Goal: Task Accomplishment & Management: Manage account settings

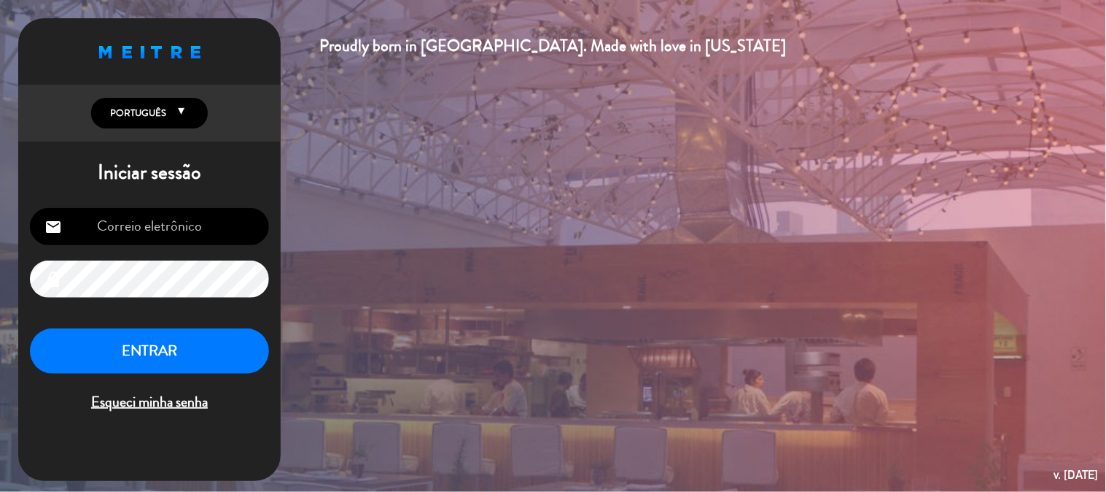
type input "[EMAIL_ADDRESS][DOMAIN_NAME]"
click at [154, 347] on button "ENTRAR" at bounding box center [149, 351] width 239 height 46
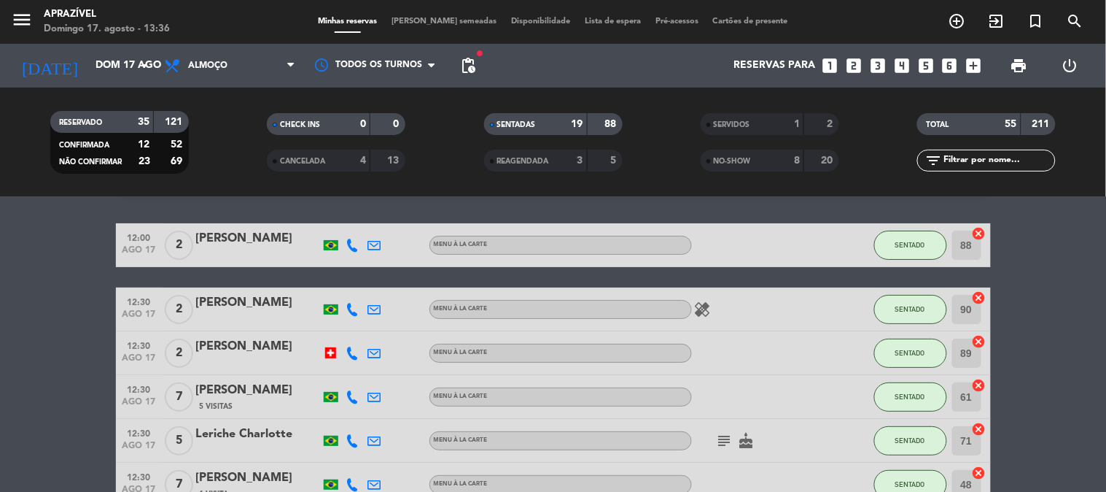
scroll to position [24, 0]
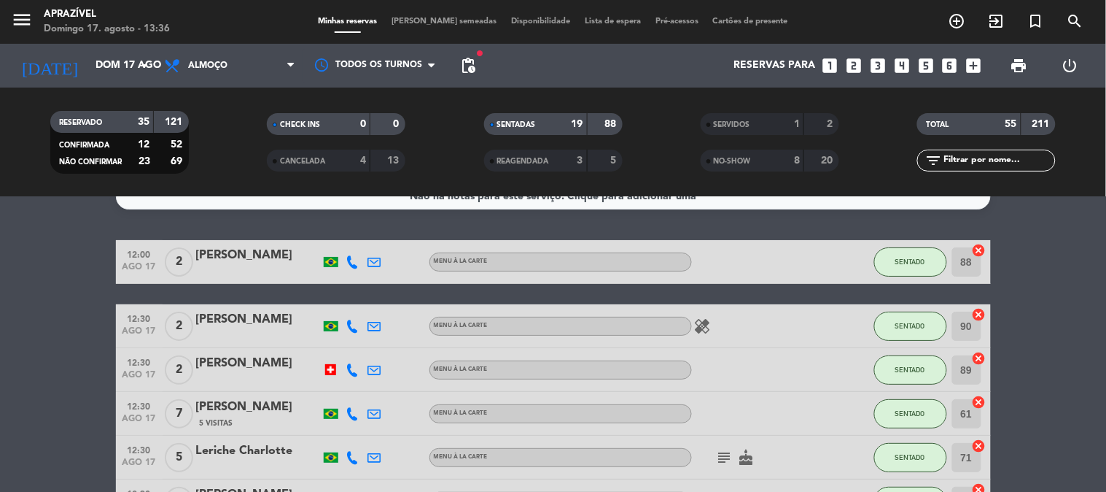
click at [287, 331] on div at bounding box center [258, 336] width 124 height 12
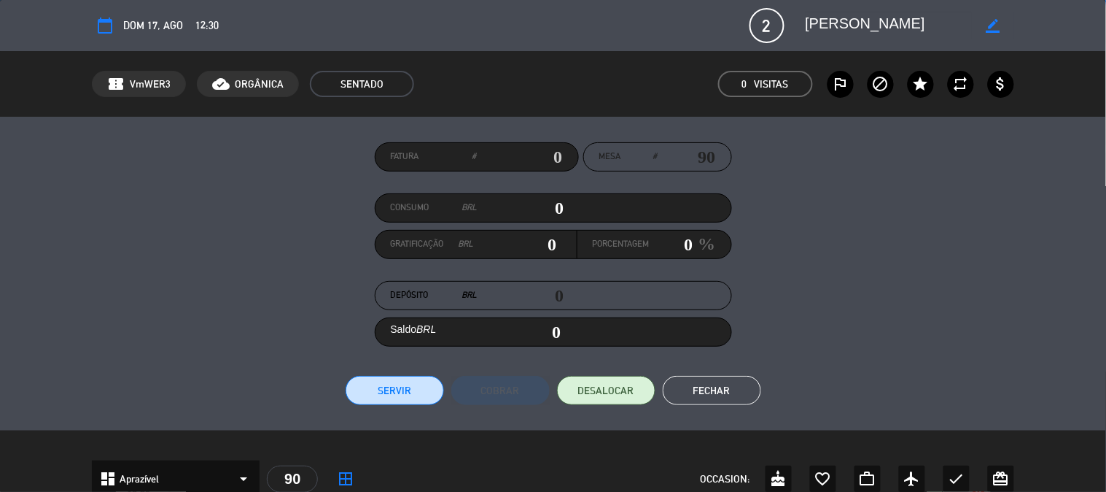
click at [525, 195] on div "Consumo BRL 0" at bounding box center [553, 207] width 357 height 29
click at [524, 205] on input "0" at bounding box center [521, 208] width 87 height 22
type input "5"
type input "05"
type input "52"
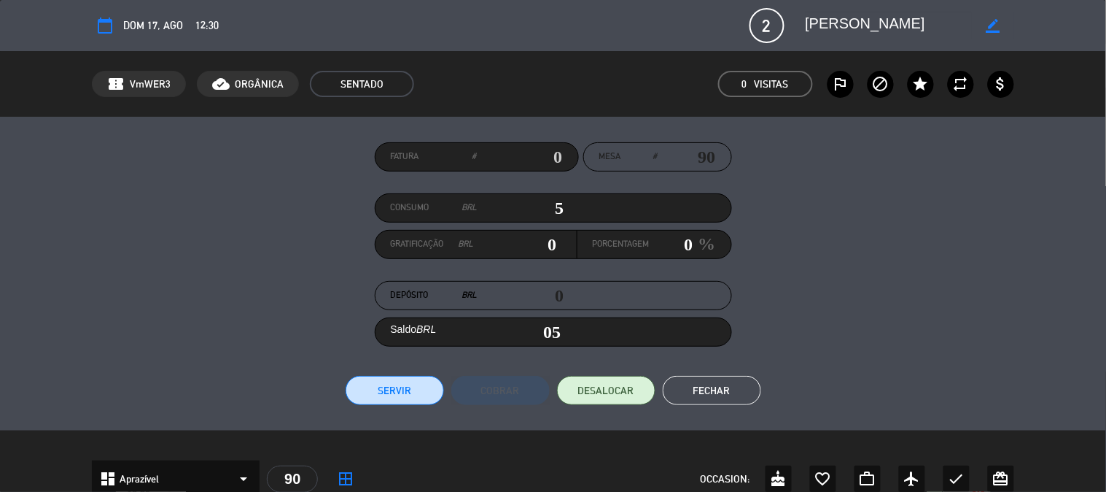
type input "52"
type input "520"
click at [657, 241] on input "0" at bounding box center [672, 244] width 44 height 22
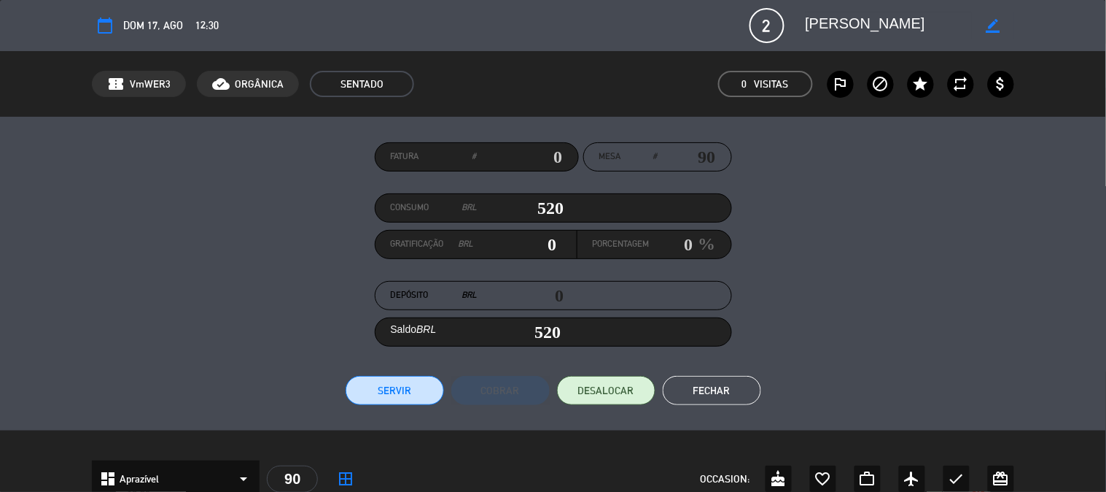
type input "5.2"
type input "1"
type input "525.2"
type input "67.60000000000001"
type input "13"
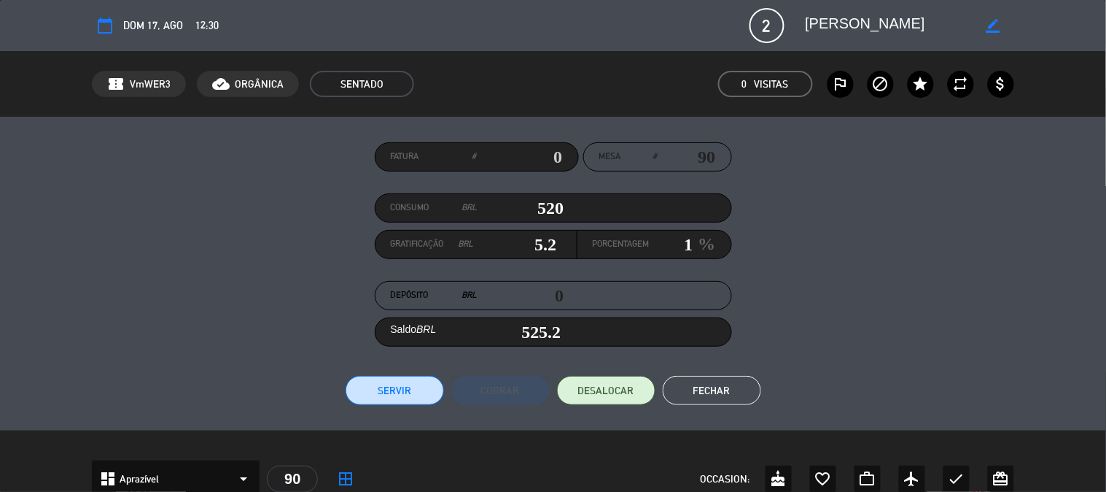
type input "587.6"
click at [659, 242] on input "13" at bounding box center [672, 244] width 44 height 22
type input "13"
click at [424, 376] on button "Servir" at bounding box center [395, 390] width 98 height 29
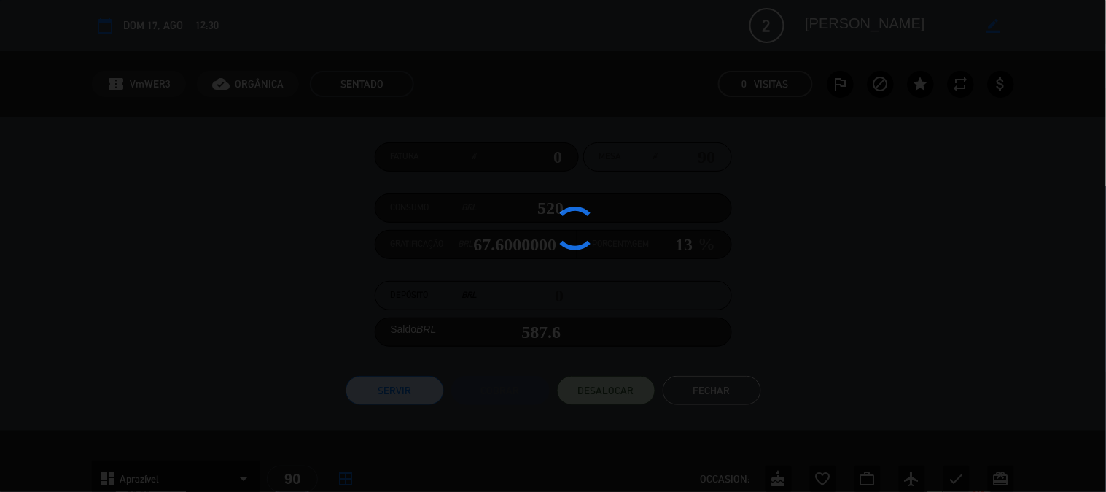
type input "67.6"
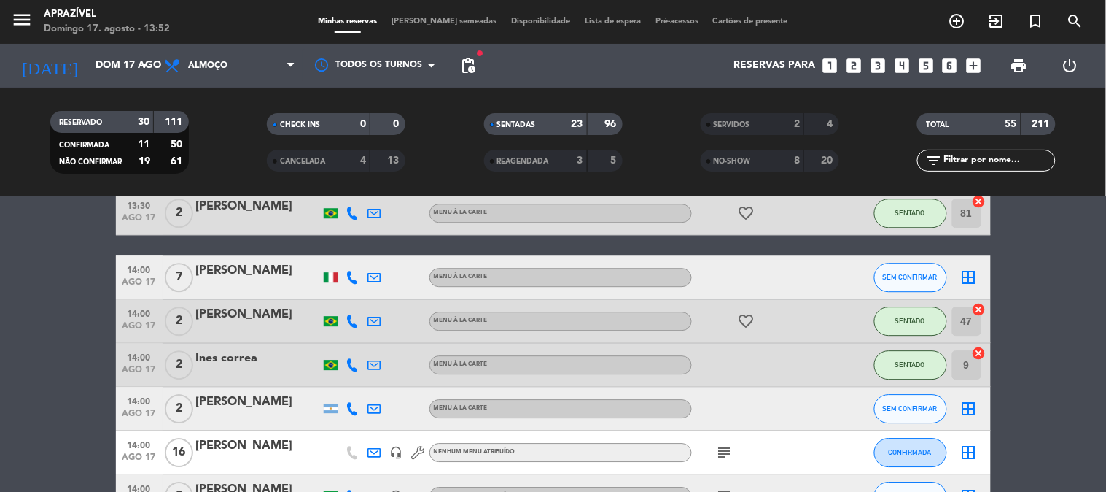
scroll to position [972, 0]
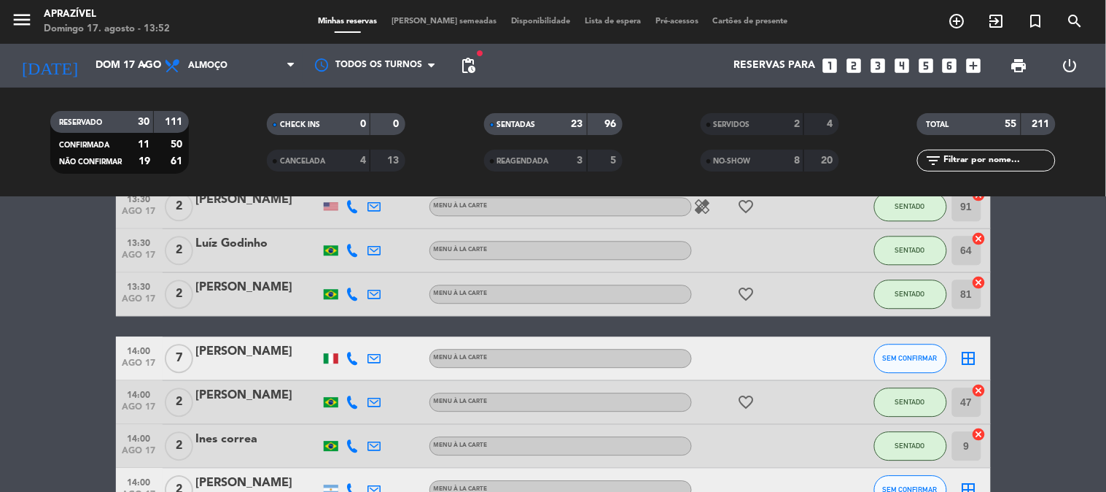
click at [258, 236] on div "Luíz Godinho" at bounding box center [258, 243] width 124 height 19
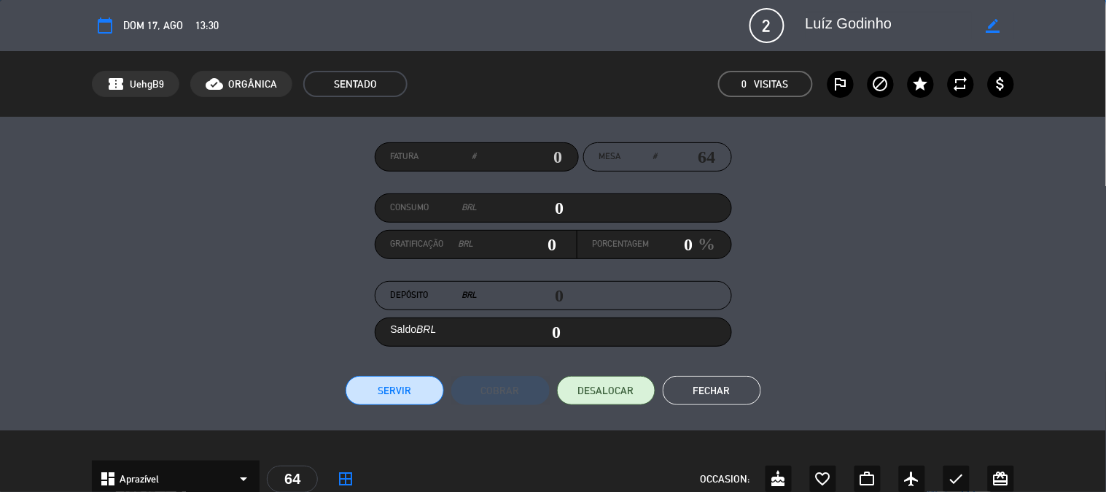
click at [511, 209] on input "0" at bounding box center [521, 208] width 87 height 22
type input "3"
type input "03"
type input "39"
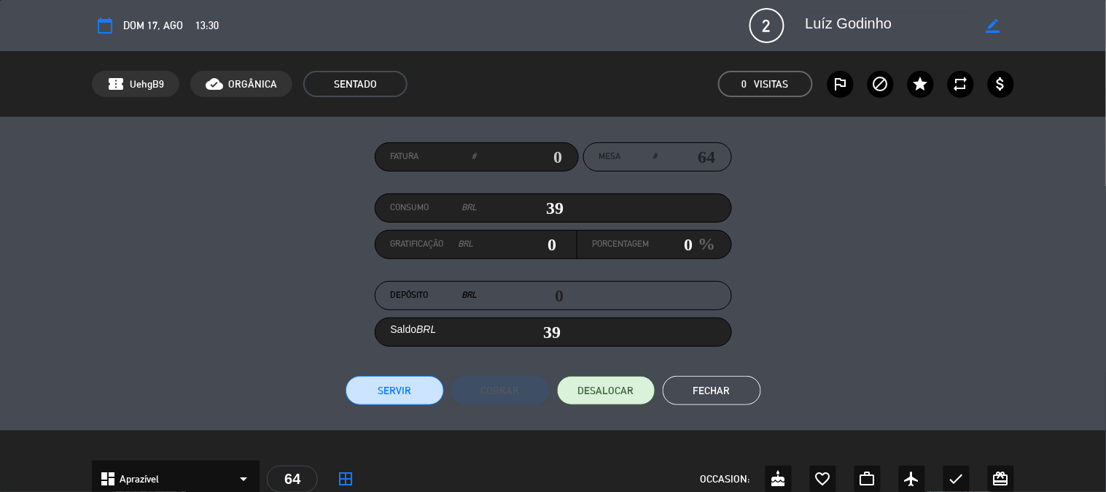
type input "397"
click at [658, 242] on input "0" at bounding box center [672, 244] width 44 height 22
type input "3.97"
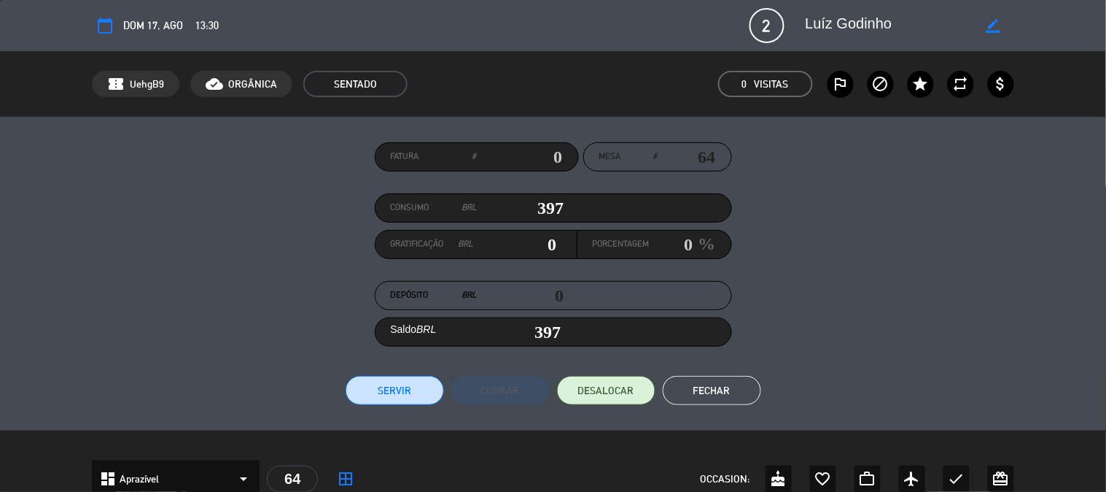
type input "1"
type input "400.97"
type input "51.61"
type input "13"
type input "448.61"
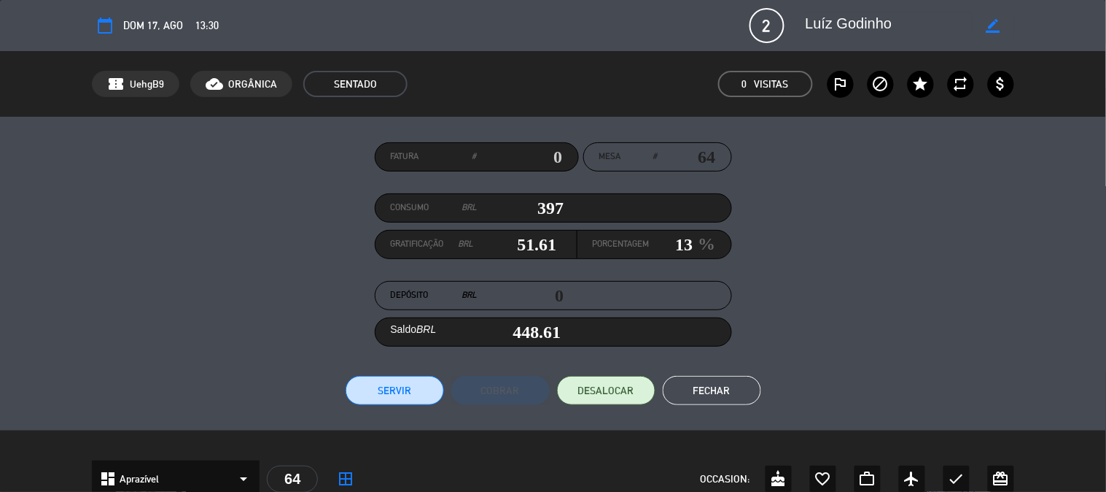
type input "13"
click at [405, 383] on button "Servir" at bounding box center [395, 390] width 98 height 29
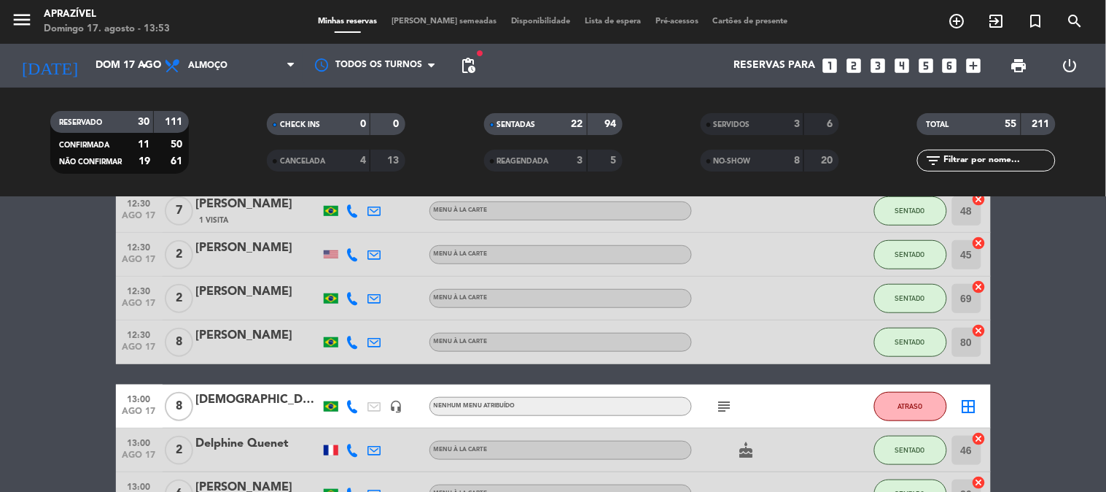
scroll to position [243, 0]
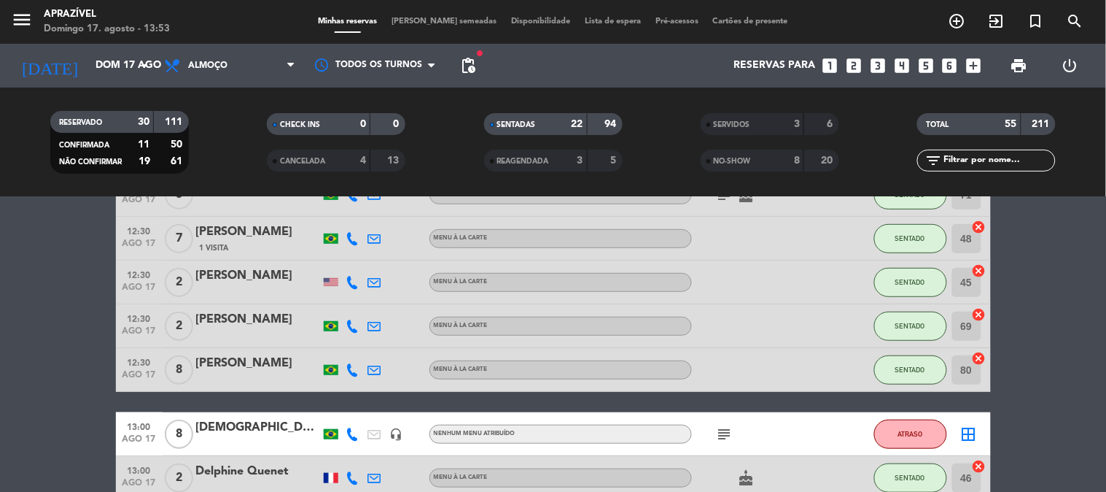
click at [260, 317] on div "[PERSON_NAME]" at bounding box center [258, 319] width 124 height 19
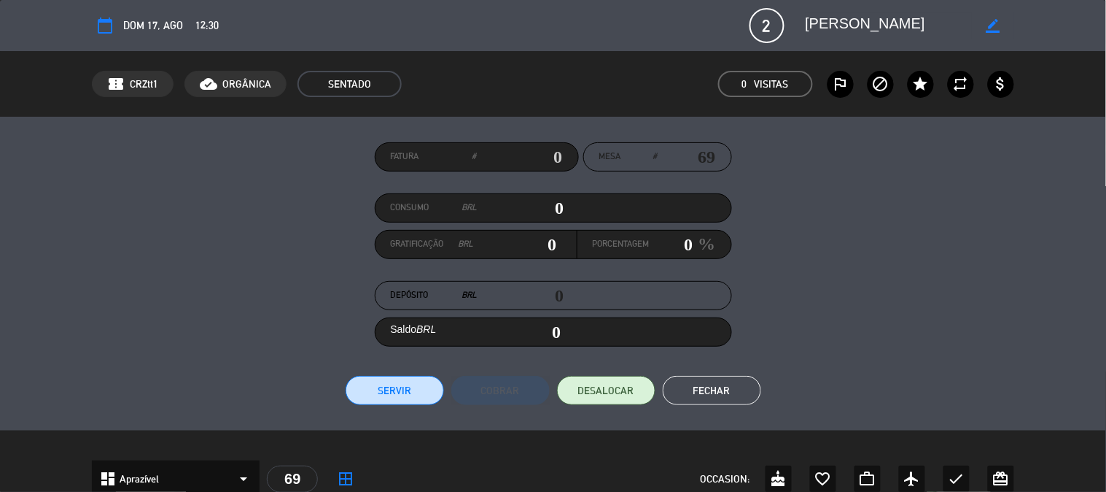
click at [505, 214] on input "0" at bounding box center [521, 208] width 87 height 22
type input "3"
type input "03"
type input "35"
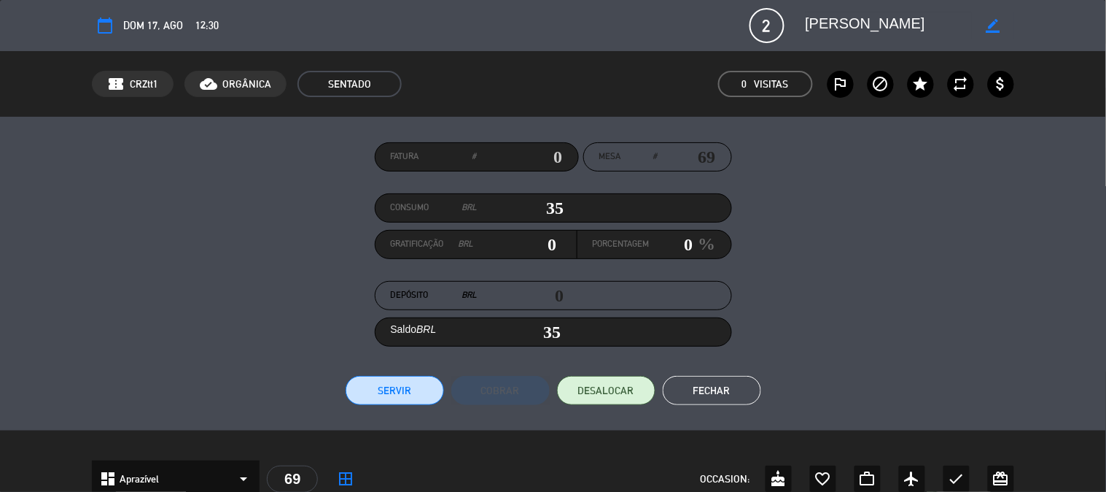
type input "352"
click at [411, 389] on button "Servir" at bounding box center [395, 390] width 98 height 29
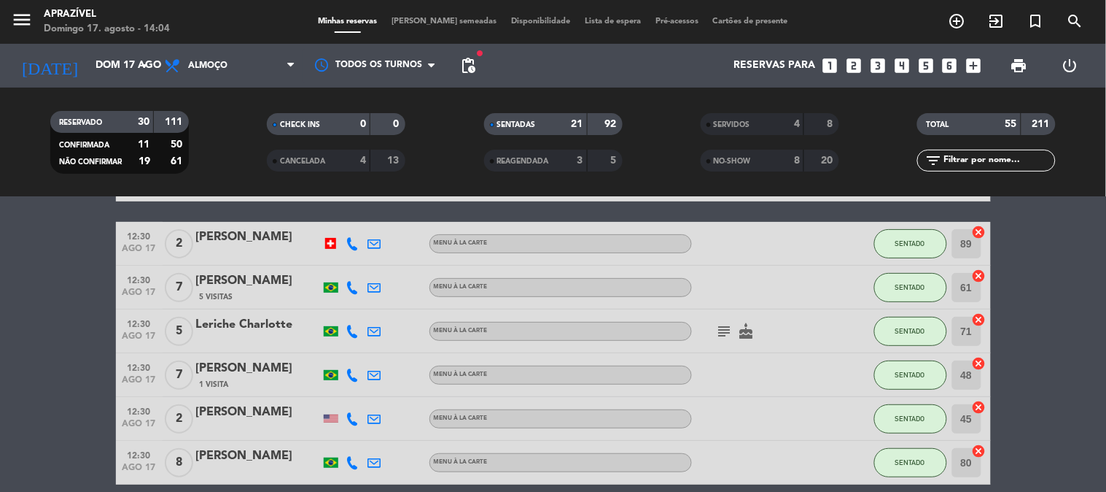
scroll to position [0, 0]
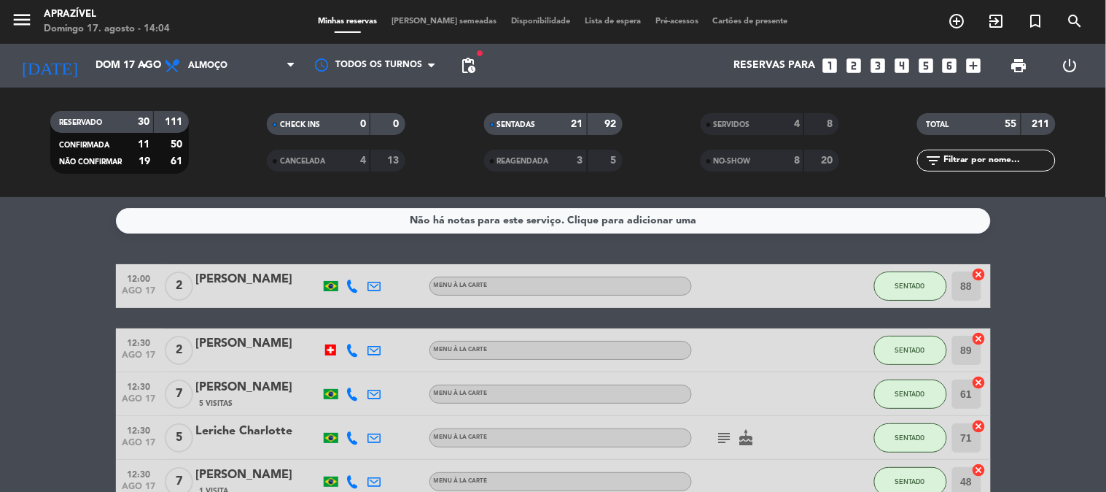
click at [246, 278] on div "[PERSON_NAME]" at bounding box center [258, 279] width 124 height 19
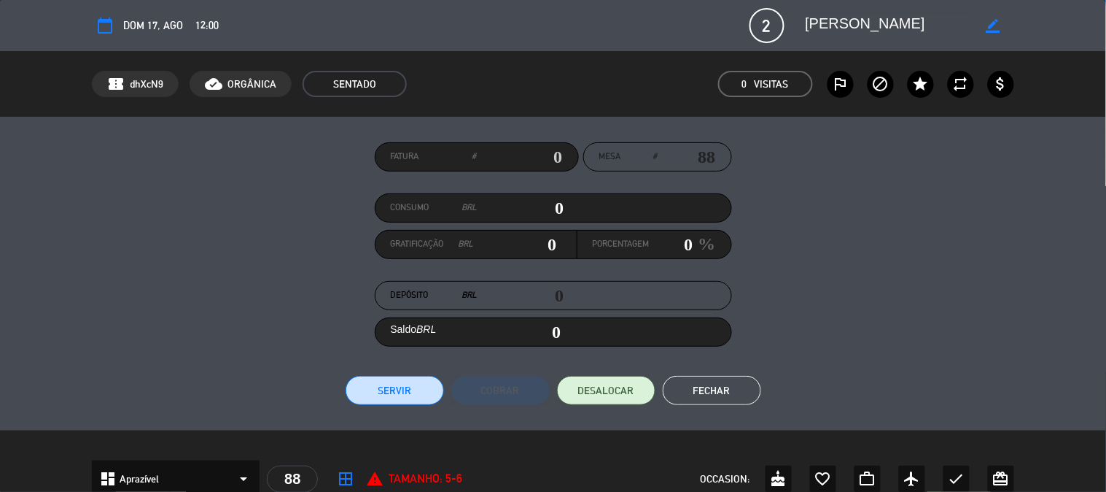
click at [514, 202] on input "0" at bounding box center [521, 208] width 87 height 22
type input "2"
type input "02"
type input "22"
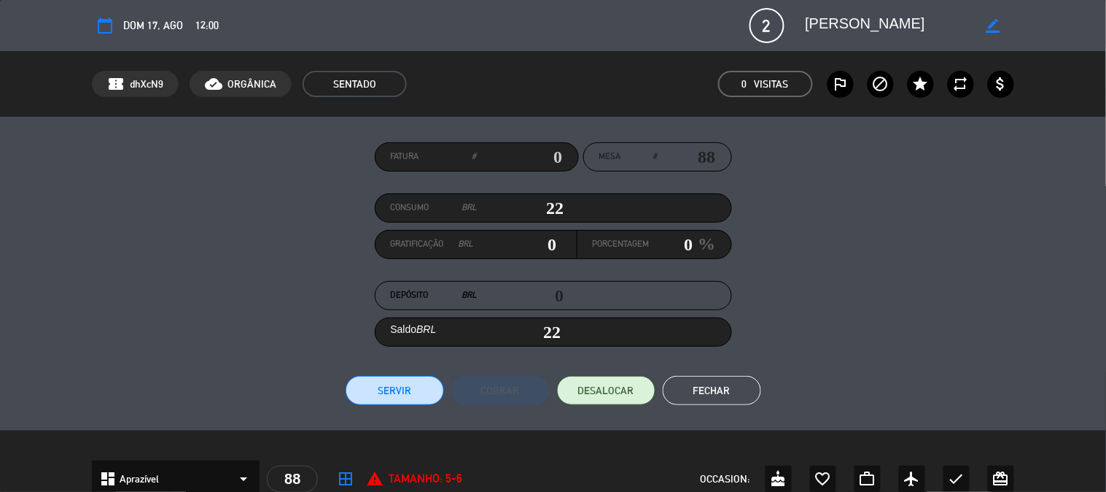
type input "228"
click at [664, 247] on input "0" at bounding box center [672, 244] width 44 height 22
type input "1"
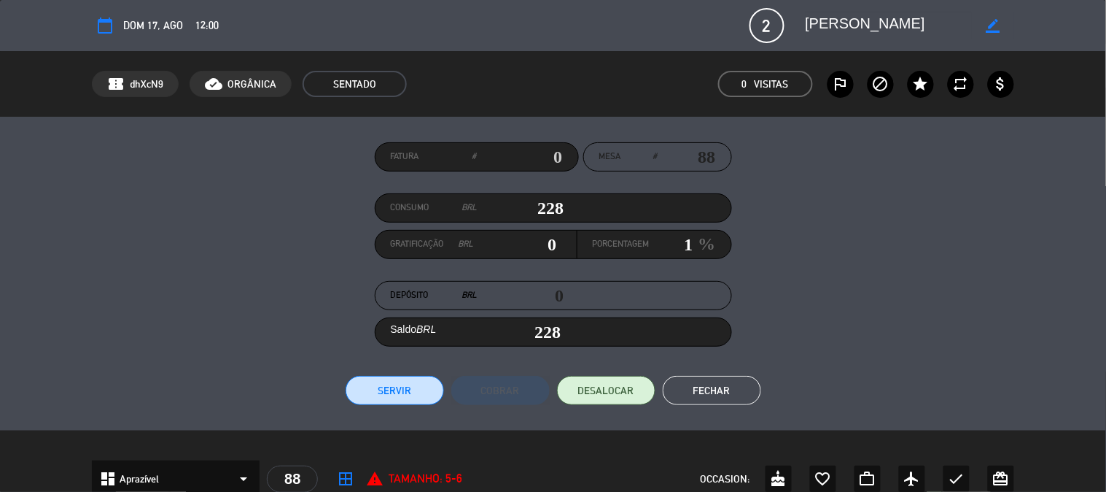
type input "29.64"
type input "13"
type input "257.64"
type input "13"
click at [422, 399] on button "Servir" at bounding box center [395, 390] width 98 height 29
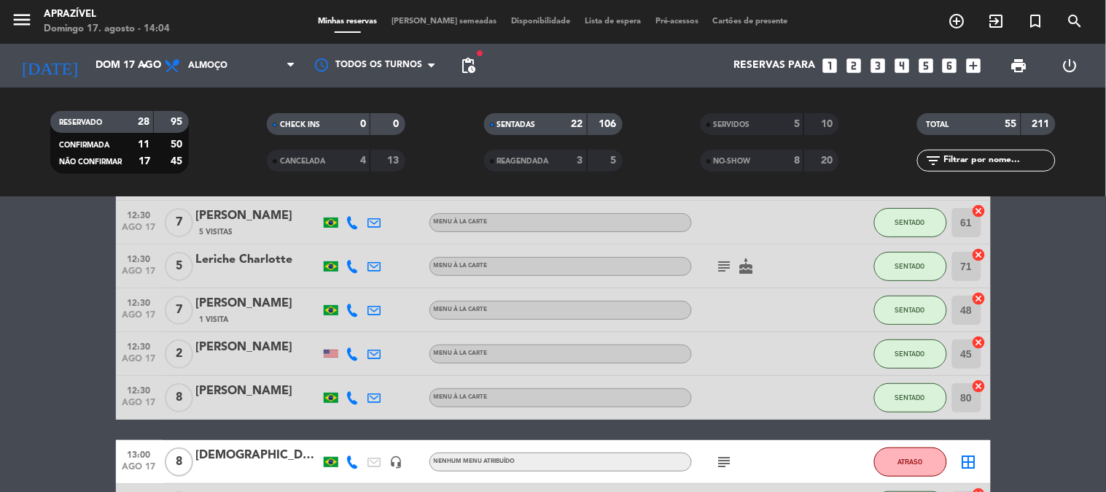
scroll to position [243, 0]
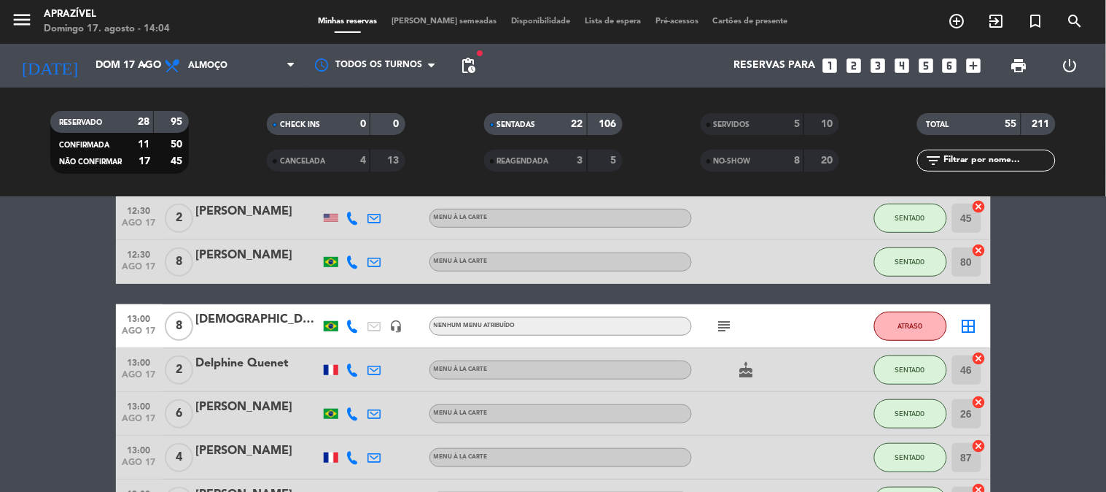
click at [234, 225] on div at bounding box center [258, 228] width 124 height 12
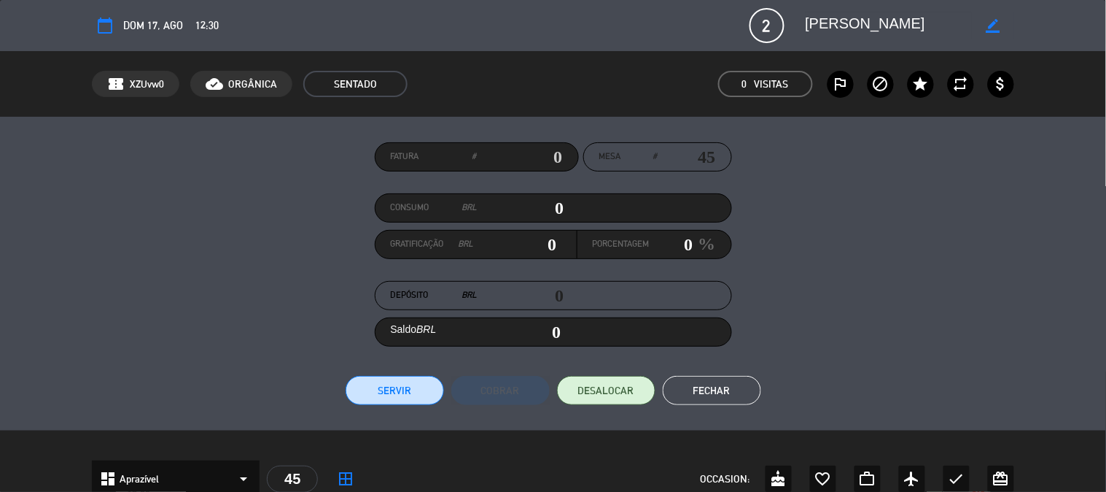
click at [550, 197] on div "Consumo BRL 0" at bounding box center [553, 207] width 357 height 29
click at [548, 200] on input "0" at bounding box center [521, 208] width 87 height 22
type input "7"
type input "07"
type input "76"
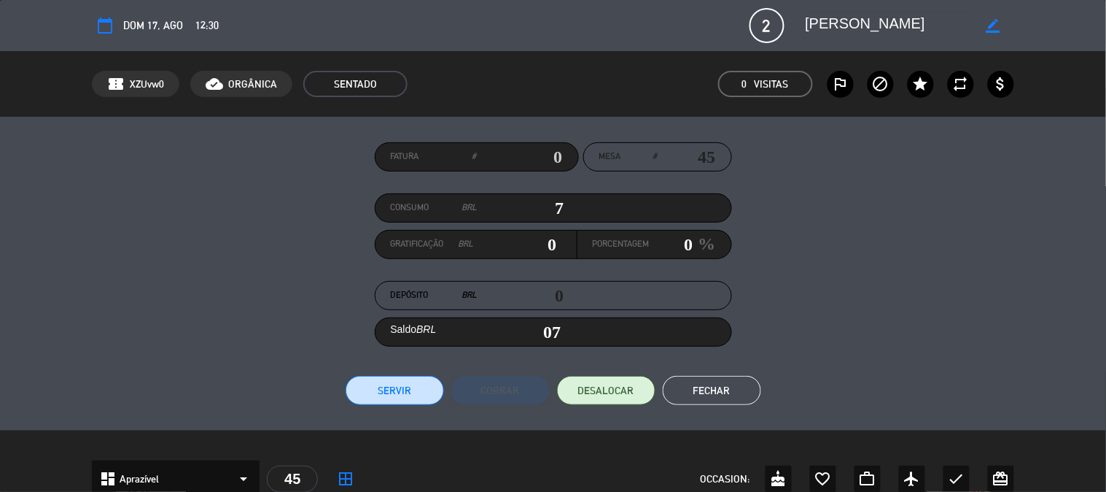
type input "76"
type input "767"
click at [659, 249] on input "0" at bounding box center [672, 244] width 44 height 22
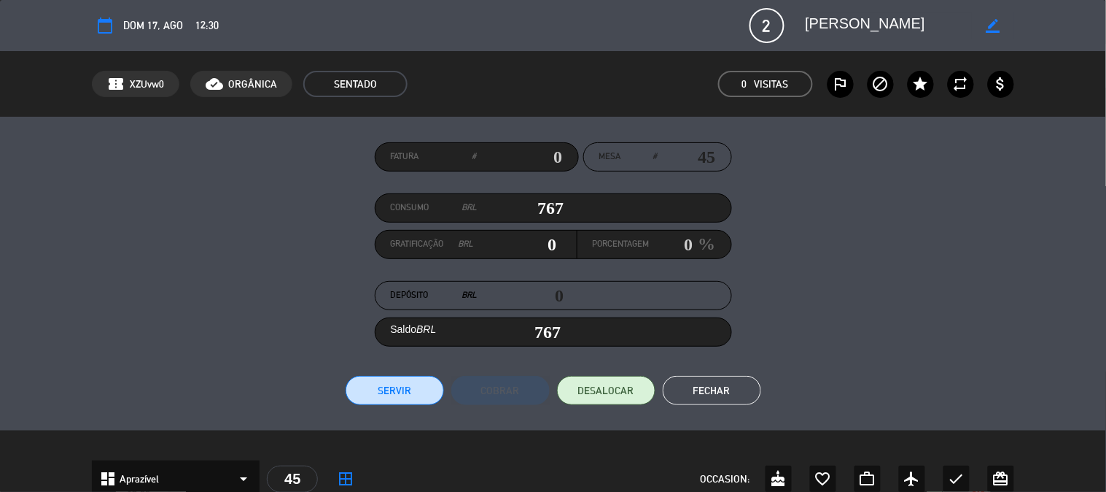
type input "7.67"
type input "1"
type input "774.67"
type input "99.71000000000001"
type input "13"
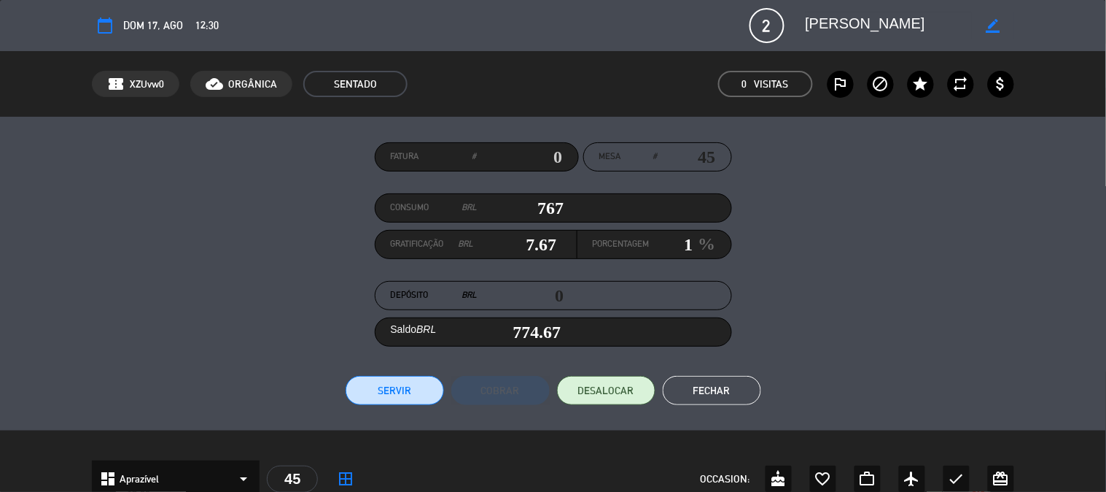
type input "866.71"
type input "13"
click at [397, 411] on div "Fatura # Mesa # 45 Consumo BRL 767 Gratificação BRL 99.71000000000001 Porcentag…" at bounding box center [553, 274] width 1106 height 314
click at [410, 400] on button "Servir" at bounding box center [395, 390] width 98 height 29
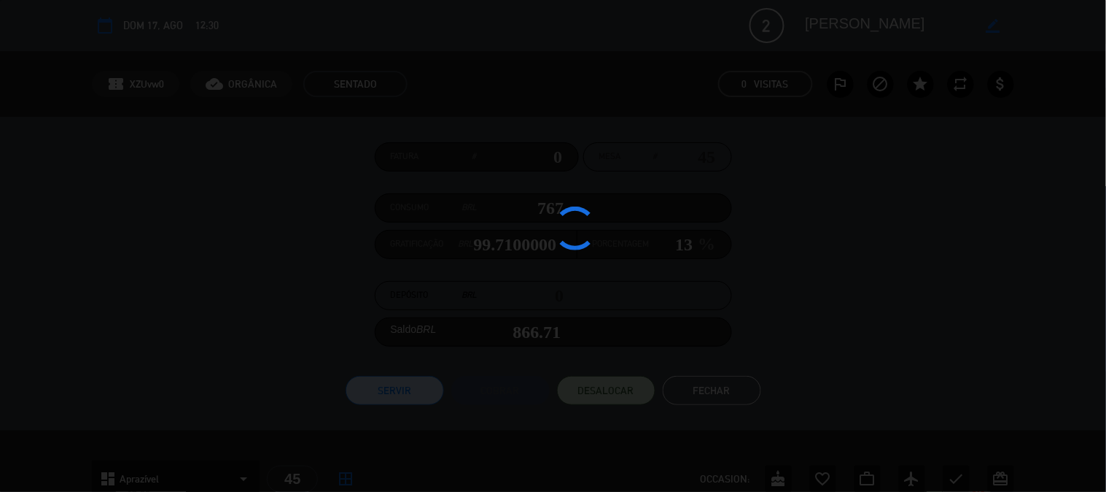
type input "99.71"
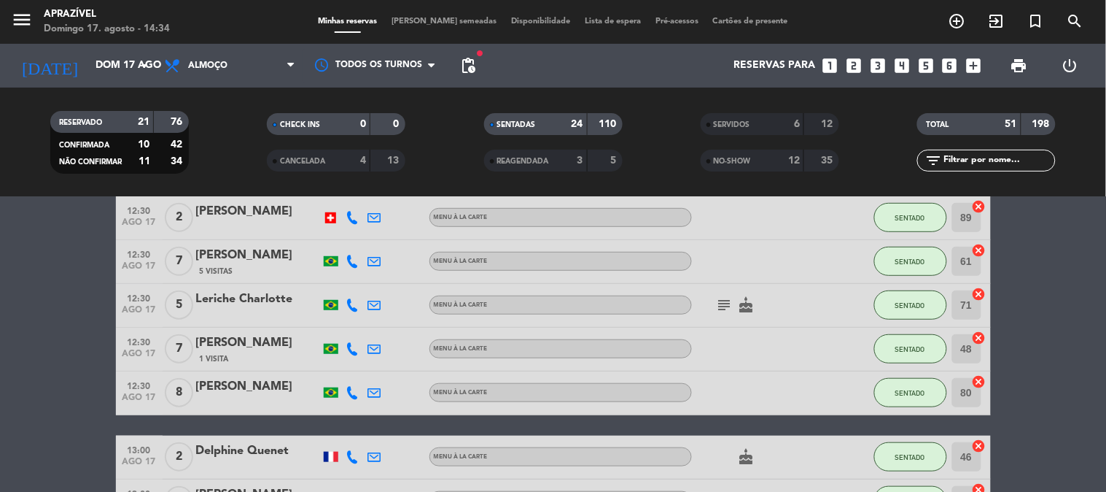
click at [723, 307] on icon "subject" at bounding box center [725, 305] width 18 height 18
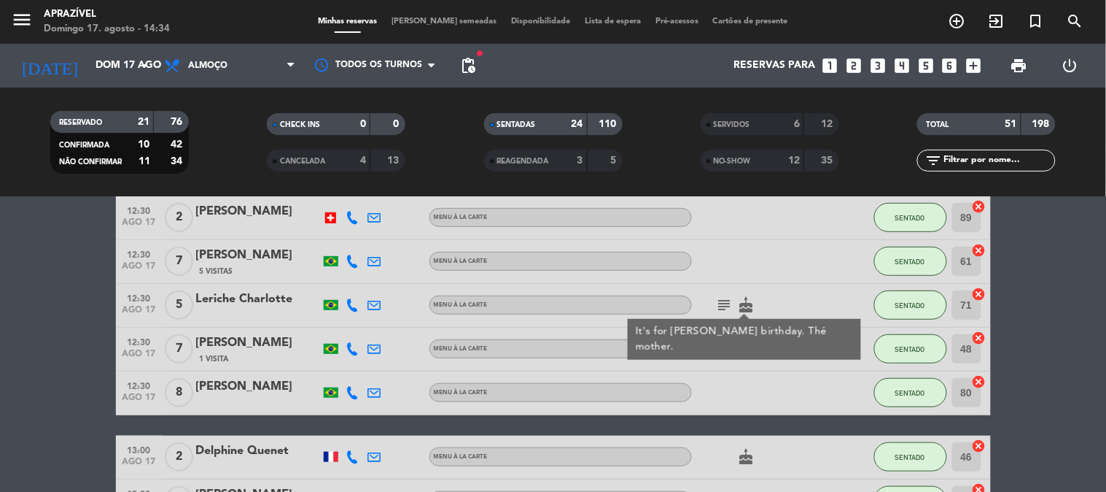
click at [241, 311] on div at bounding box center [258, 314] width 124 height 12
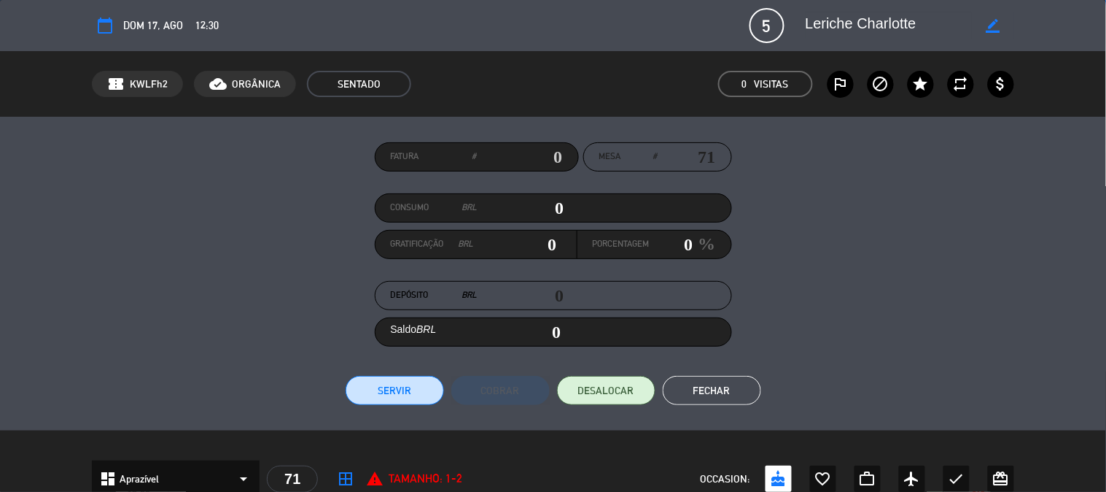
click at [533, 200] on input "0" at bounding box center [521, 208] width 87 height 22
type input "6"
type input "06"
type input "61"
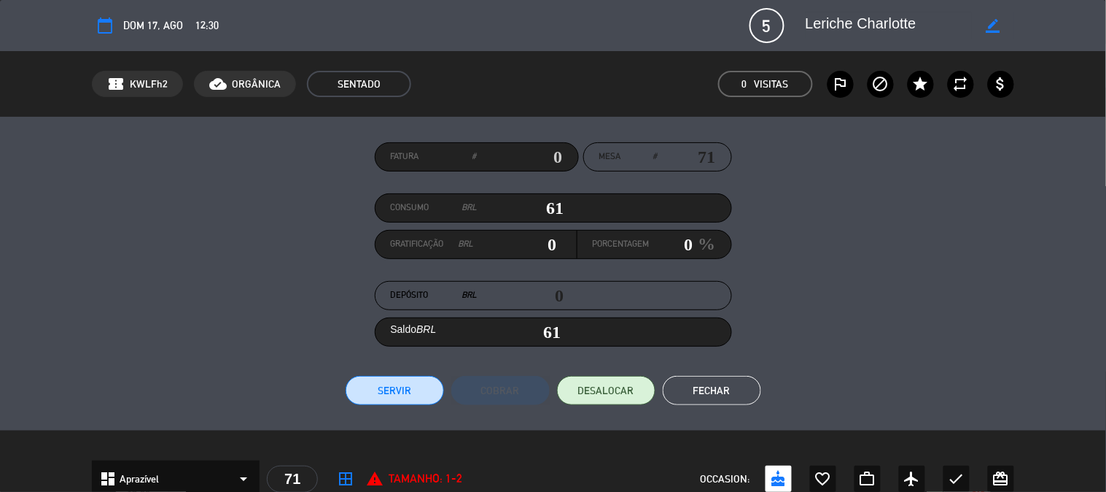
type input "615"
click at [677, 236] on input "0" at bounding box center [672, 244] width 44 height 22
type input "6.15"
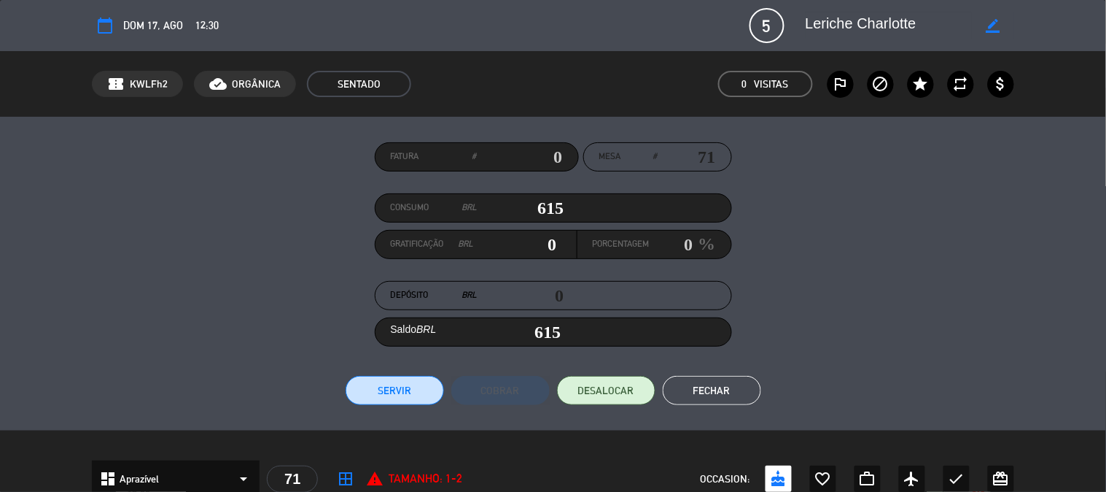
type input "1"
type input "621.15"
type input "79.95"
type input "13"
type input "694.95"
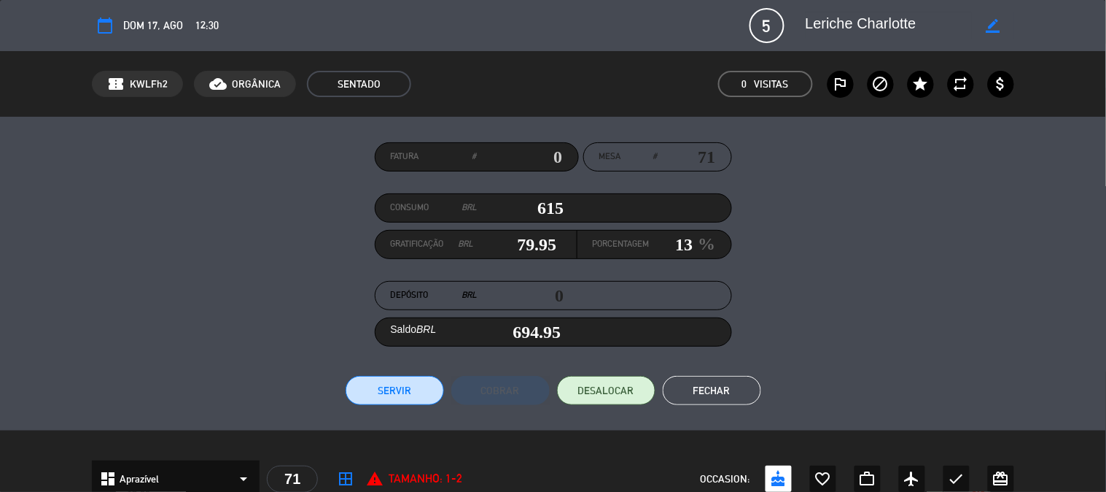
type input "13"
click at [389, 384] on button "Servir" at bounding box center [395, 390] width 98 height 29
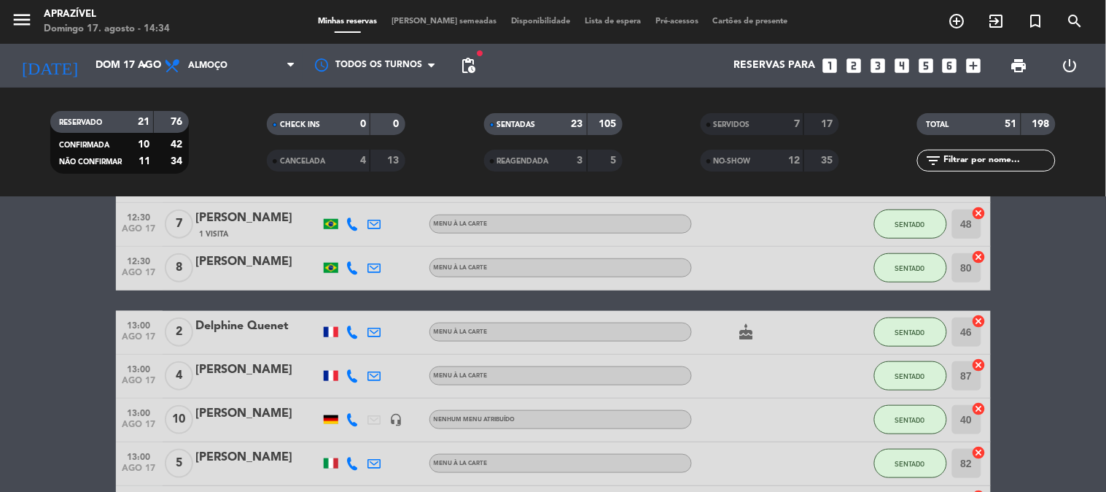
scroll to position [0, 0]
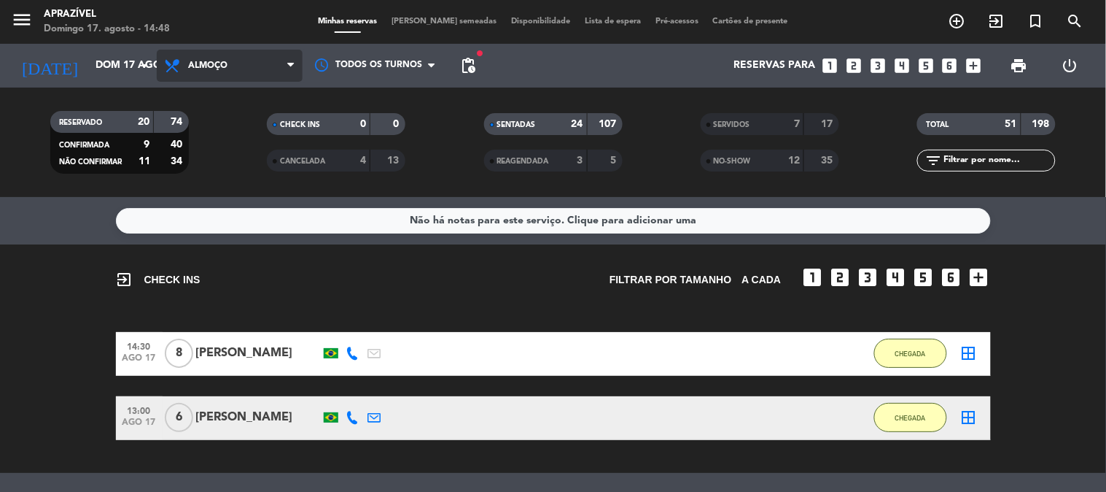
click at [288, 66] on icon at bounding box center [290, 66] width 7 height 12
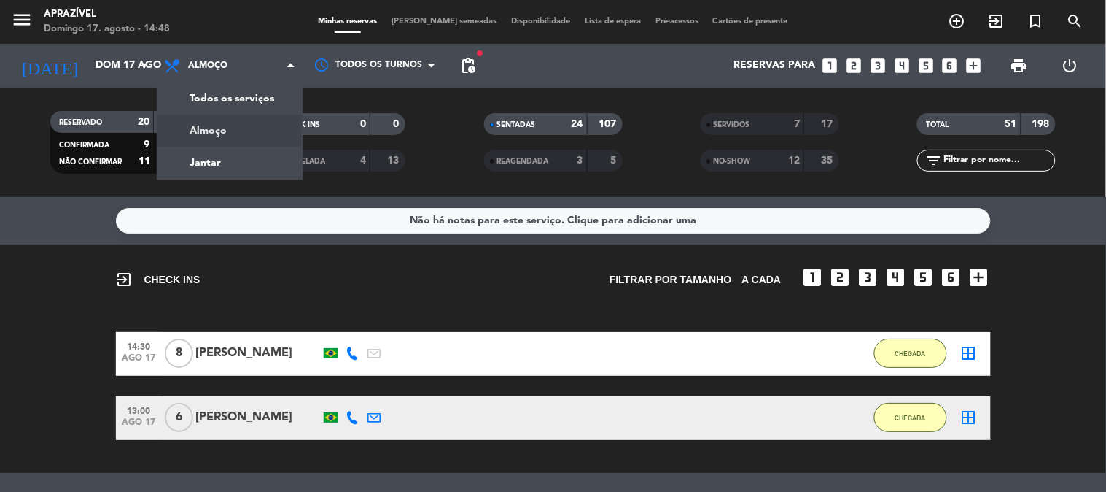
click at [230, 123] on div "menu Aprazível Domingo 17. agosto - 14:48 Minhas reservas Mesas semeadas Dispon…" at bounding box center [553, 98] width 1106 height 197
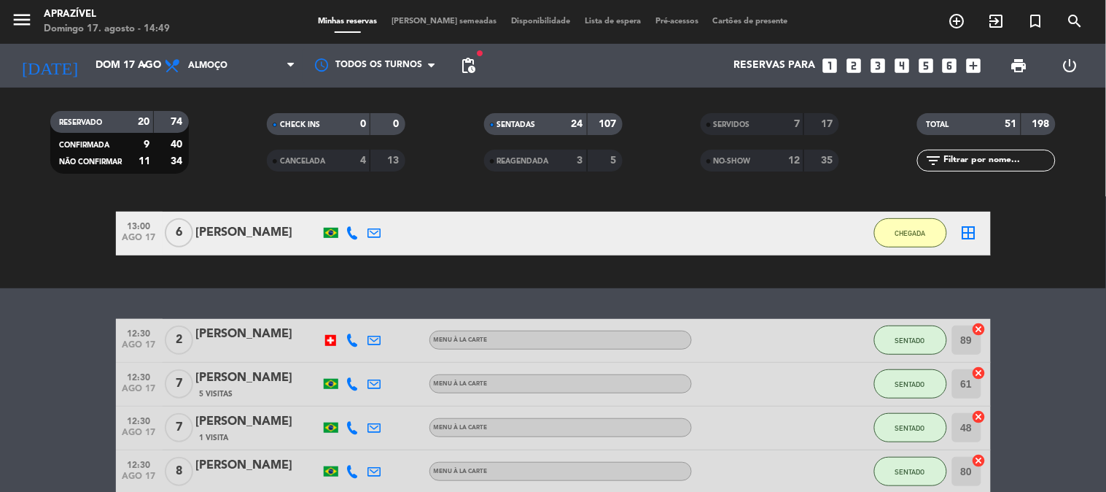
scroll to position [243, 0]
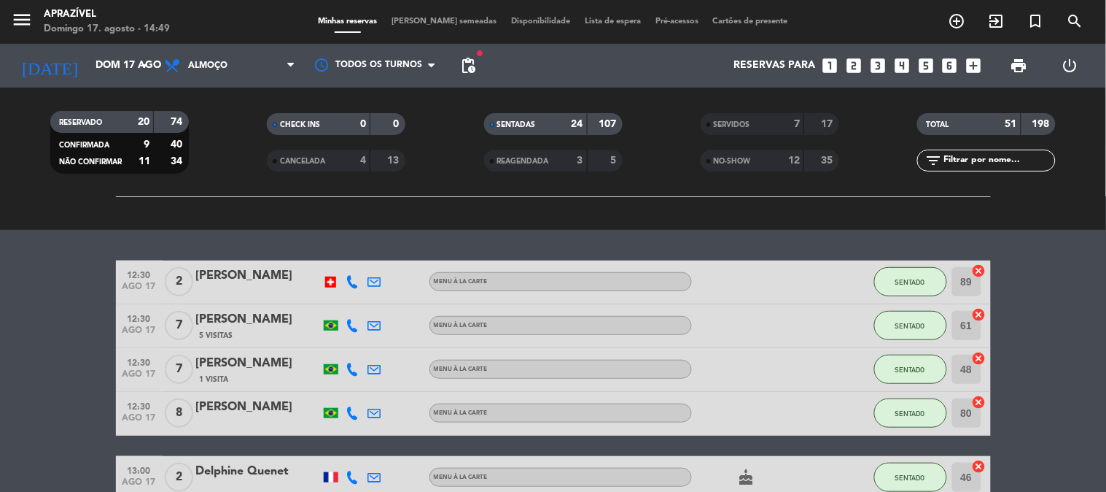
click at [209, 317] on div "[PERSON_NAME]" at bounding box center [258, 319] width 124 height 19
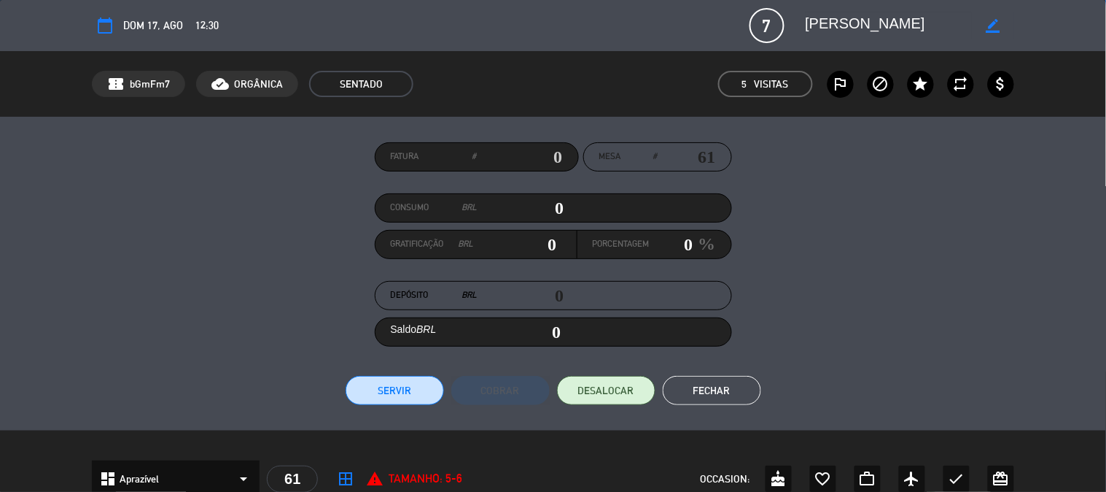
click at [540, 208] on input "0" at bounding box center [521, 208] width 87 height 22
type input "1"
type input "01"
type input "17"
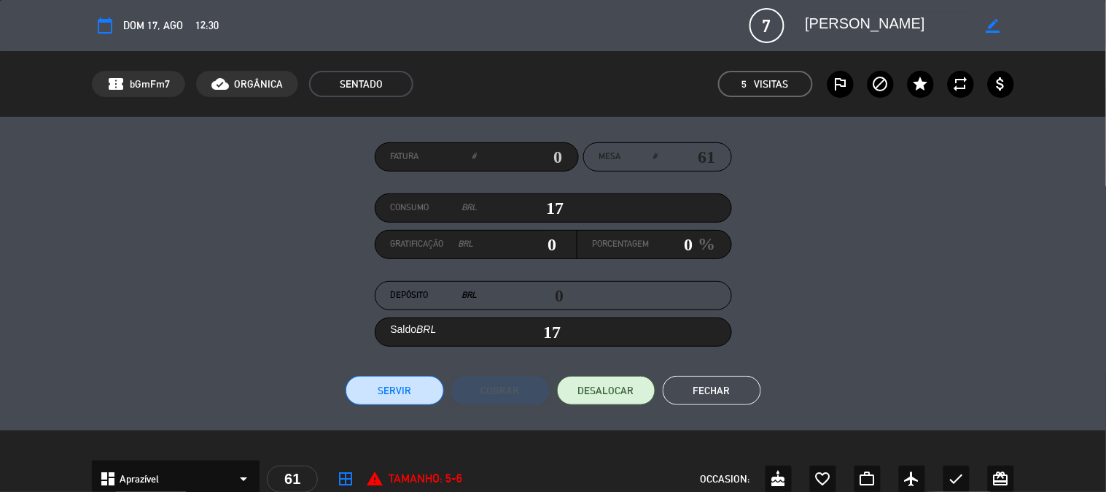
type input "173"
type input "1739"
type input "1,739"
type input "1739"
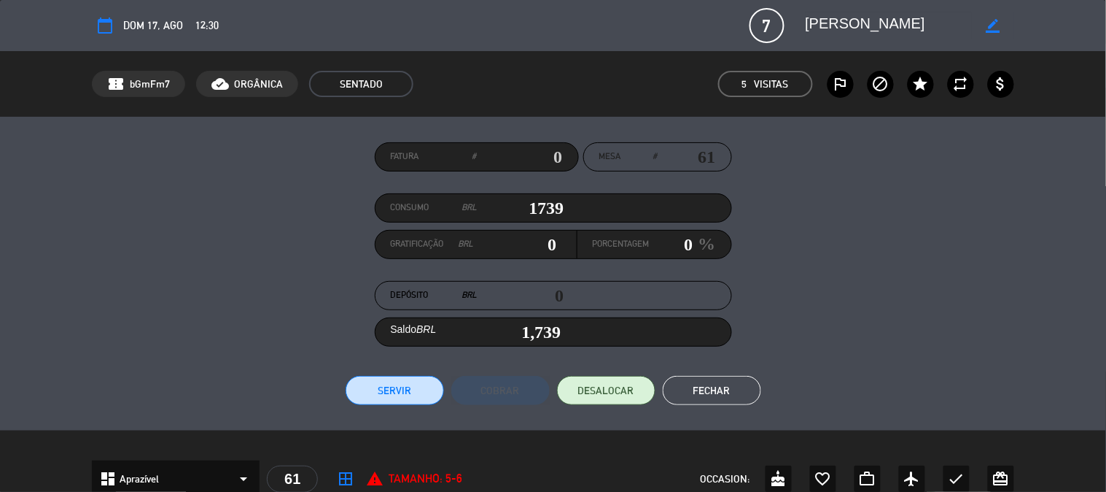
click at [665, 243] on input "0" at bounding box center [672, 244] width 44 height 22
type input "0"
type input "17.39"
type input "1"
type input "1,756.39"
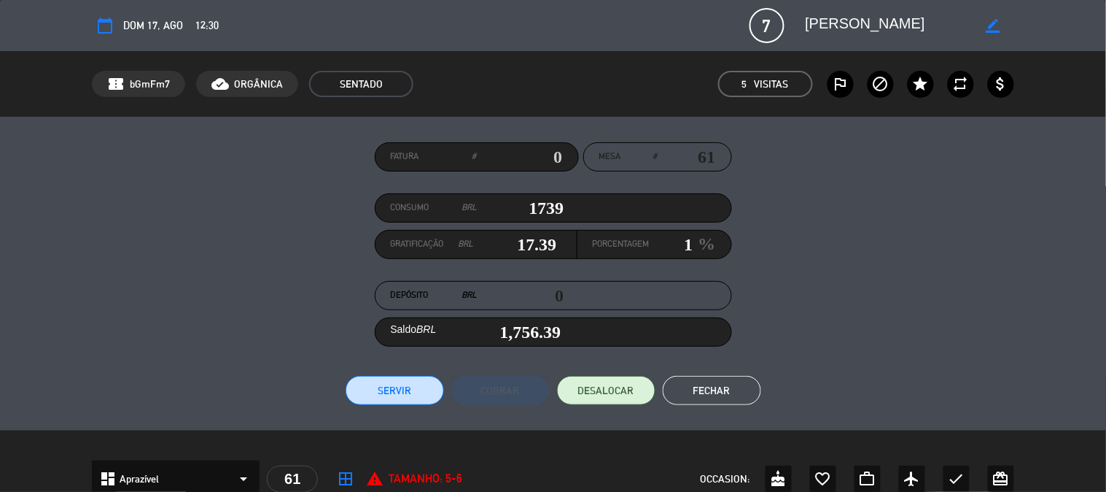
type input "226.07000000000002"
type input "13"
type input "1,965.07"
type input "13"
click at [401, 383] on button "Servir" at bounding box center [395, 390] width 98 height 29
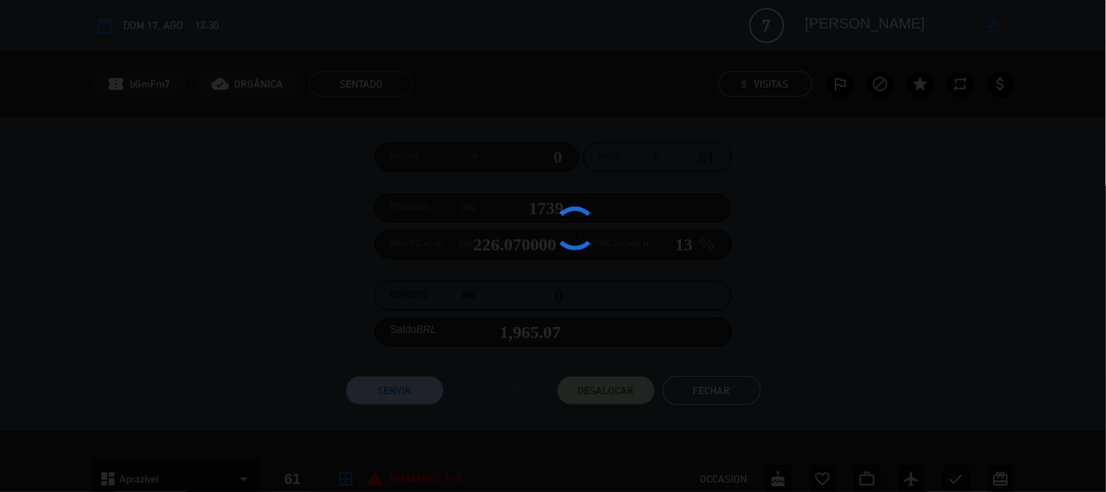
type input "226.07"
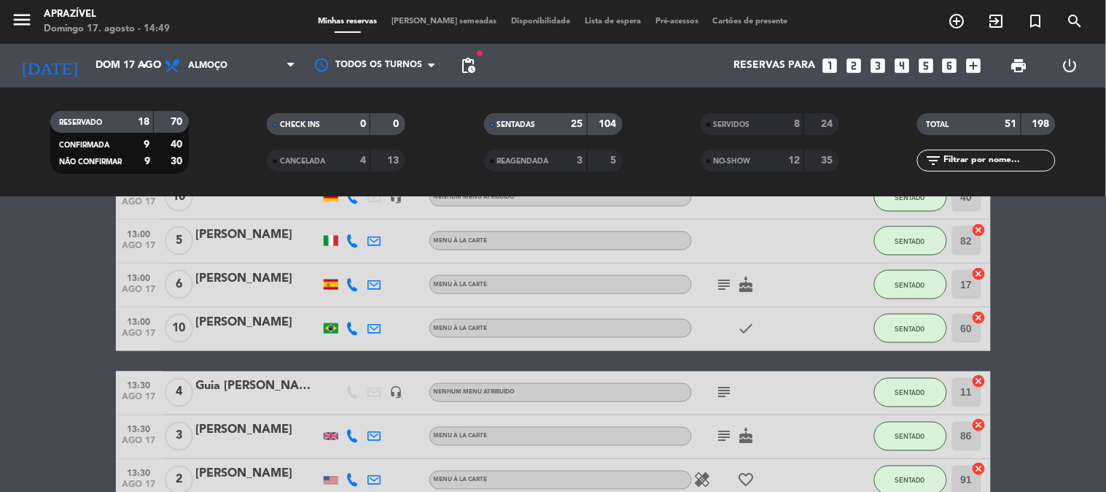
scroll to position [648, 0]
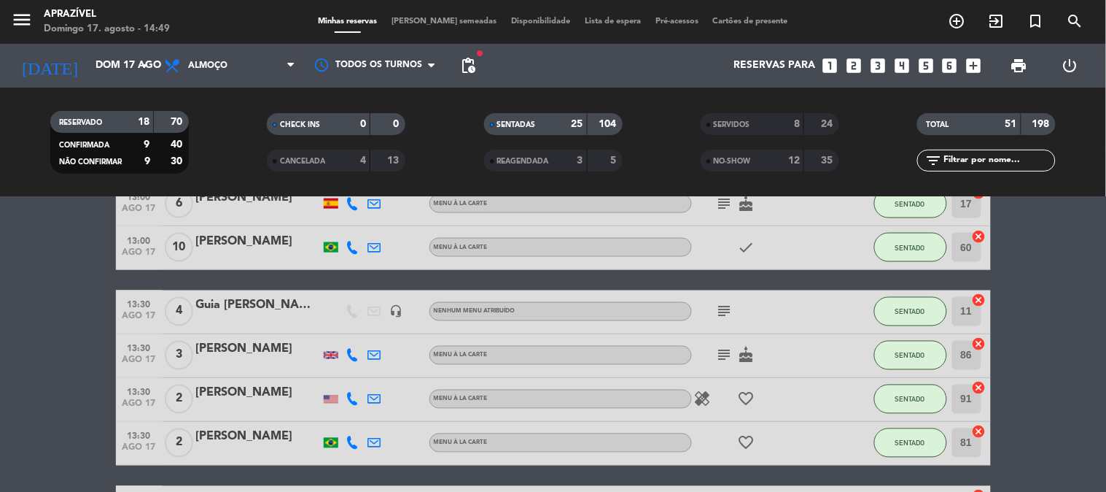
click at [252, 445] on div "[PERSON_NAME]" at bounding box center [258, 442] width 124 height 31
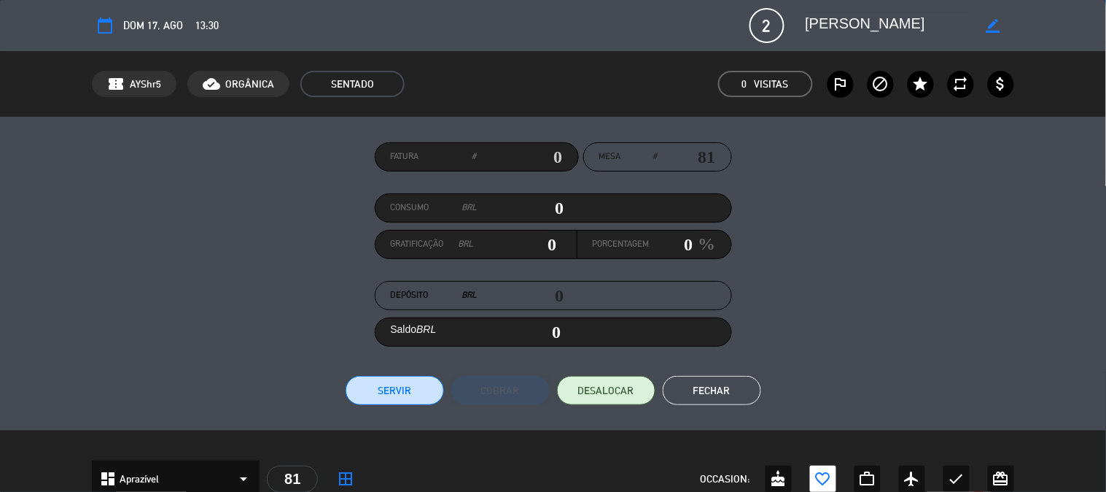
click at [527, 206] on input "0" at bounding box center [521, 208] width 87 height 22
type input "6"
type input "06"
type input "61"
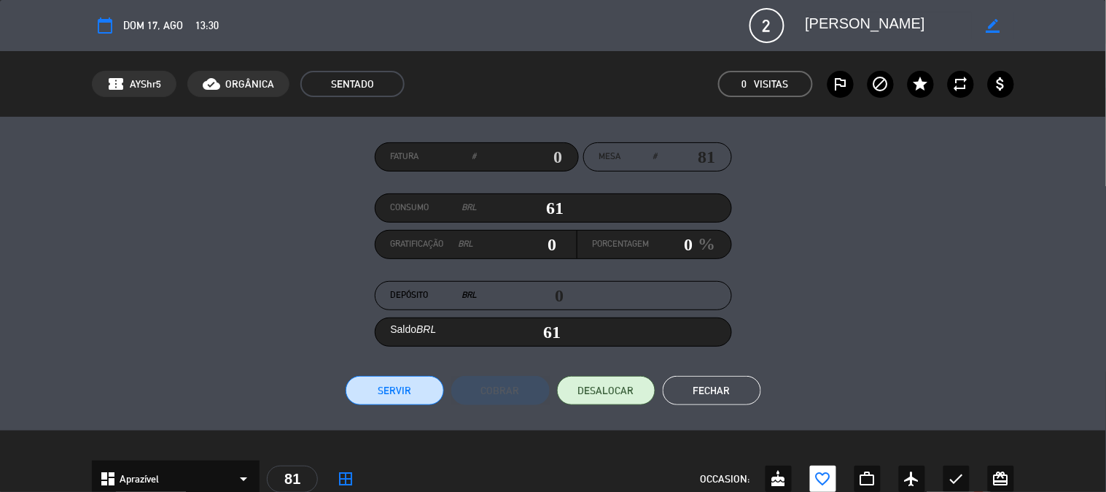
type input "611"
click at [664, 238] on input "0" at bounding box center [672, 244] width 44 height 22
type input "6.11"
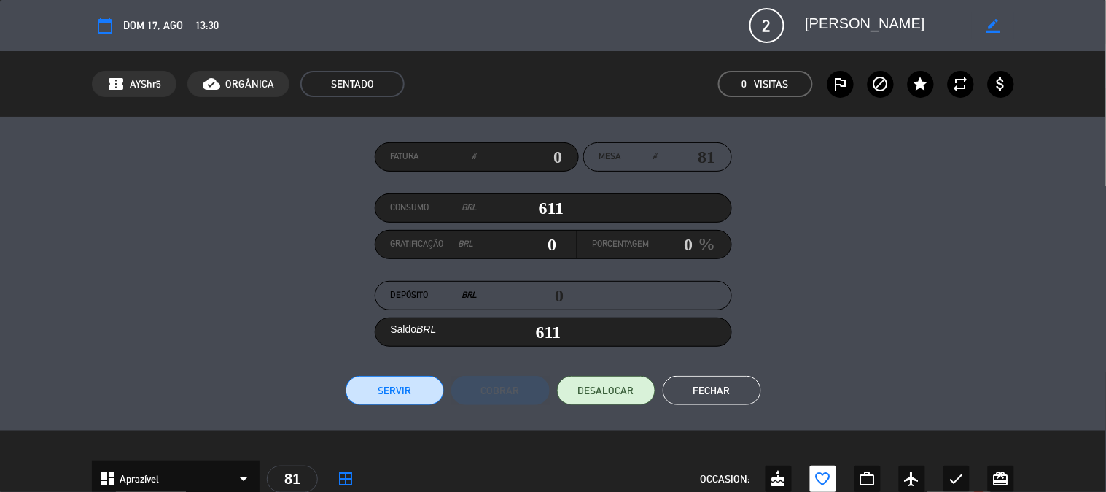
type input "1"
type input "617.11"
type input "79.43"
type input "13"
type input "690.43"
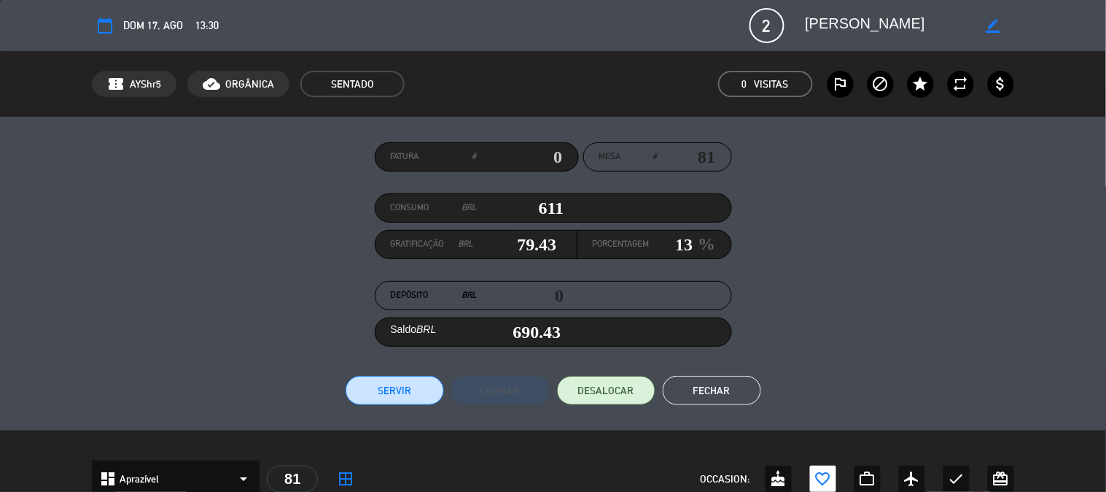
type input "13"
click at [374, 379] on button "Servir" at bounding box center [395, 390] width 98 height 29
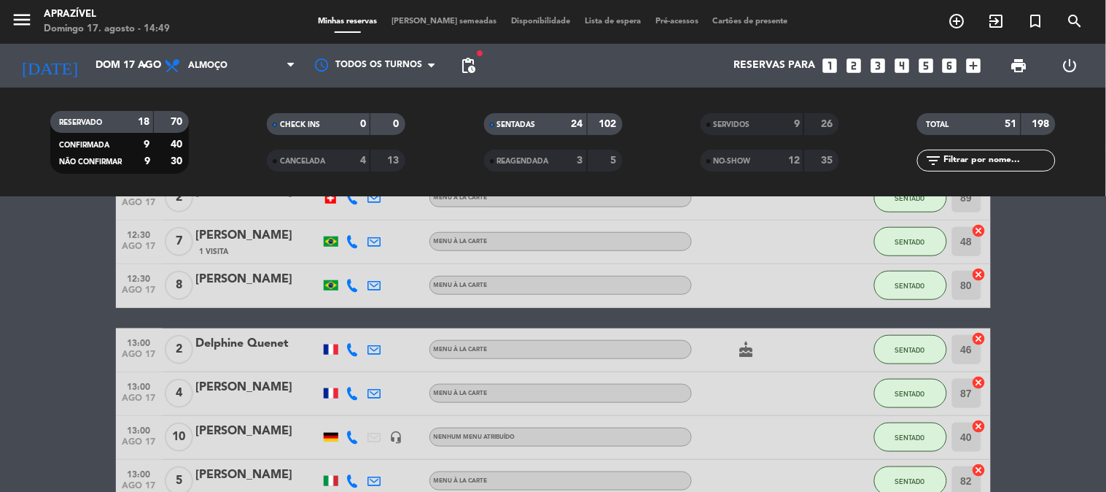
scroll to position [324, 0]
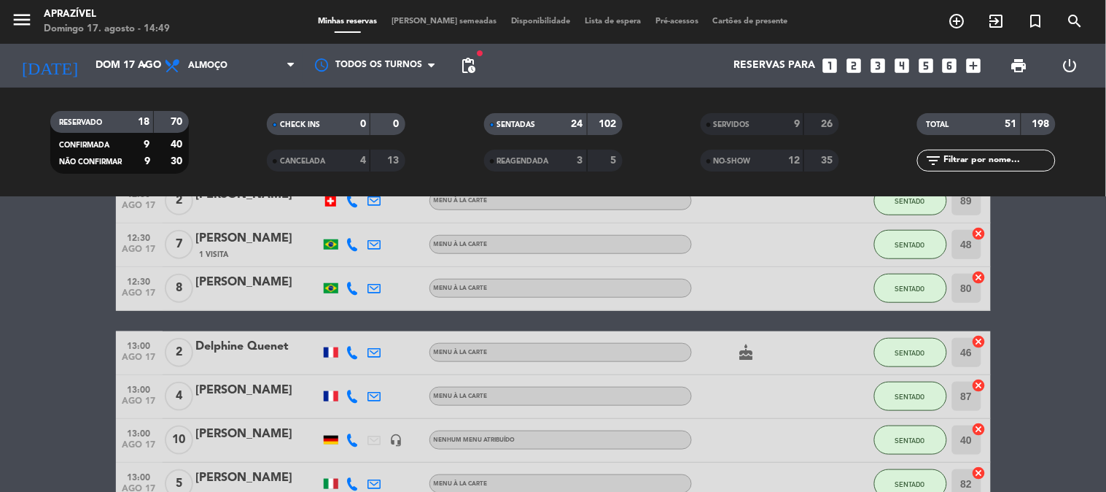
click at [271, 391] on div "[PERSON_NAME]" at bounding box center [258, 390] width 124 height 19
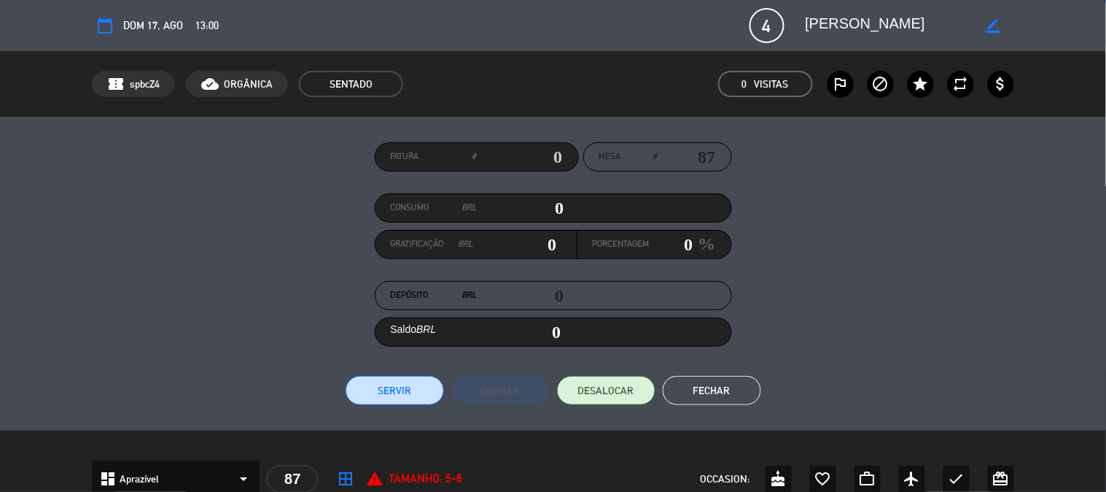
click at [538, 211] on input "0" at bounding box center [521, 208] width 87 height 22
type input "1"
type input "01"
type input "10"
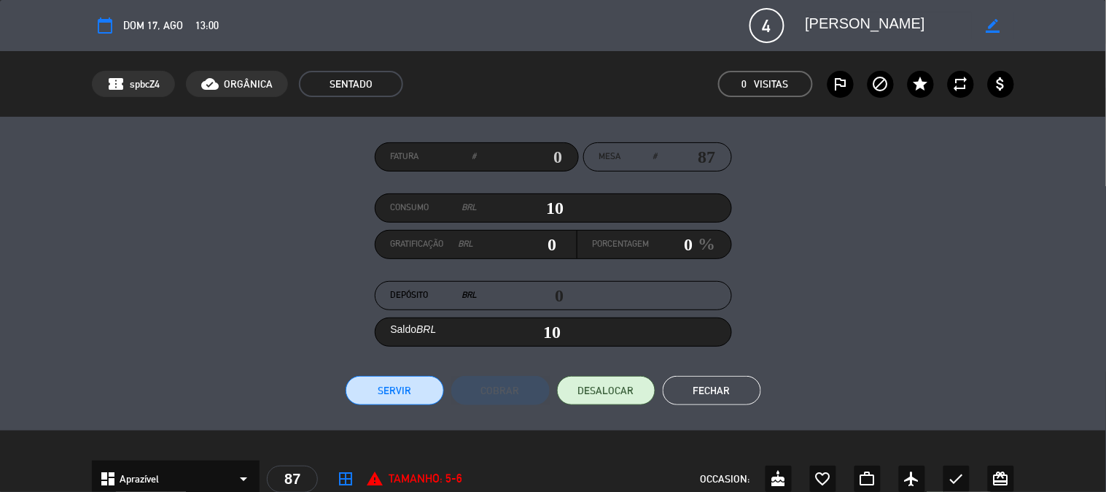
type input "100"
type input "1008"
type input "1,008"
type input "1008"
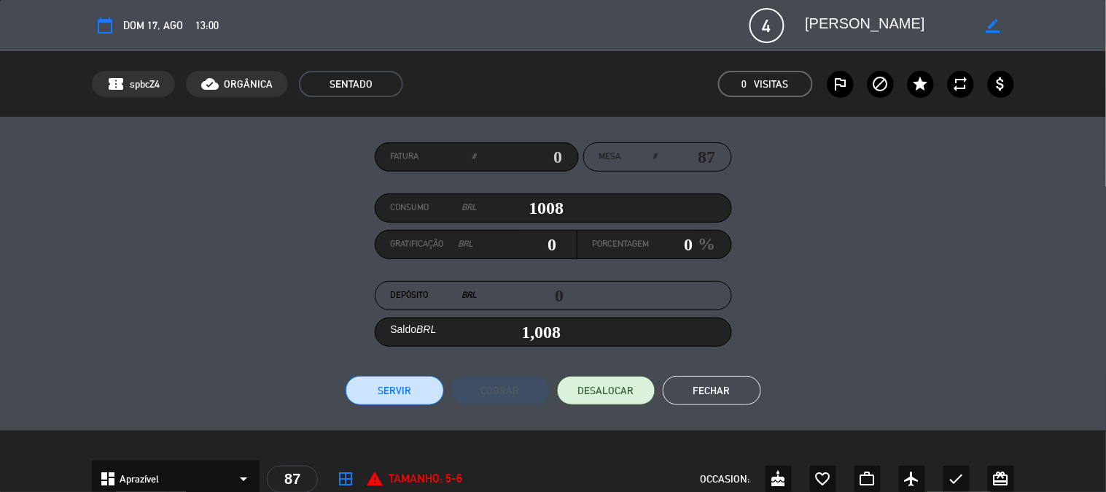
click at [640, 241] on label "Porcentagem" at bounding box center [621, 244] width 57 height 15
click at [661, 242] on input "0" at bounding box center [672, 244] width 44 height 22
type input "10.08"
type input "1"
type input "1,018.08"
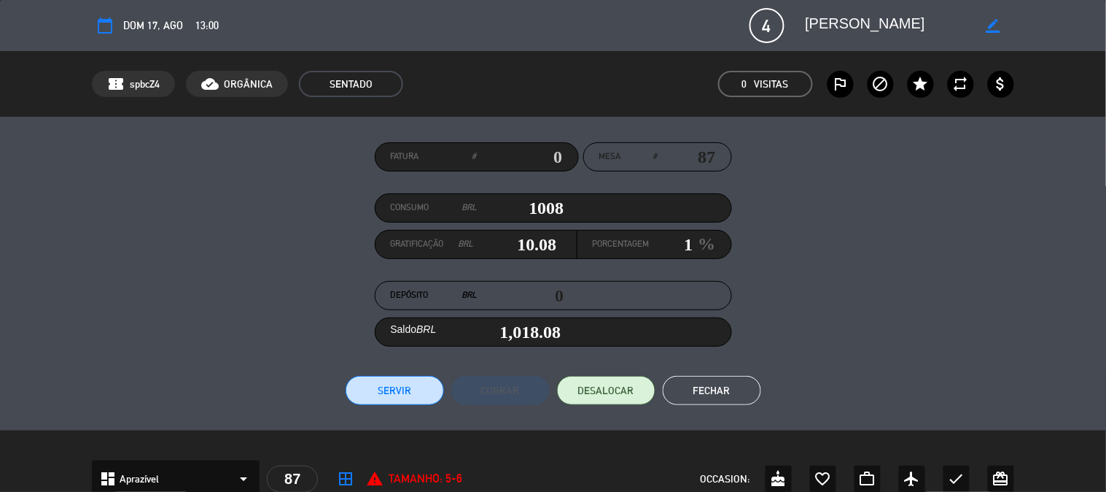
type input "13"
type input "131.04"
type input "1,139.04"
type input "13"
click at [370, 402] on button "Servir" at bounding box center [395, 390] width 98 height 29
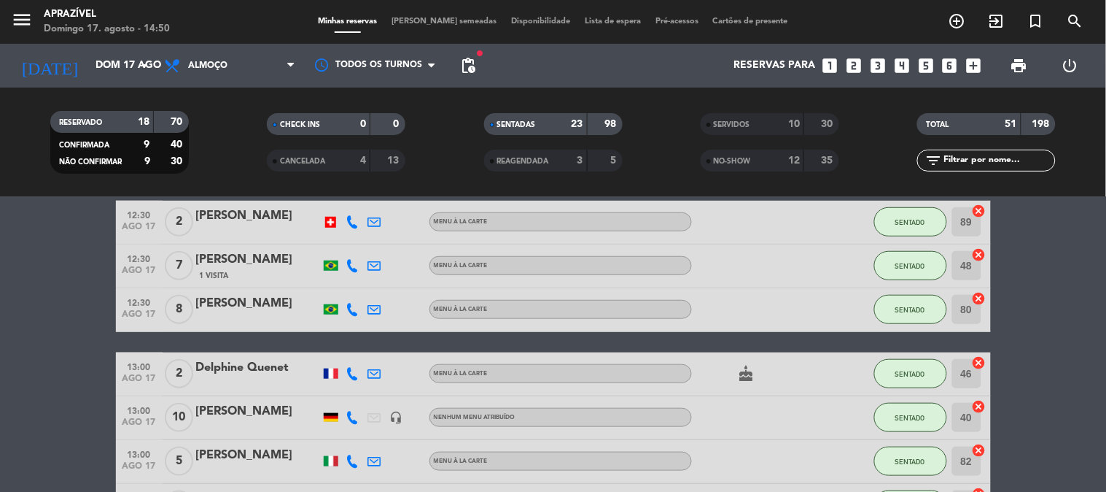
scroll to position [162, 0]
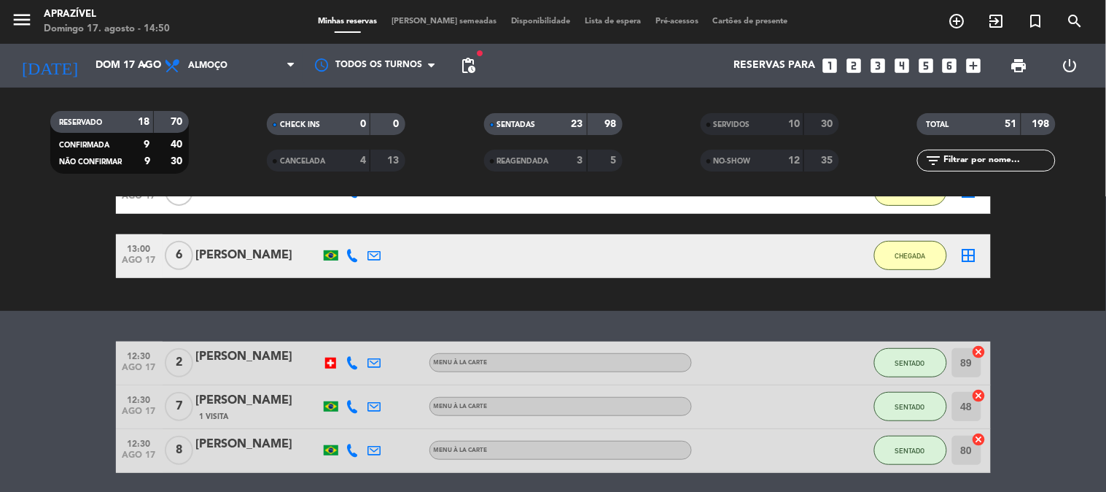
click at [270, 439] on div "[PERSON_NAME]" at bounding box center [258, 444] width 124 height 19
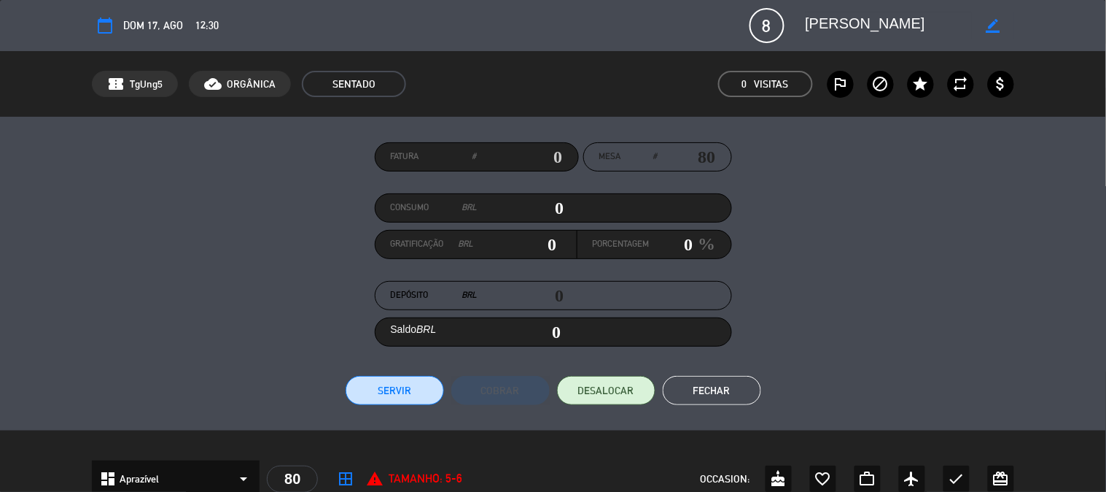
click at [528, 208] on input "0" at bounding box center [521, 208] width 87 height 22
type input "2"
type input "02"
type input "21"
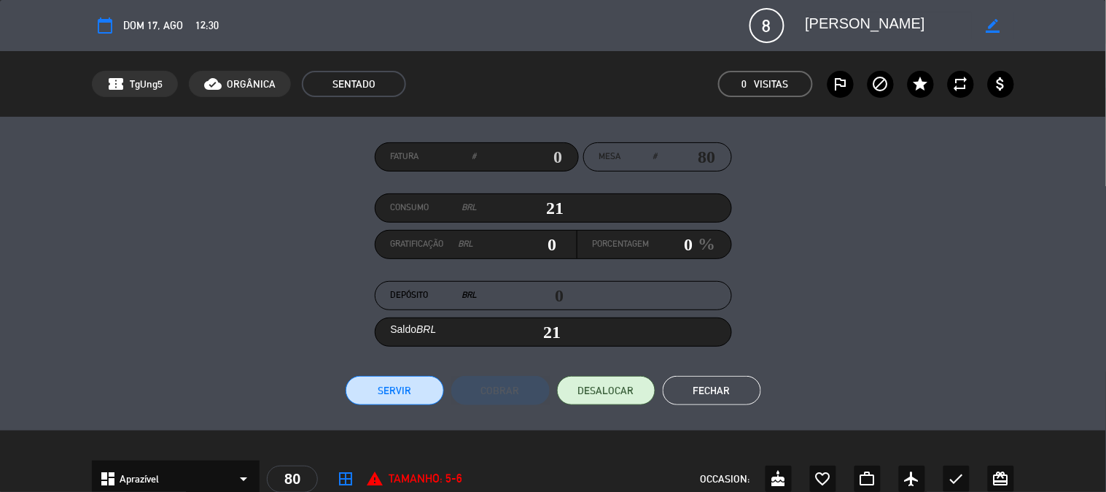
type input "214"
type input "2141"
type input "2,141"
type input "2141"
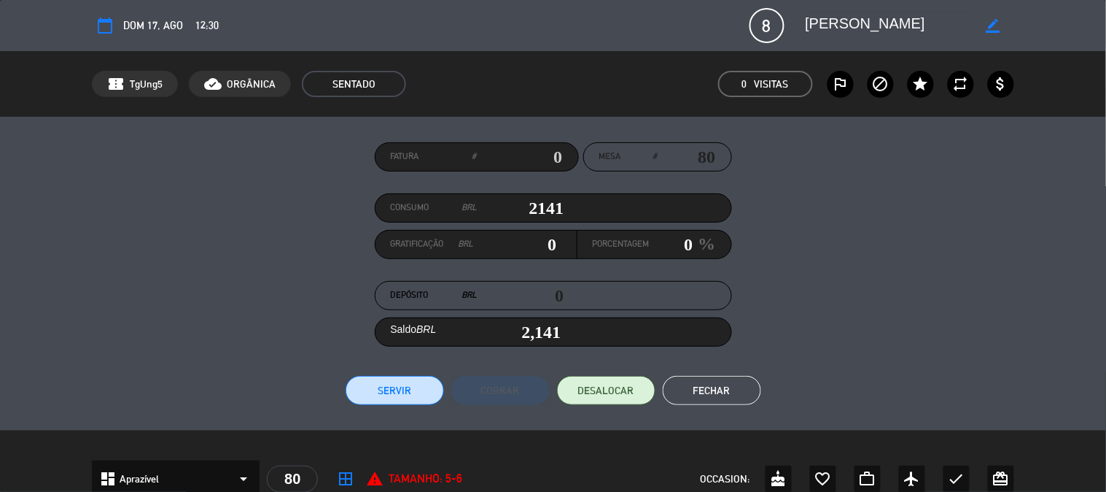
click at [672, 239] on input "0" at bounding box center [672, 244] width 44 height 22
type input "21.41"
type input "1"
type input "2,162.41"
type input "278.33"
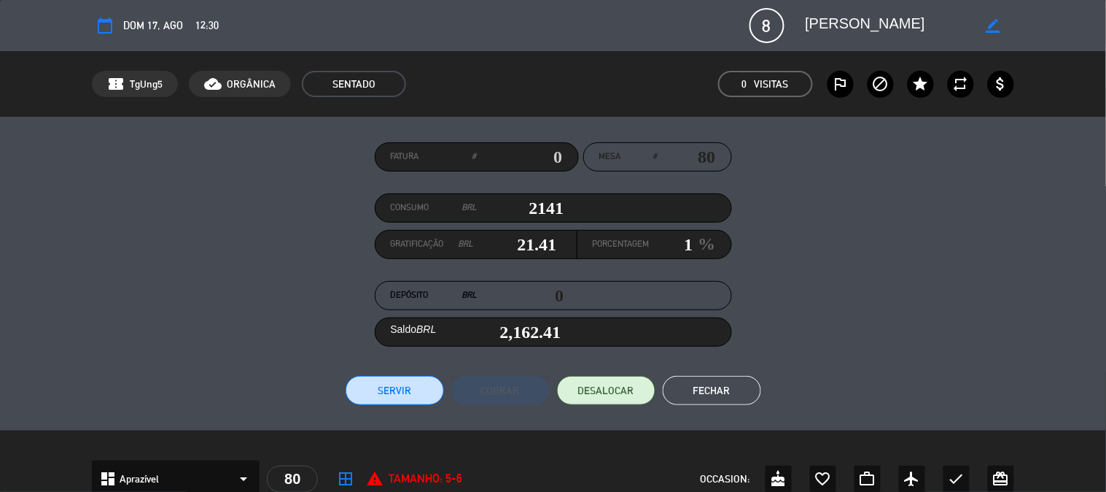
type input "13"
type input "2,419.33"
type input "13"
click at [395, 385] on button "Servir" at bounding box center [395, 390] width 98 height 29
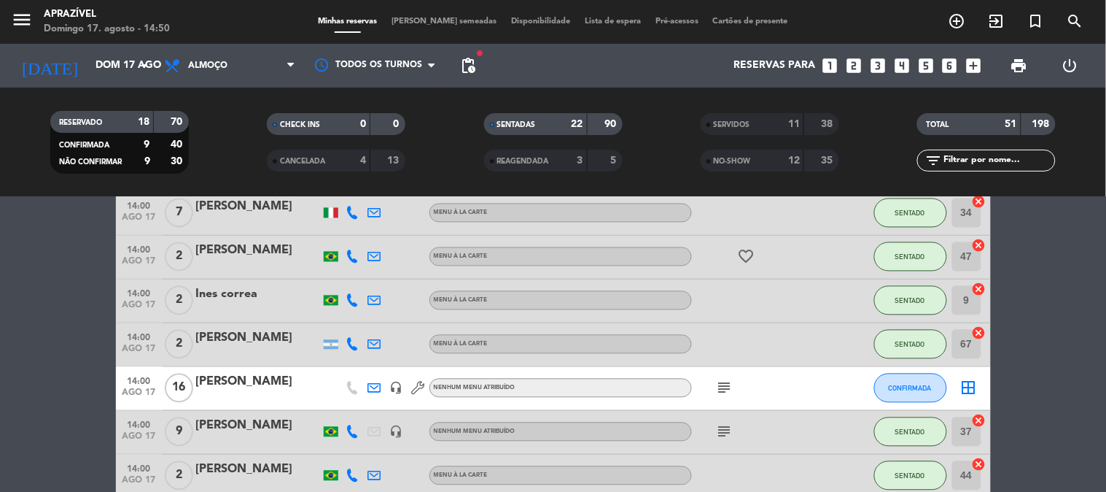
scroll to position [972, 0]
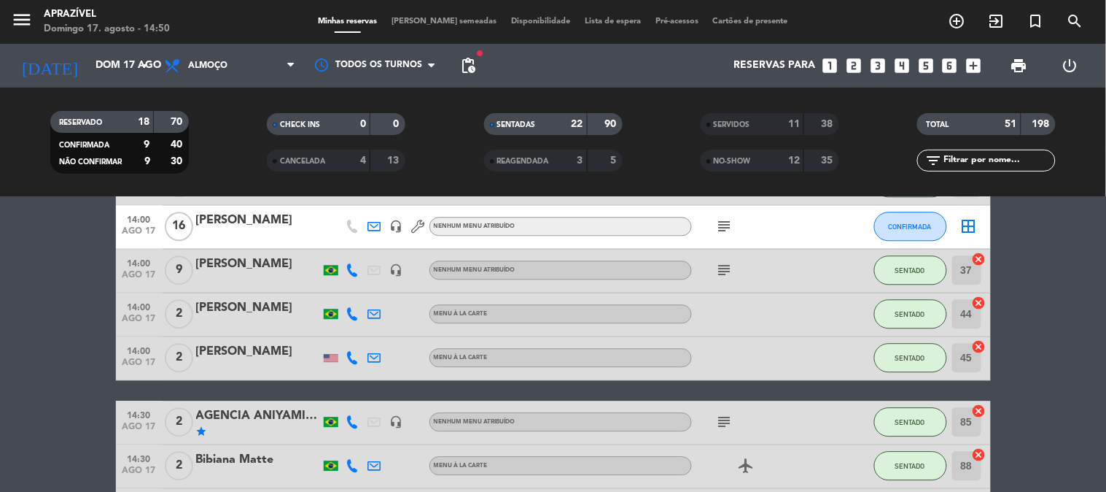
click at [721, 414] on icon "subject" at bounding box center [725, 422] width 18 height 18
click at [270, 414] on div "AGENCIA ANIYAMI/ [PERSON_NAME]" at bounding box center [258, 415] width 124 height 19
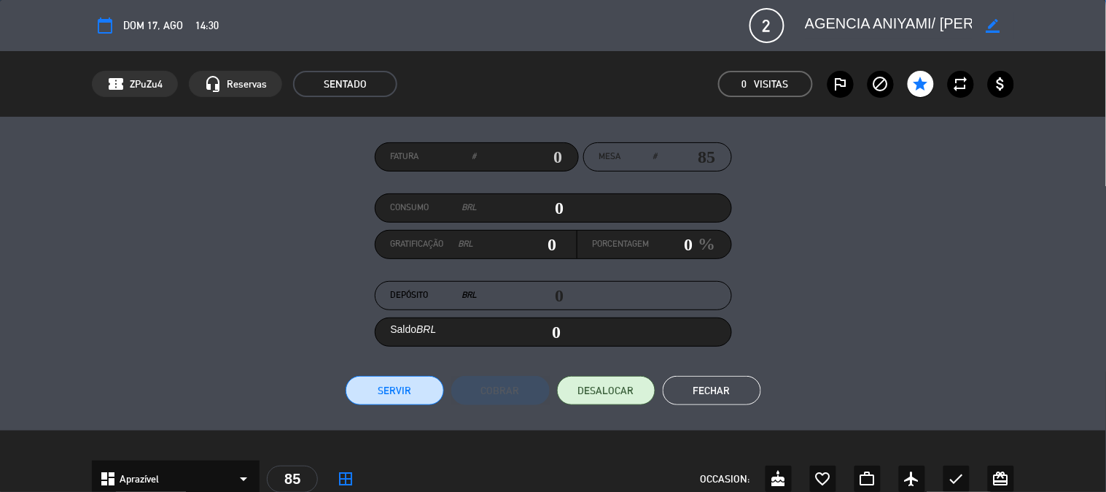
click at [543, 205] on input "0" at bounding box center [521, 208] width 87 height 22
type input "1"
type input "01"
type input "15"
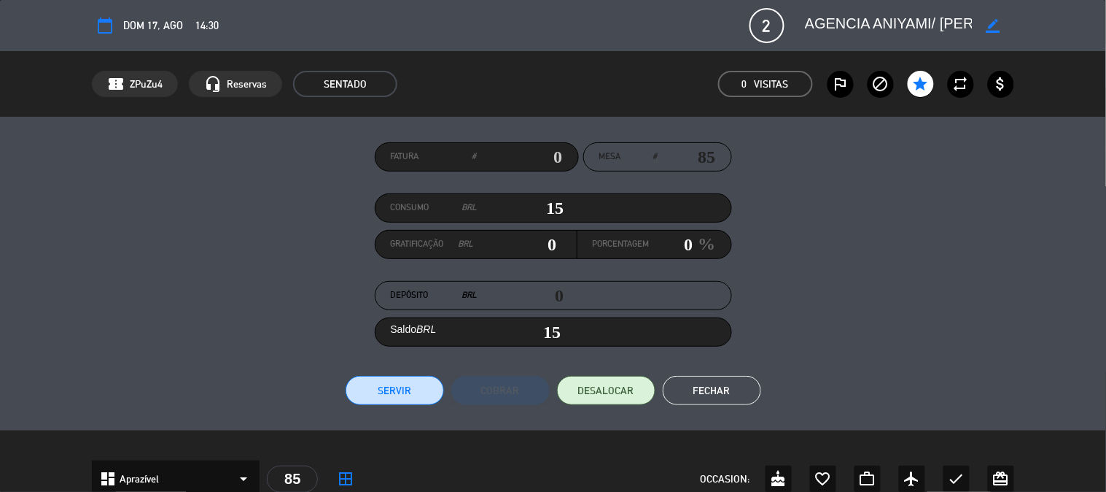
type input "152"
click at [672, 230] on div "Porcentagem 0 %" at bounding box center [655, 244] width 154 height 28
click at [672, 232] on div "Porcentagem 0 %" at bounding box center [655, 244] width 154 height 28
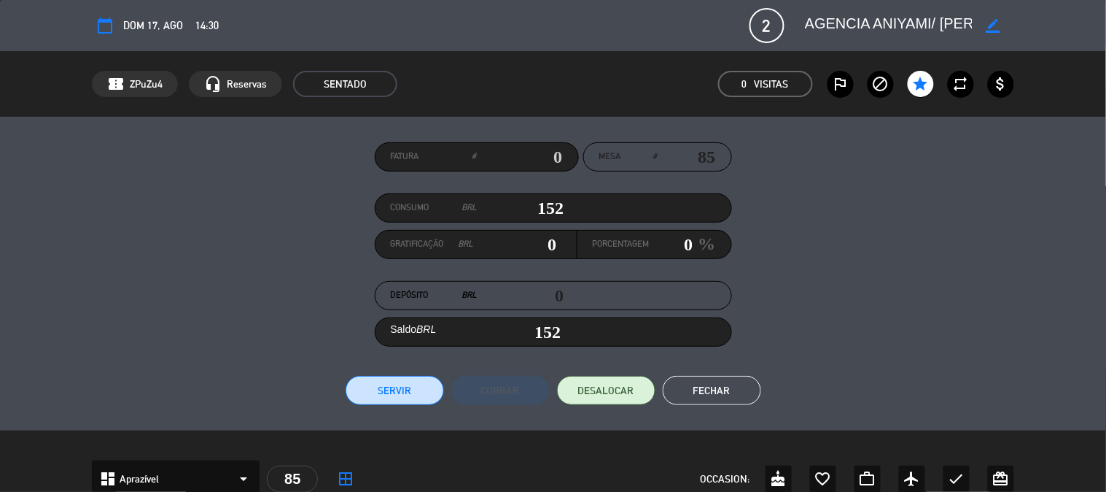
click at [671, 234] on input "0" at bounding box center [672, 244] width 44 height 22
type input "1.52"
type input "1"
type input "153.52"
type input "19.76"
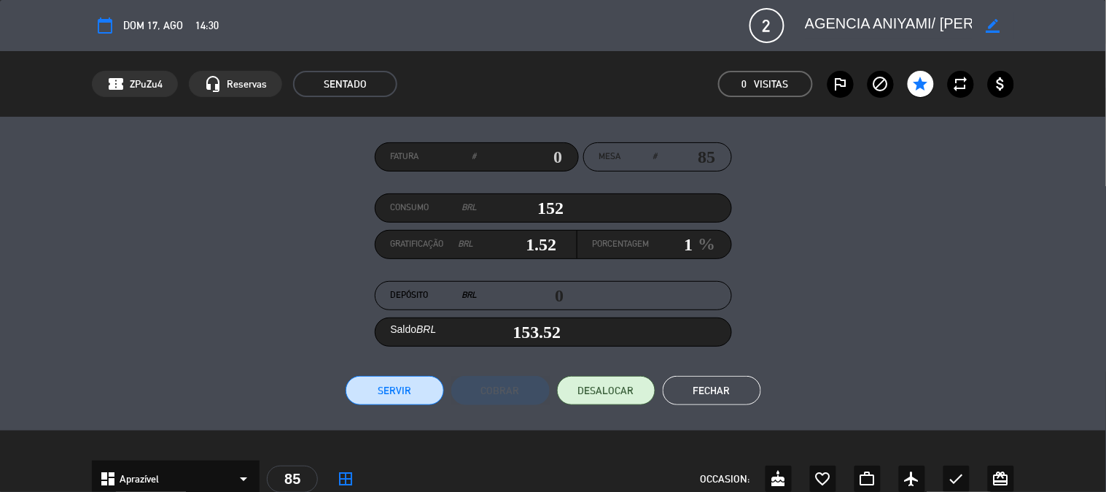
type input "13"
type input "171.76"
type input "13"
click at [390, 398] on button "Servir" at bounding box center [395, 390] width 98 height 29
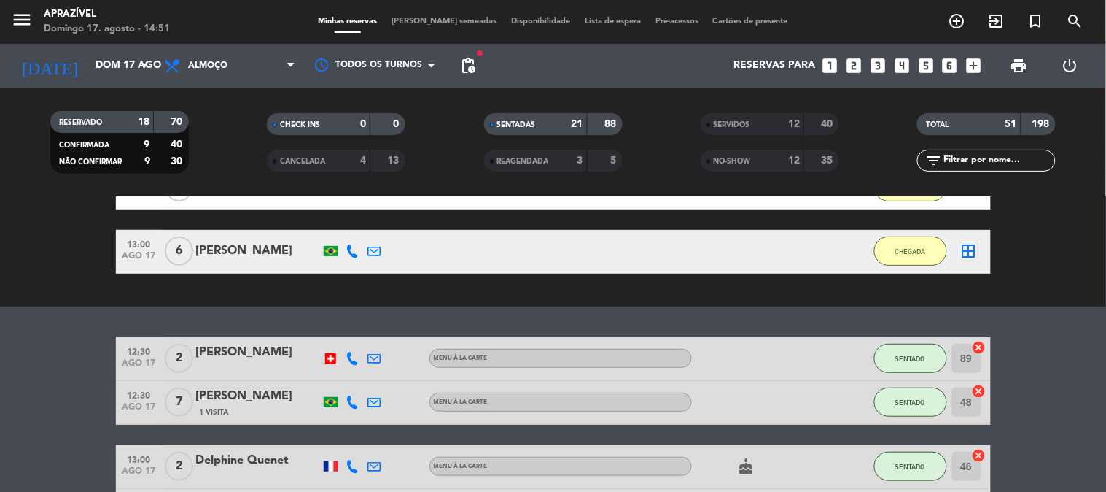
scroll to position [162, 0]
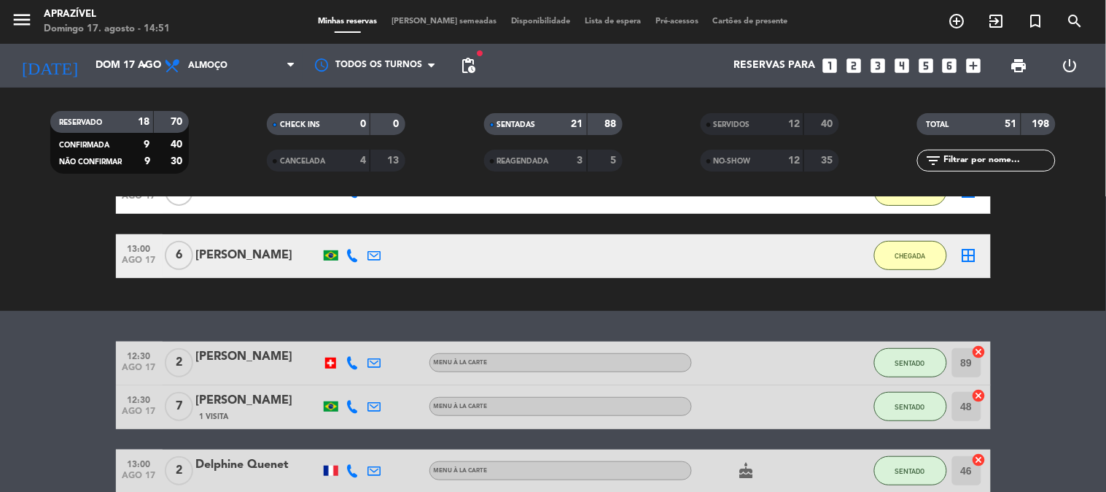
click at [230, 360] on div "[PERSON_NAME]" at bounding box center [258, 356] width 124 height 19
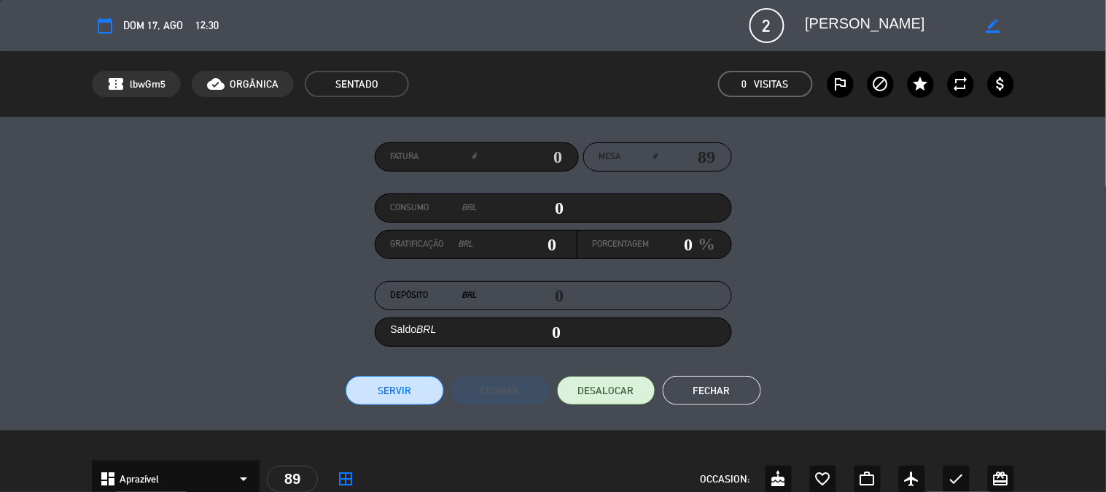
click at [543, 208] on input "0" at bounding box center [521, 208] width 87 height 22
type input "8"
type input "08"
type input "82"
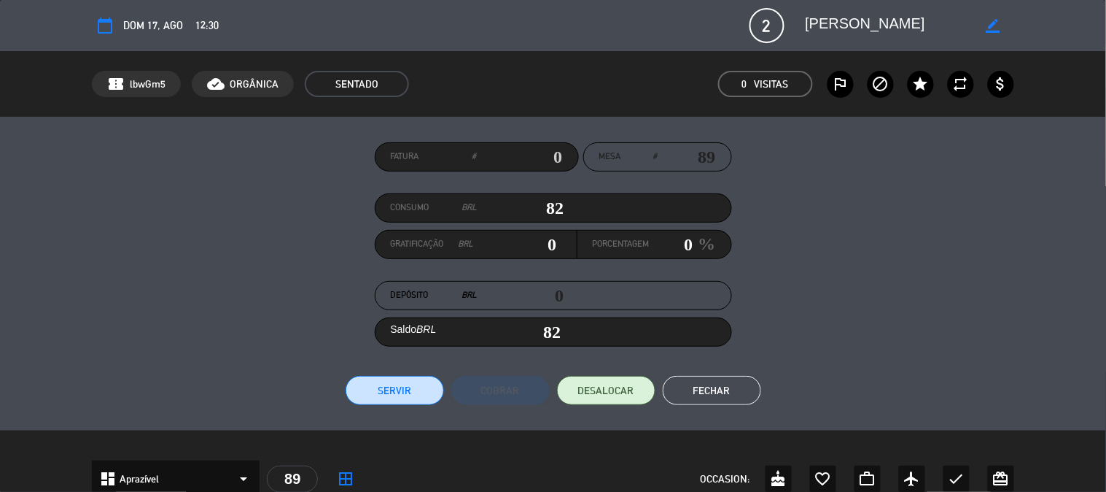
type input "826"
click at [672, 242] on input "0" at bounding box center [672, 244] width 44 height 22
type input "1"
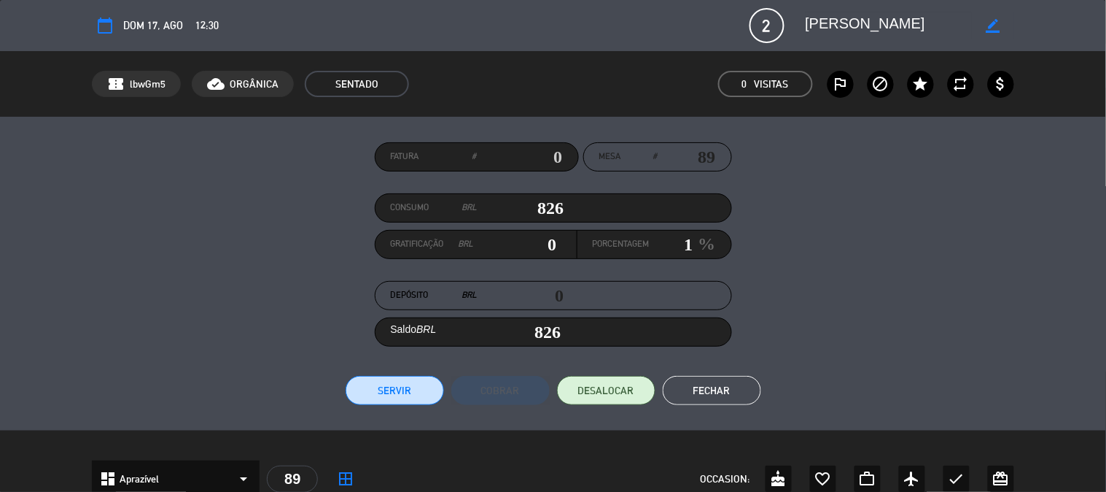
type input "107.38000000000001"
type input "13"
type input "933.38"
drag, startPoint x: 672, startPoint y: 249, endPoint x: 1106, endPoint y: 419, distance: 465.3
type input "[EMAIL_ADDRESS][DOMAIN_NAME]"
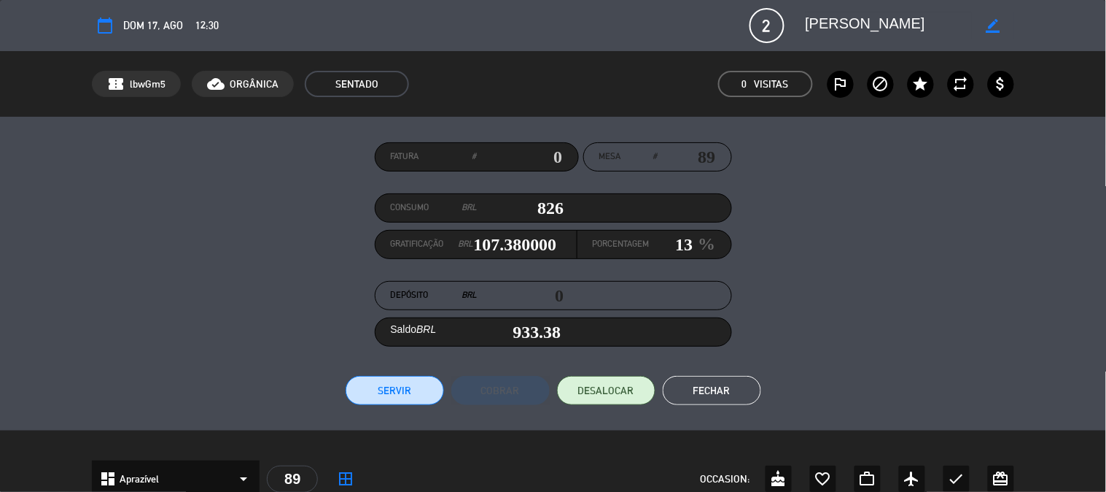
type input "13"
click at [396, 389] on button "Servir" at bounding box center [395, 390] width 98 height 29
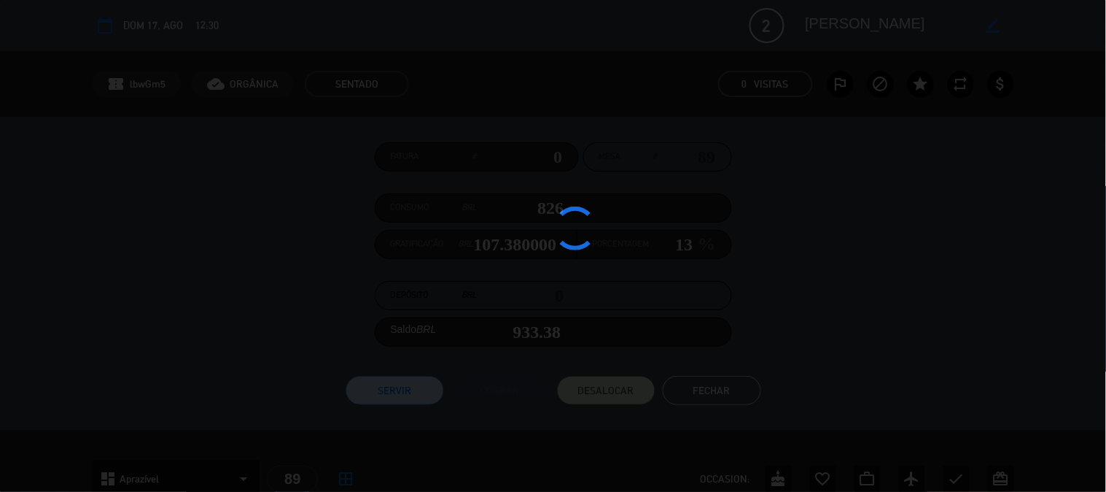
type input "107.38"
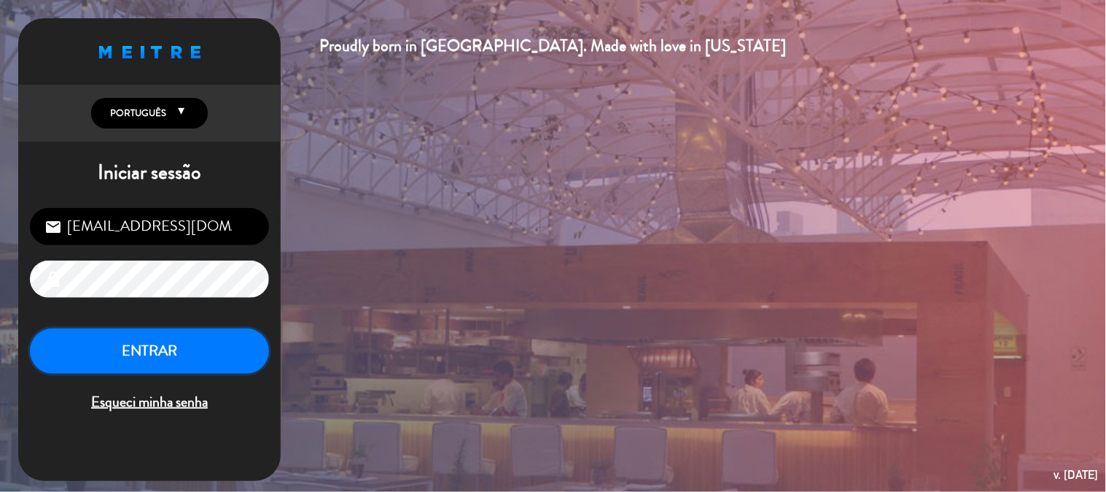
click at [176, 360] on button "ENTRAR" at bounding box center [149, 351] width 239 height 46
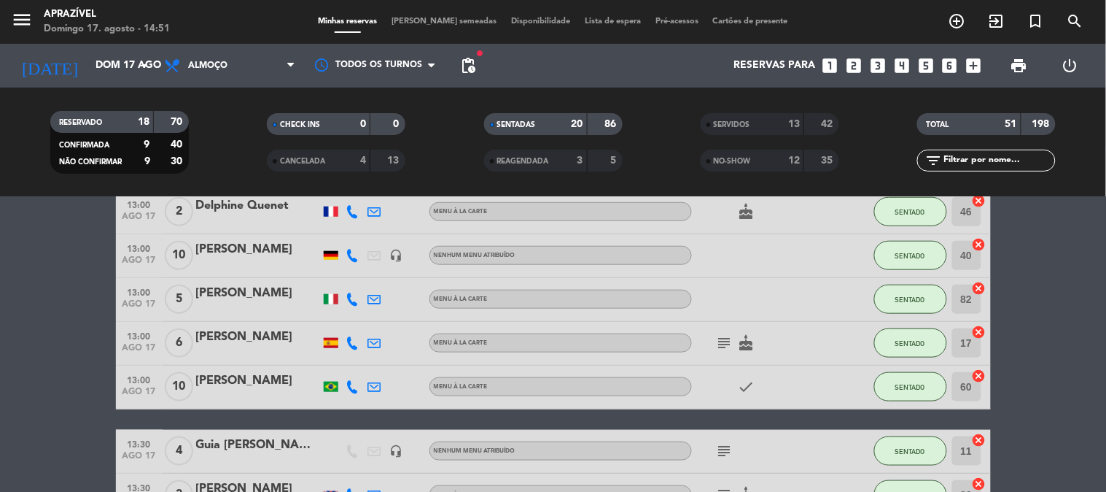
scroll to position [405, 0]
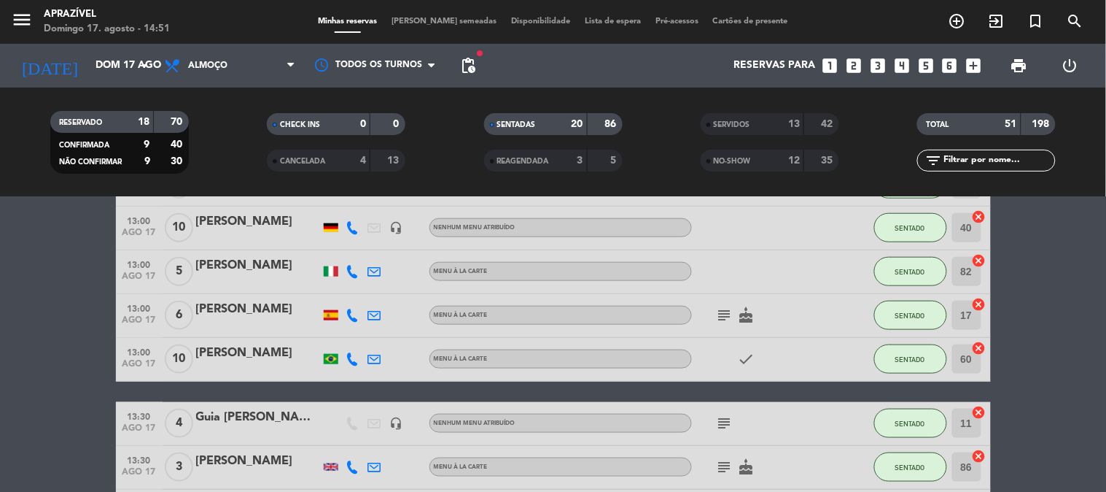
click at [238, 256] on div "[PERSON_NAME]" at bounding box center [258, 265] width 124 height 19
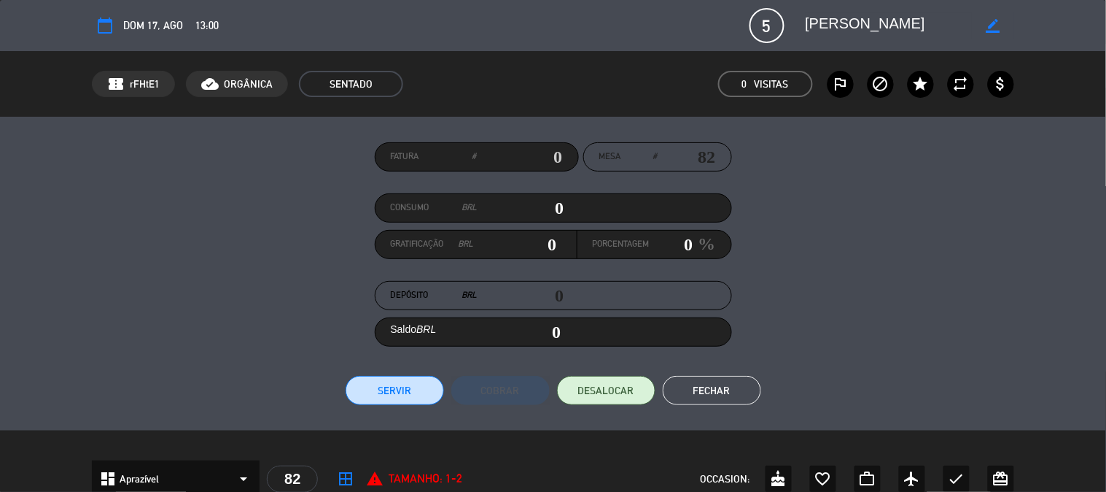
click at [502, 217] on input "0" at bounding box center [521, 208] width 87 height 22
type input "1"
type input "01"
type input "11"
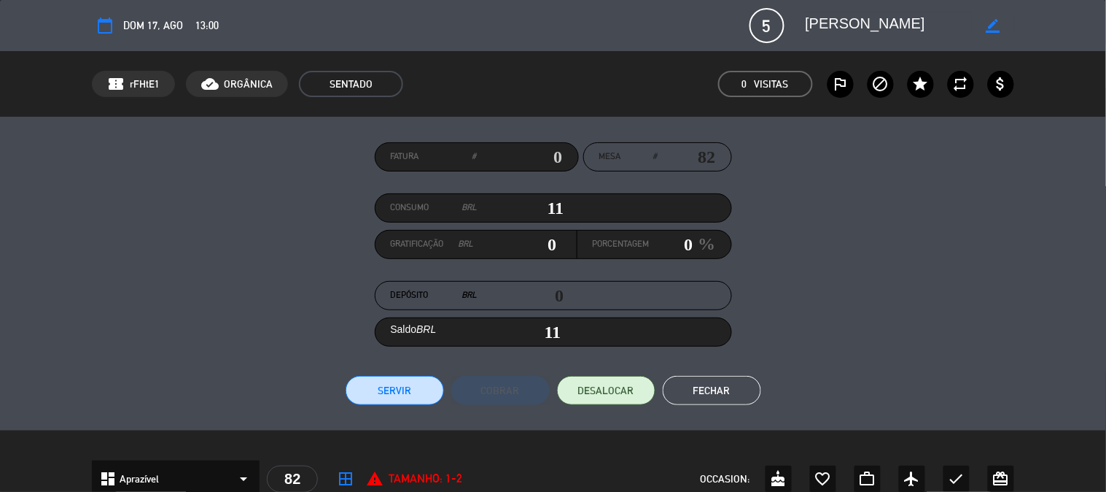
type input "113"
type input "1136"
type input "1,136"
type input "1136"
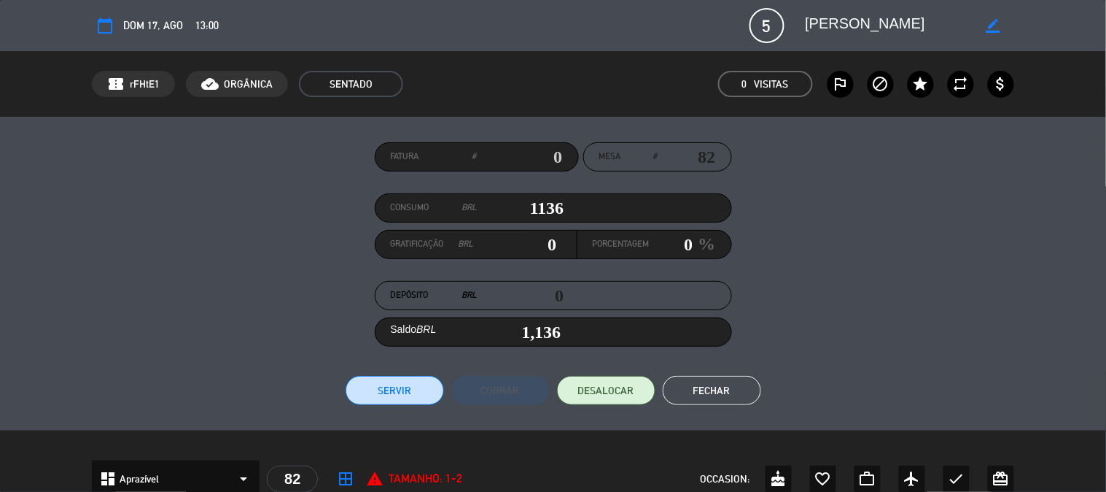
click at [678, 232] on div "Porcentagem 0 %" at bounding box center [655, 244] width 154 height 28
click at [677, 241] on input "0" at bounding box center [672, 244] width 44 height 22
type input "1"
type input "147.68"
type input "13"
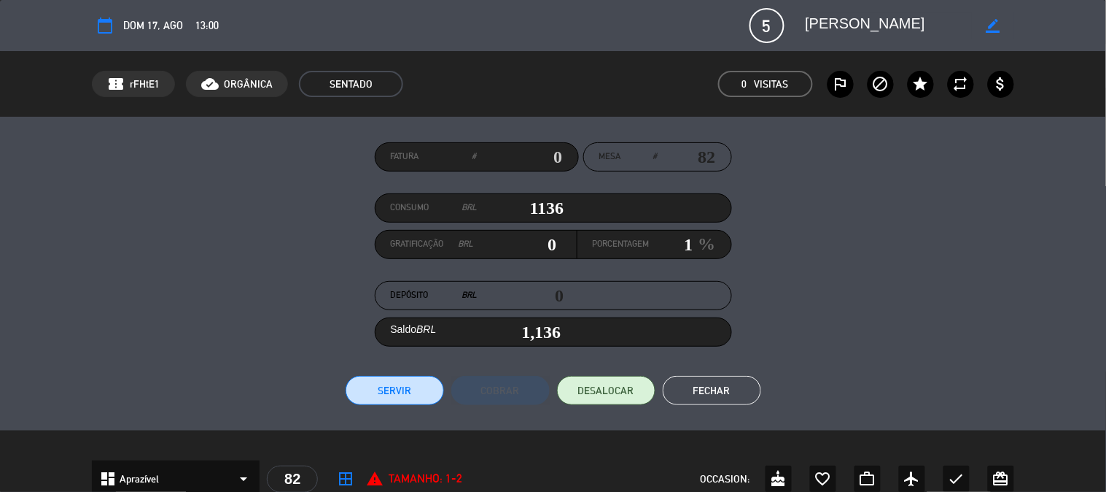
type input "1,283.68"
type input "13"
click at [422, 394] on button "Servir" at bounding box center [395, 390] width 98 height 29
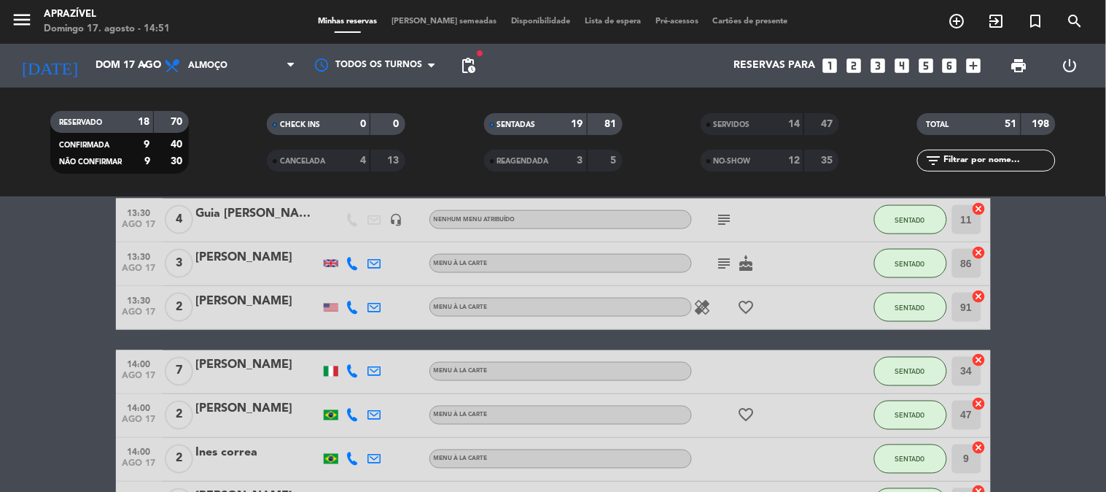
scroll to position [567, 0]
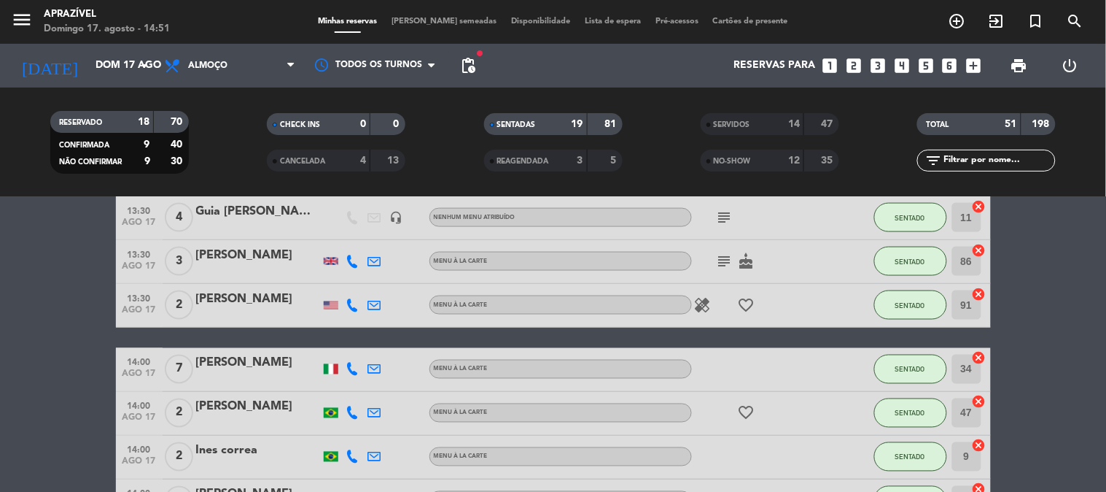
click at [251, 318] on div at bounding box center [258, 314] width 124 height 12
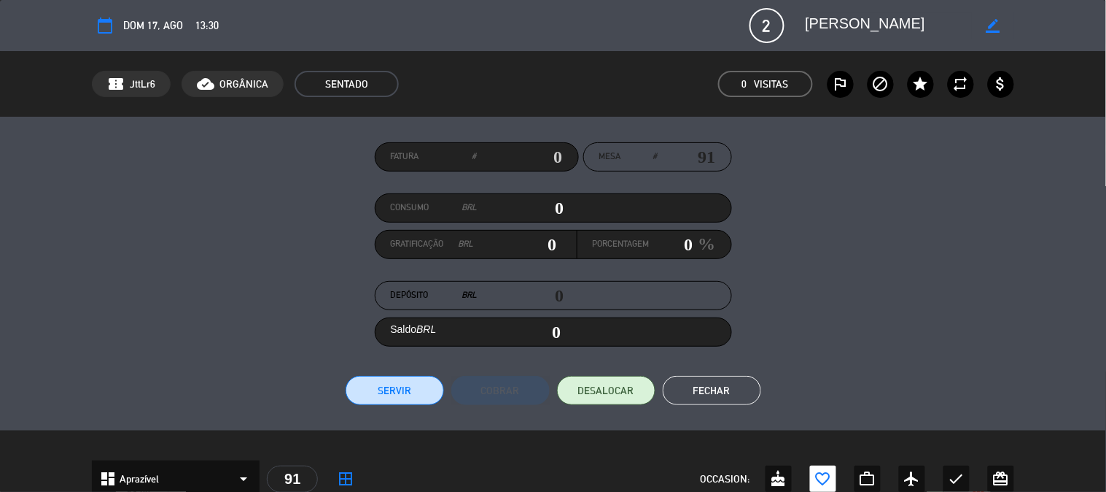
click at [549, 195] on div "Consumo BRL 0" at bounding box center [553, 207] width 357 height 29
click at [548, 197] on input "0" at bounding box center [521, 208] width 87 height 22
type input "3"
type input "03"
type input "39"
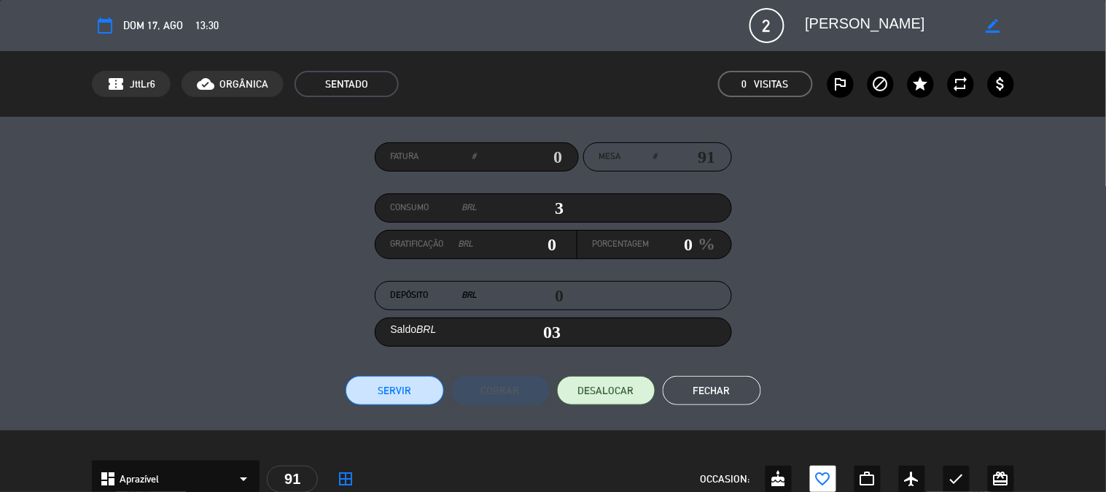
type input "39"
type input "392"
click at [675, 241] on input "0" at bounding box center [672, 244] width 44 height 22
click at [403, 392] on button "Servir" at bounding box center [395, 390] width 98 height 29
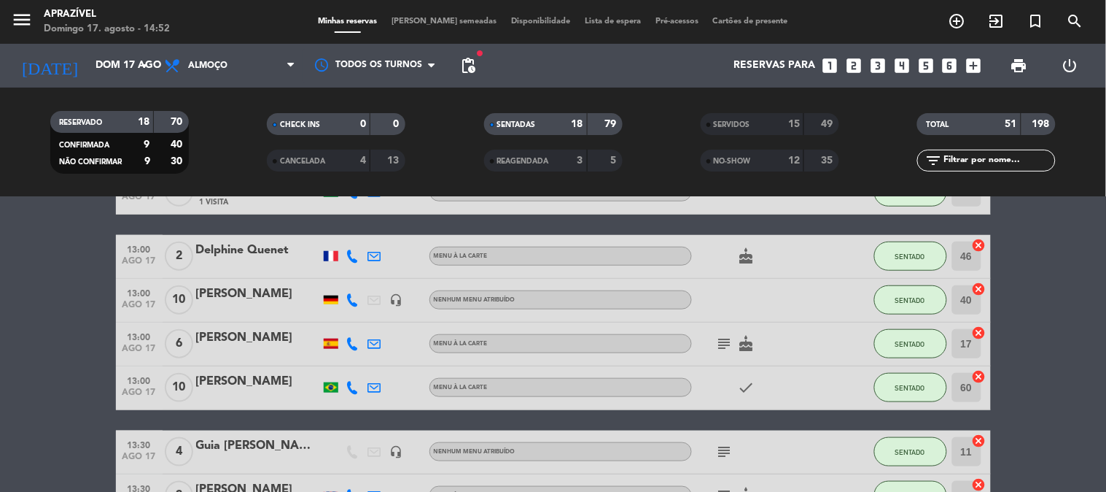
scroll to position [243, 0]
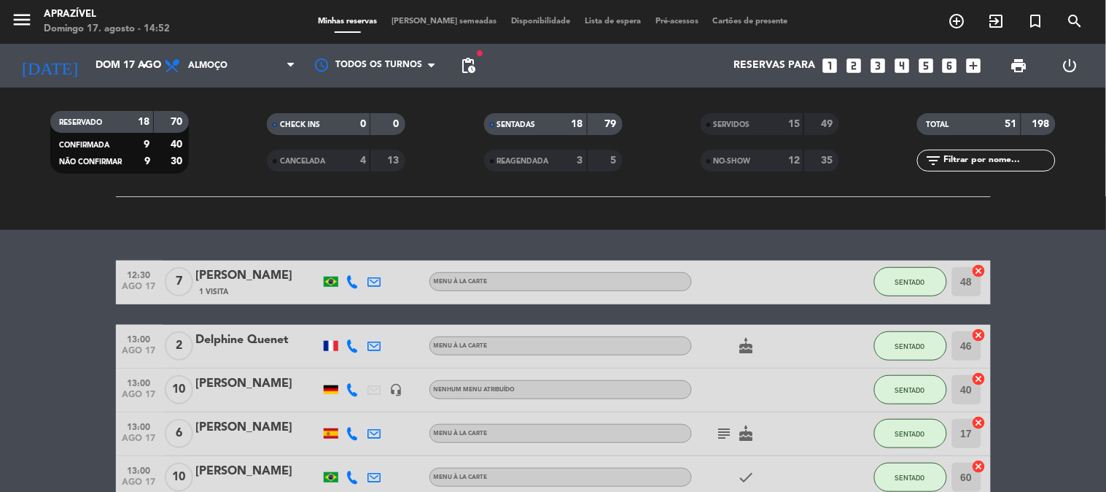
click at [246, 326] on div "13:00 [DATE] 2 Delphine Quenet Menu À La Carte cake SENTADO 46 cancel" at bounding box center [553, 347] width 875 height 44
click at [263, 330] on div "Delphine Quenet" at bounding box center [258, 339] width 124 height 19
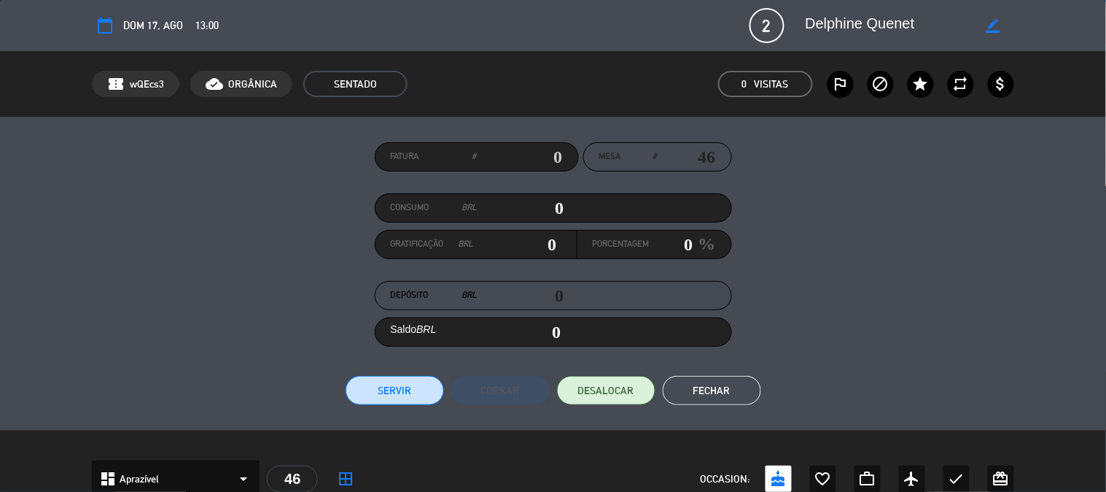
click at [508, 210] on input "0" at bounding box center [521, 208] width 87 height 22
click at [677, 247] on input "0" at bounding box center [672, 244] width 44 height 22
click at [372, 392] on button "Servir" at bounding box center [395, 390] width 98 height 29
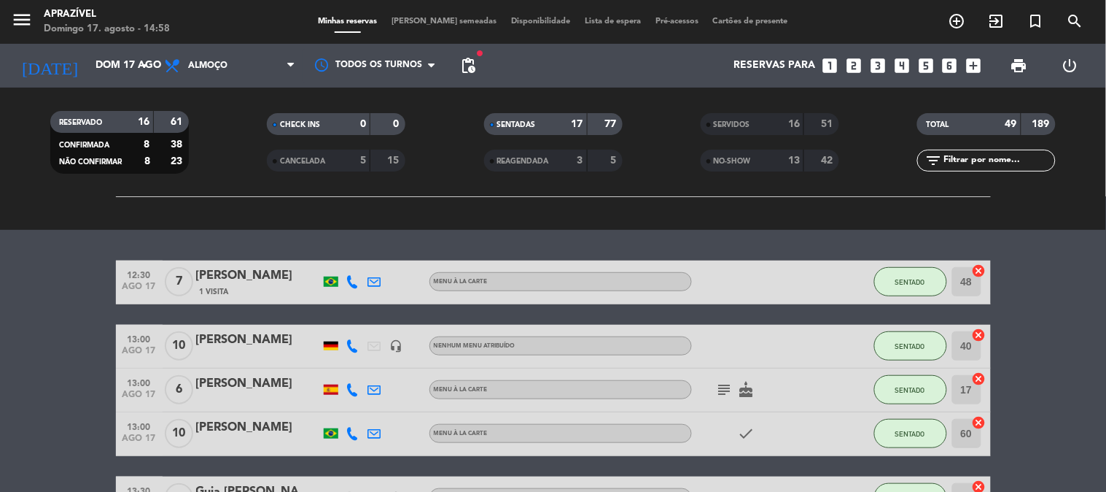
click at [246, 282] on div "[PERSON_NAME]" at bounding box center [258, 275] width 124 height 19
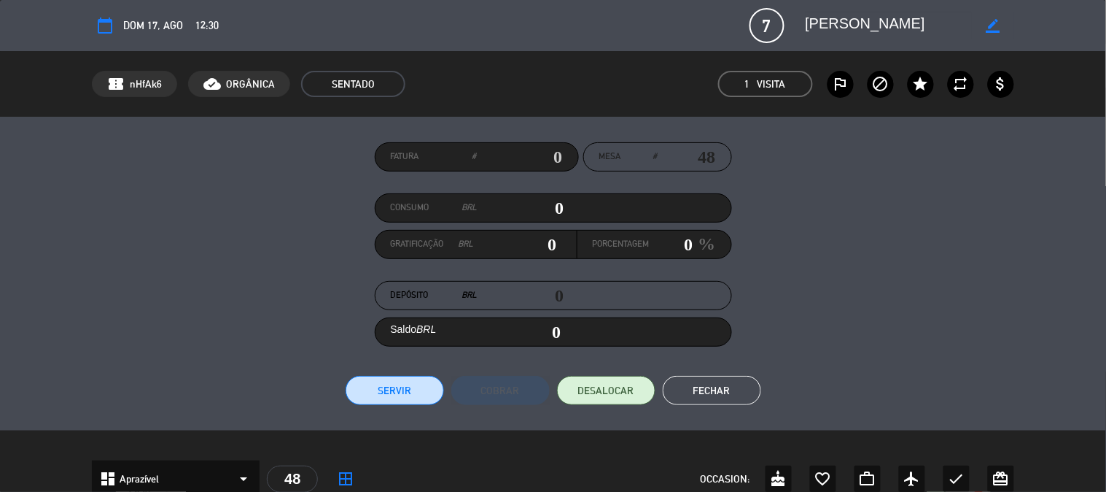
click at [532, 217] on input "0" at bounding box center [521, 208] width 87 height 22
click at [675, 244] on input "0" at bounding box center [672, 244] width 44 height 22
click at [395, 354] on div "Fatura # Mesa # 48 Consumo BRL 2233 Gratificação BRL 290.29 Porcentagem 13 % De…" at bounding box center [553, 273] width 922 height 263
click at [390, 387] on button "Servir" at bounding box center [395, 390] width 98 height 29
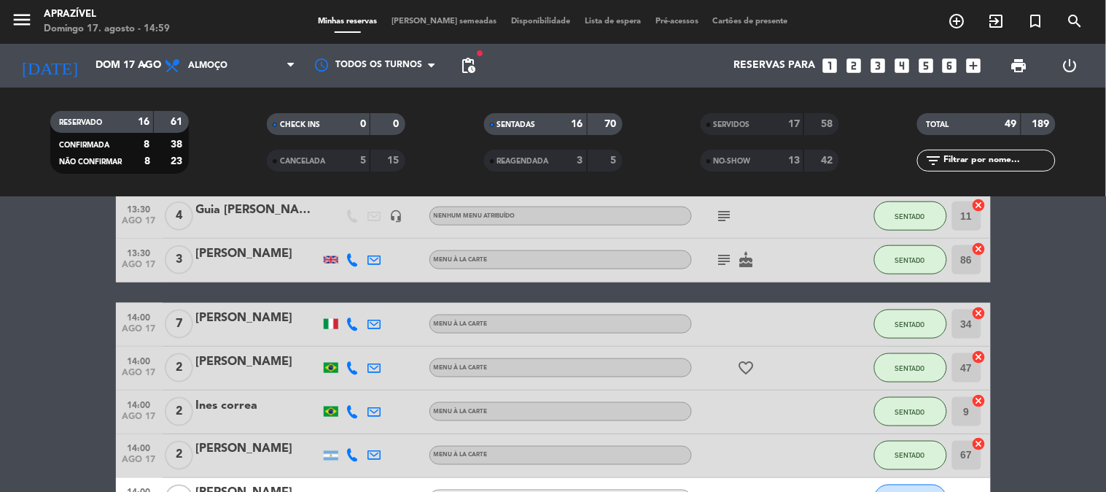
scroll to position [486, 0]
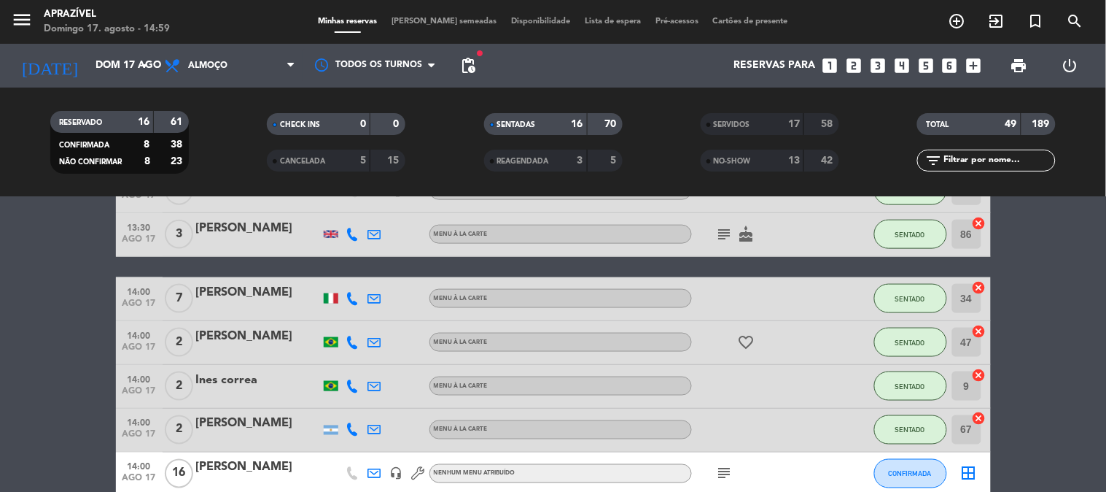
click at [283, 384] on div "Ines correa" at bounding box center [258, 379] width 124 height 19
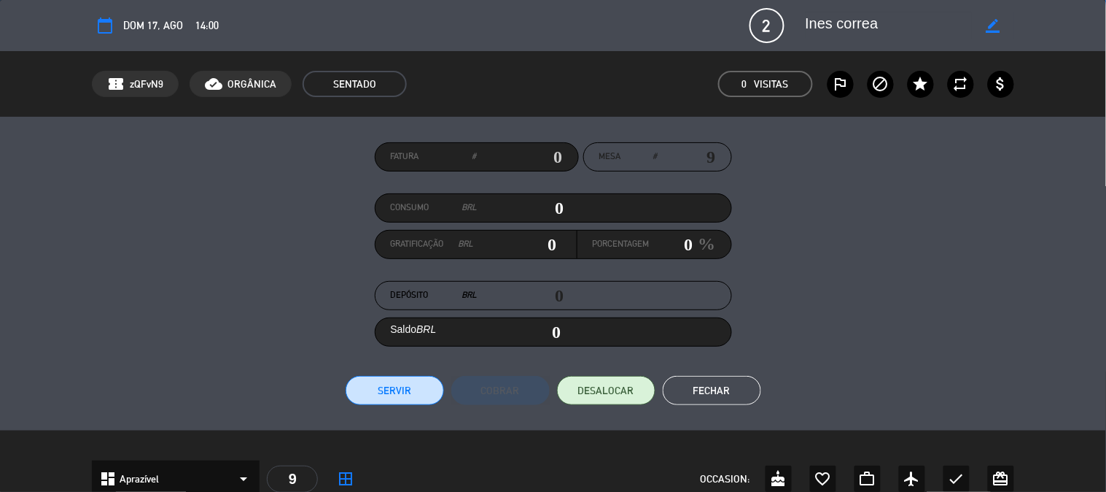
click at [545, 203] on input "0" at bounding box center [521, 208] width 87 height 22
click at [658, 249] on input "0" at bounding box center [672, 244] width 44 height 22
click at [412, 382] on button "Servir" at bounding box center [395, 390] width 98 height 29
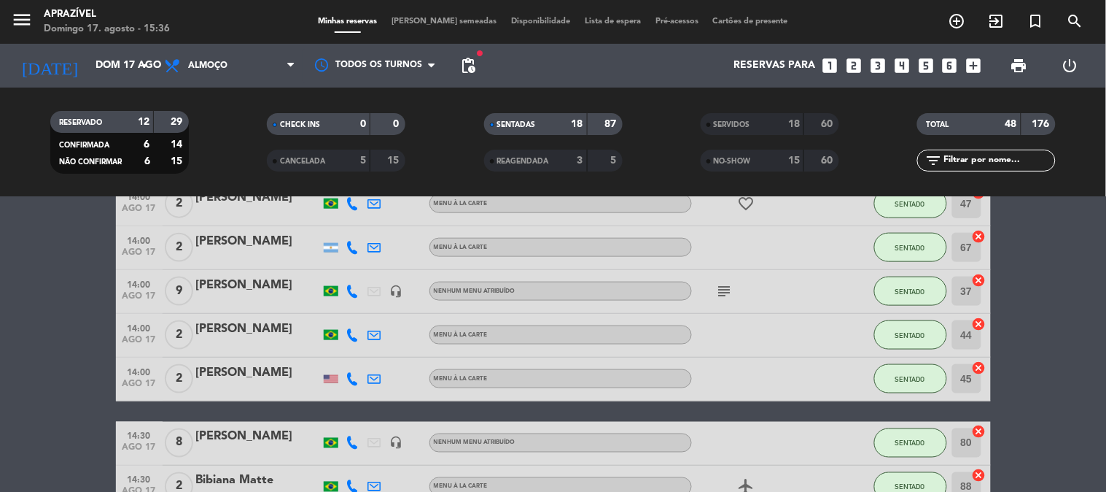
scroll to position [324, 0]
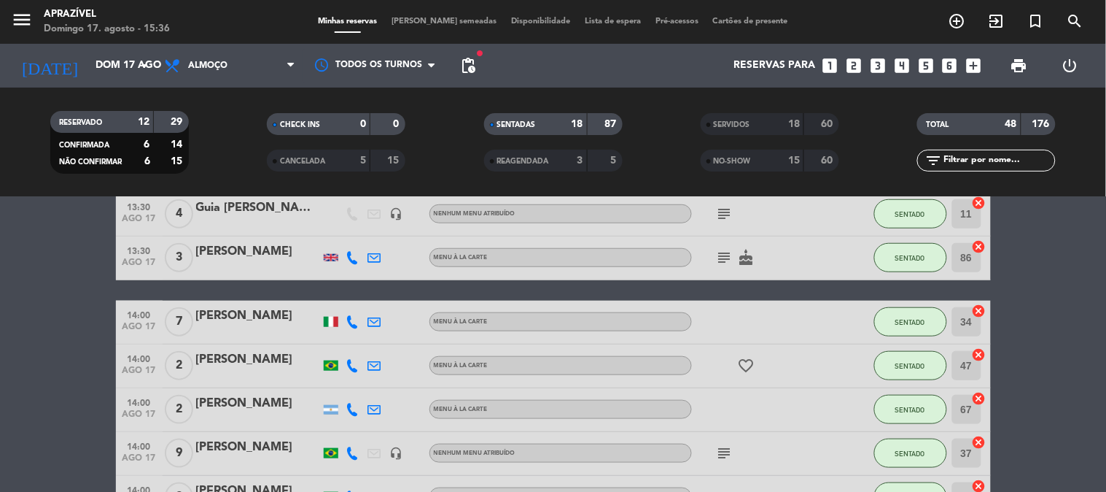
click at [217, 362] on div "[PERSON_NAME]" at bounding box center [258, 359] width 124 height 19
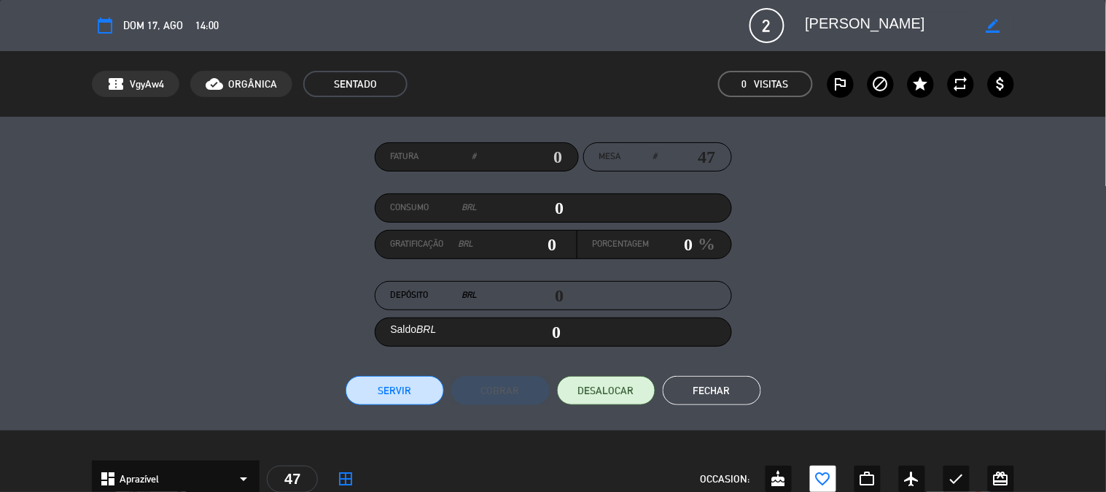
click at [543, 203] on input "0" at bounding box center [521, 208] width 87 height 22
click at [675, 246] on input "0" at bounding box center [672, 244] width 44 height 22
click at [412, 376] on button "Servir" at bounding box center [395, 390] width 98 height 29
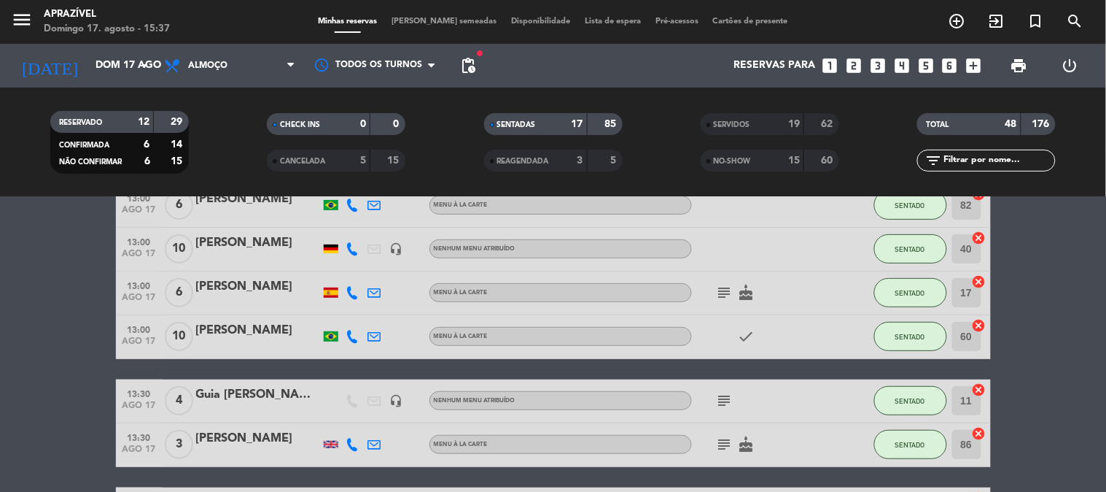
scroll to position [243, 0]
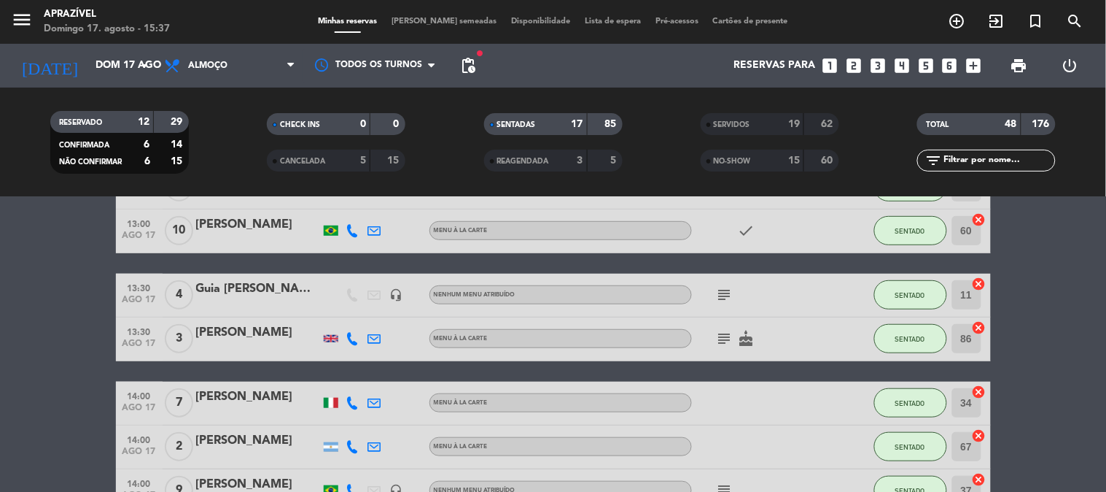
click at [257, 390] on div "[PERSON_NAME]" at bounding box center [258, 396] width 124 height 19
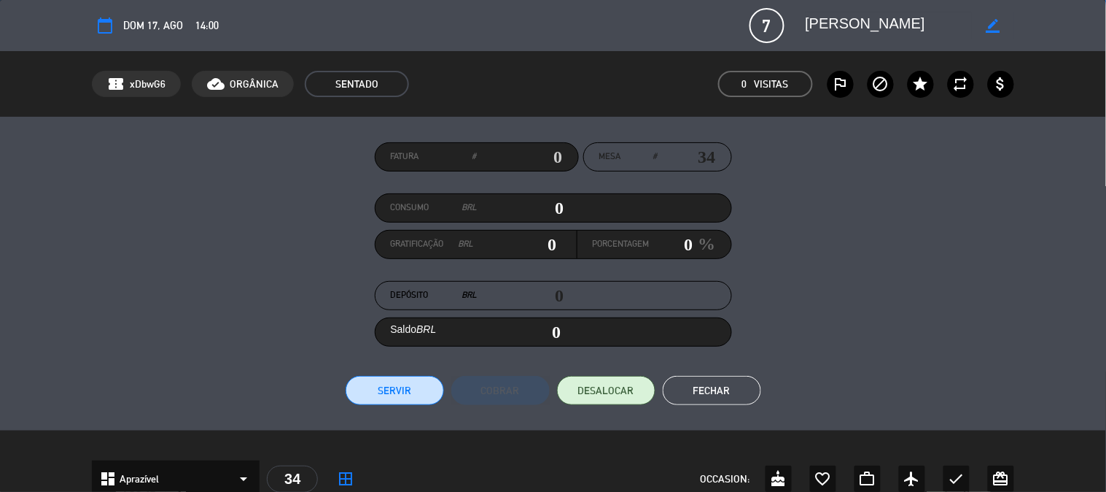
click at [527, 203] on input "0" at bounding box center [521, 208] width 87 height 22
click at [684, 249] on input "0" at bounding box center [672, 244] width 44 height 22
click at [395, 387] on button "Servir" at bounding box center [395, 390] width 98 height 29
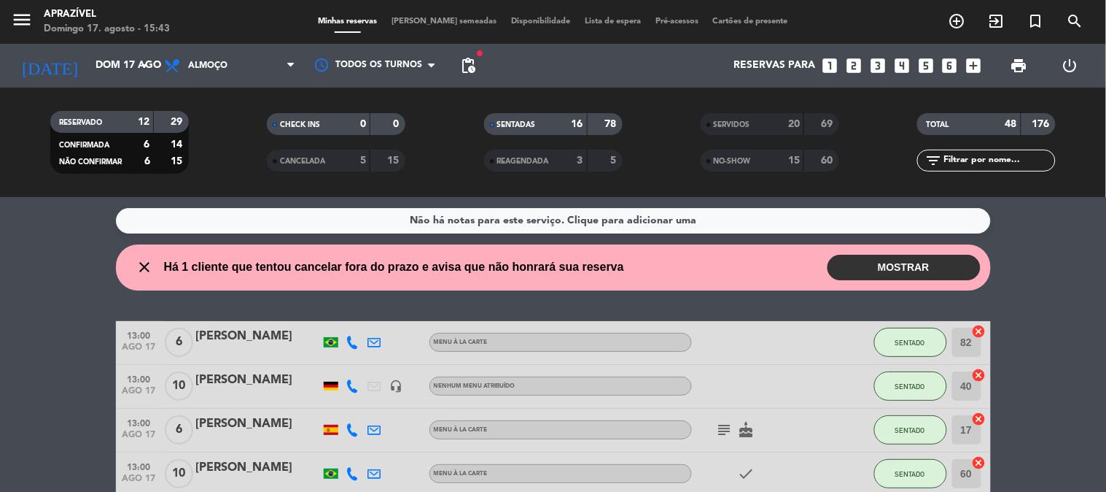
scroll to position [81, 0]
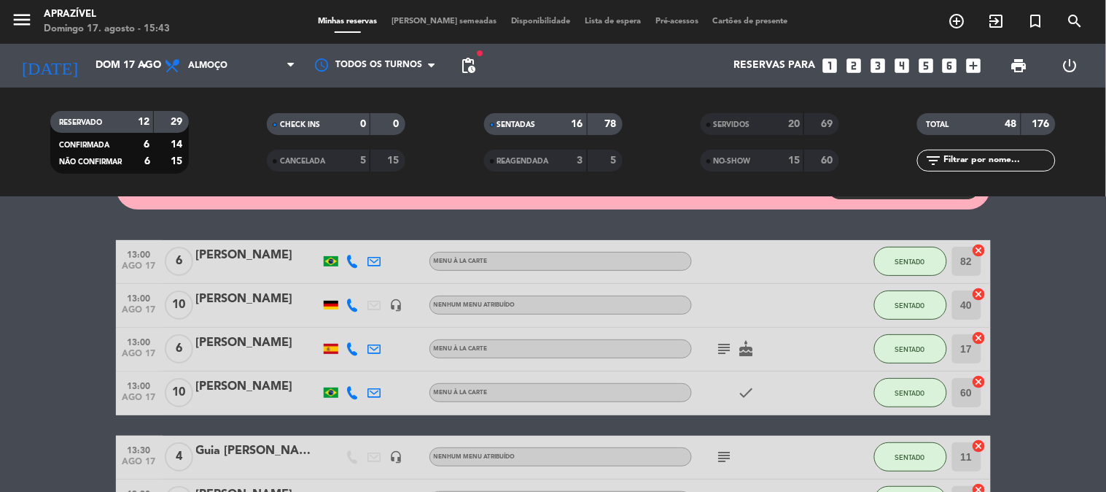
click at [732, 348] on icon "subject" at bounding box center [725, 349] width 18 height 18
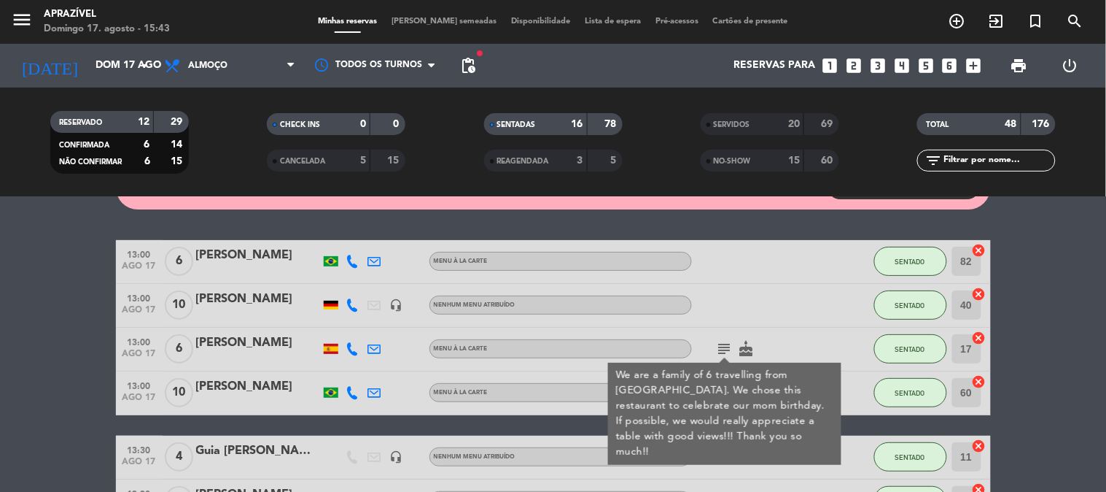
click at [228, 353] on div at bounding box center [258, 358] width 124 height 12
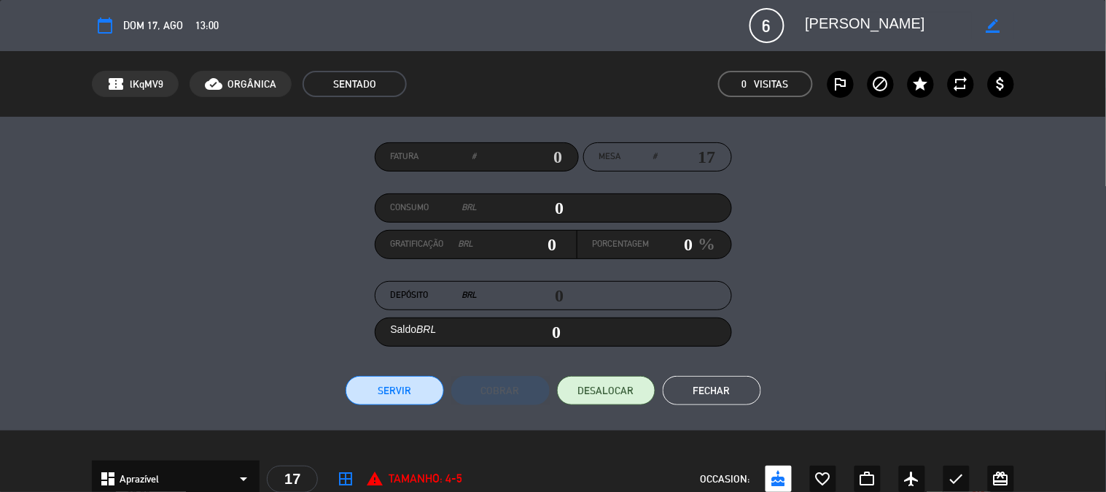
click at [504, 217] on input "0" at bounding box center [521, 208] width 87 height 22
click at [672, 243] on input "0" at bounding box center [672, 244] width 44 height 22
click at [407, 392] on button "Servir" at bounding box center [395, 390] width 98 height 29
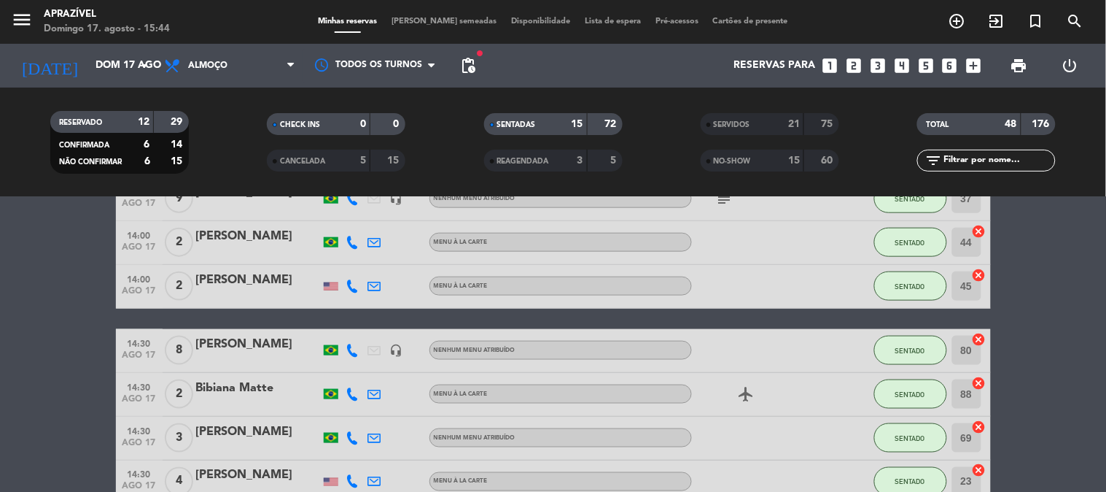
scroll to position [405, 0]
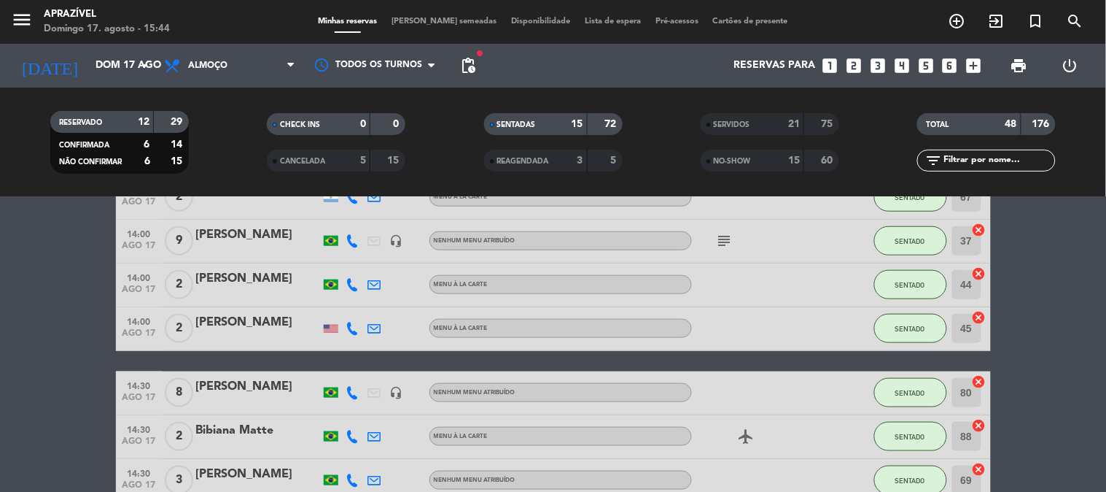
click at [723, 249] on div "subject" at bounding box center [757, 241] width 131 height 43
click at [723, 239] on icon "subject" at bounding box center [725, 241] width 18 height 18
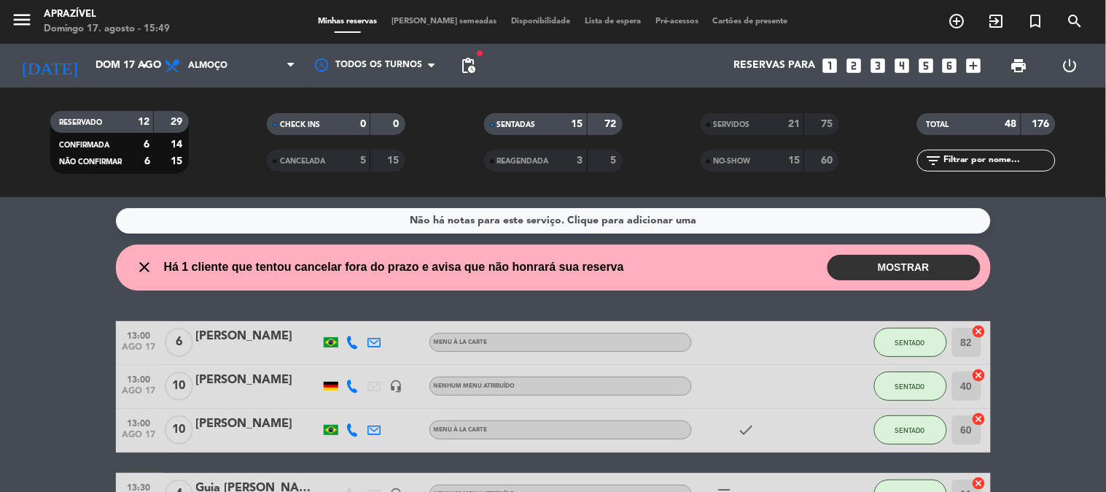
scroll to position [81, 0]
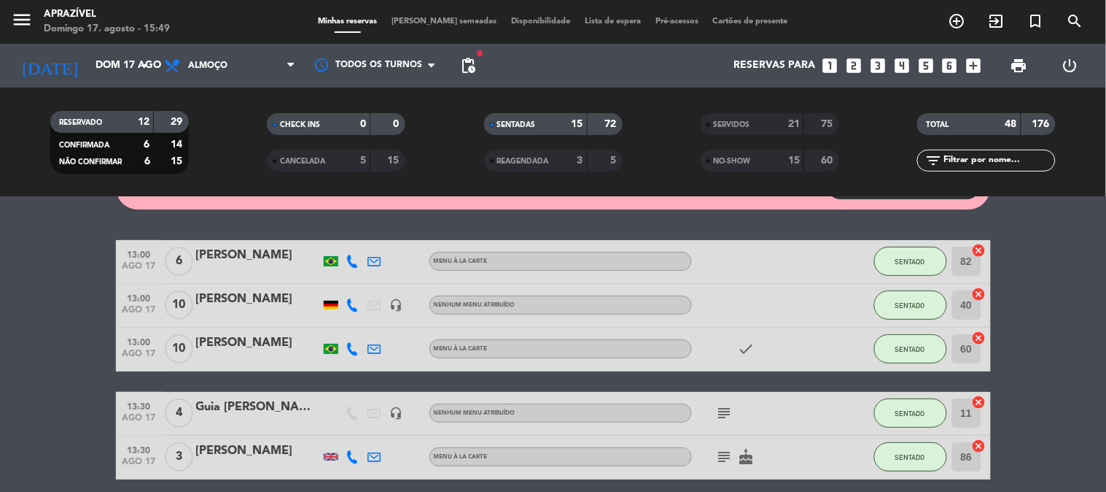
click at [220, 317] on div at bounding box center [258, 314] width 124 height 12
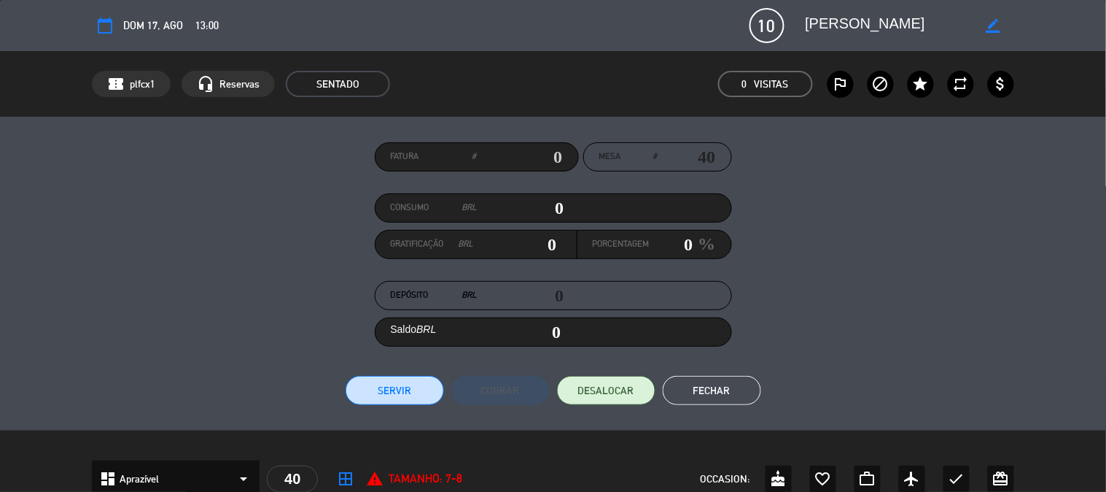
click at [511, 201] on input "0" at bounding box center [521, 208] width 87 height 22
click at [677, 246] on input "0" at bounding box center [672, 244] width 44 height 22
click at [405, 403] on button "Servir" at bounding box center [395, 390] width 98 height 29
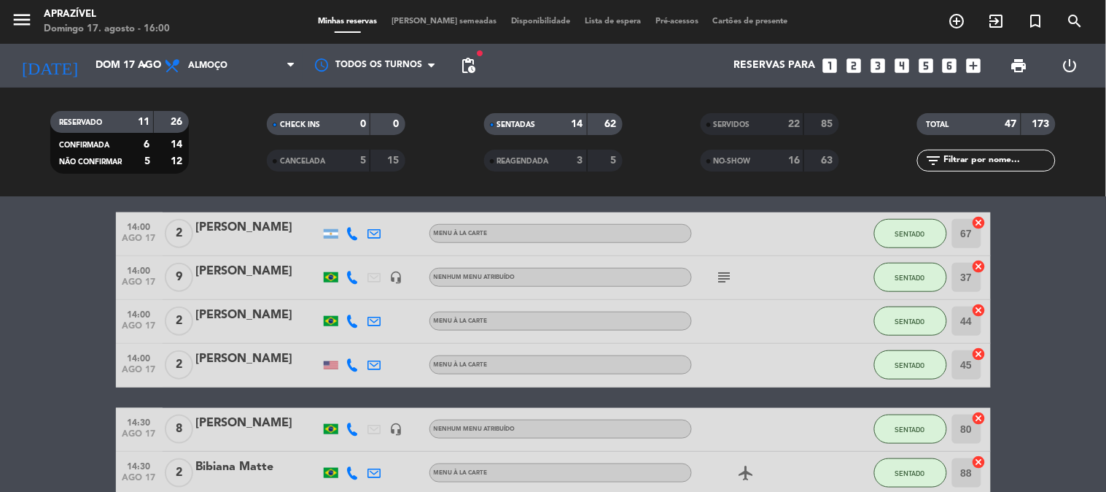
scroll to position [324, 0]
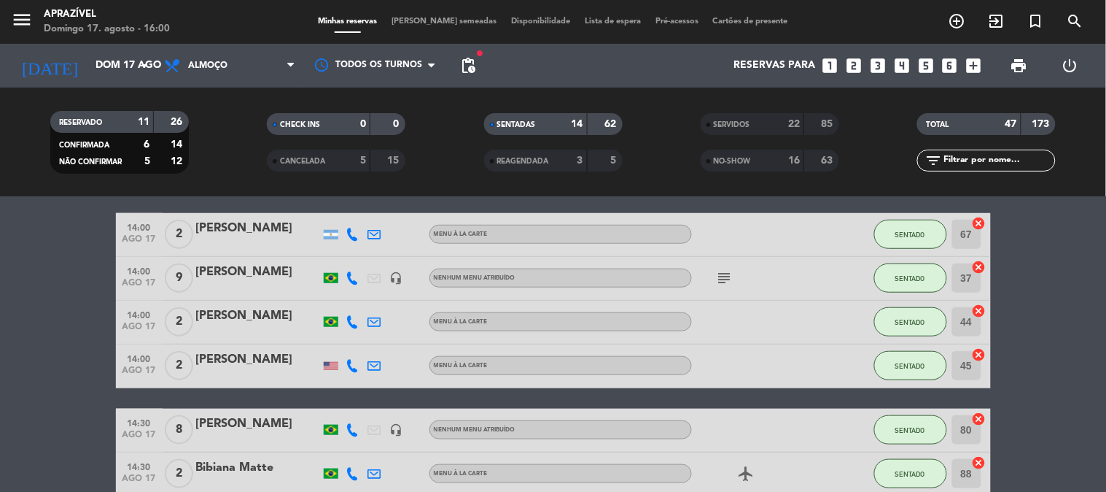
click at [227, 368] on div "[PERSON_NAME]" at bounding box center [258, 359] width 124 height 19
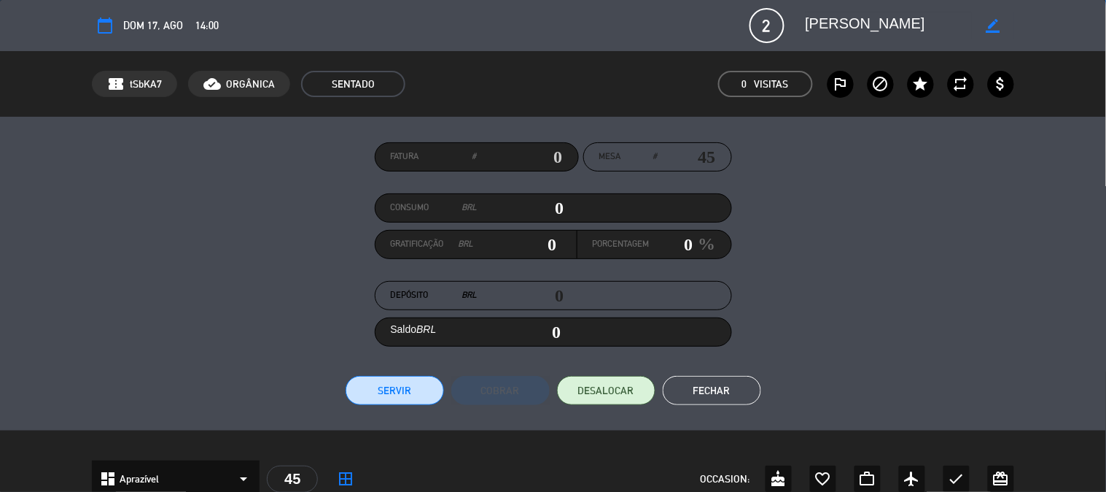
click at [515, 201] on input "0" at bounding box center [521, 208] width 87 height 22
click at [659, 239] on input "0" at bounding box center [672, 244] width 44 height 22
click at [401, 385] on button "Servir" at bounding box center [395, 390] width 98 height 29
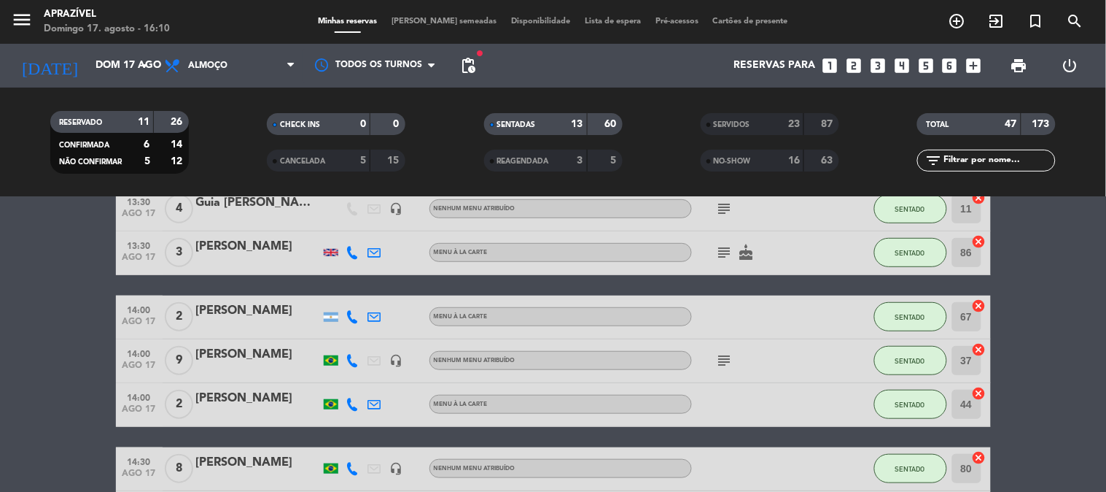
scroll to position [243, 0]
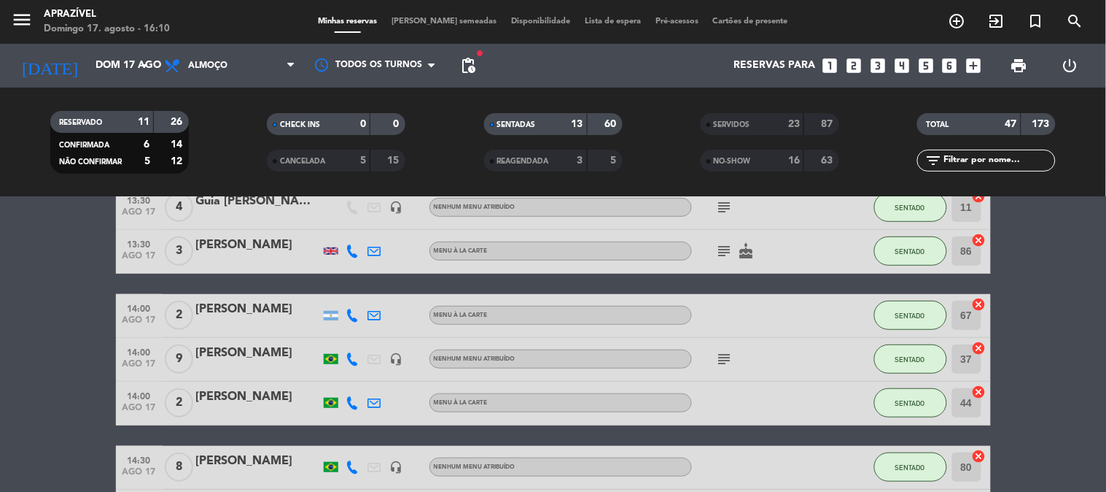
click at [227, 317] on div "[PERSON_NAME]" at bounding box center [258, 309] width 124 height 19
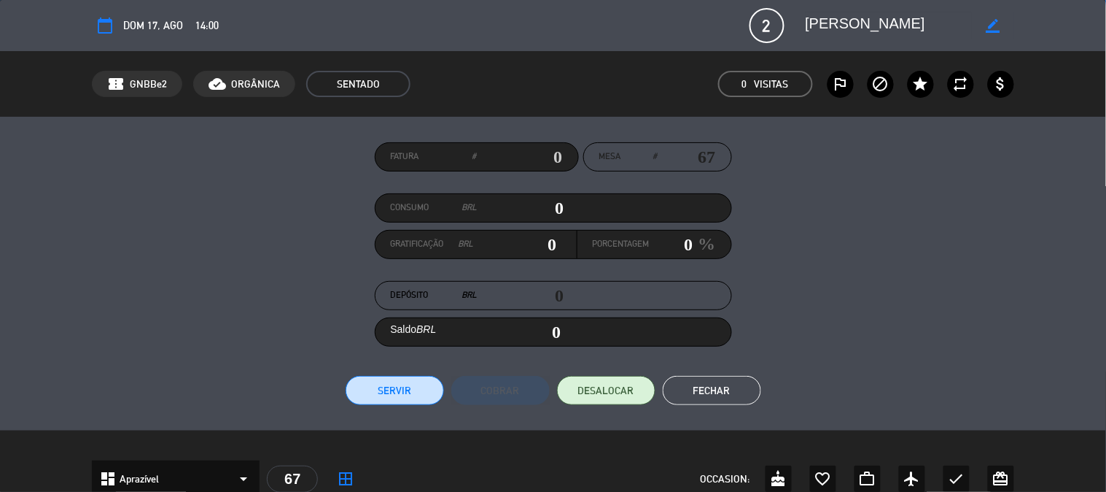
click at [532, 208] on input "0" at bounding box center [521, 208] width 87 height 22
click at [662, 256] on div "Porcentagem 0 %" at bounding box center [655, 244] width 154 height 28
click at [662, 246] on input "0" at bounding box center [672, 244] width 44 height 22
click at [408, 381] on button "Servir" at bounding box center [395, 390] width 98 height 29
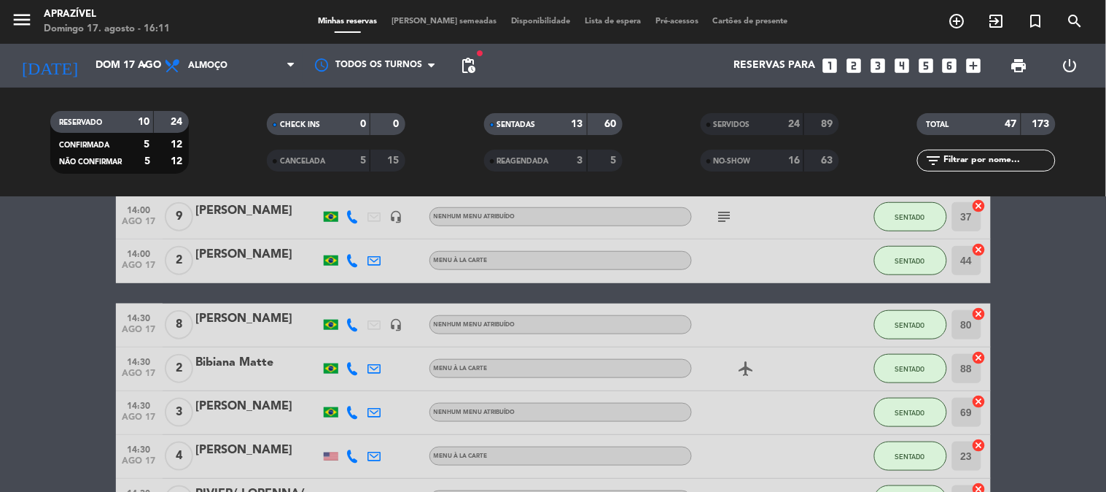
scroll to position [324, 0]
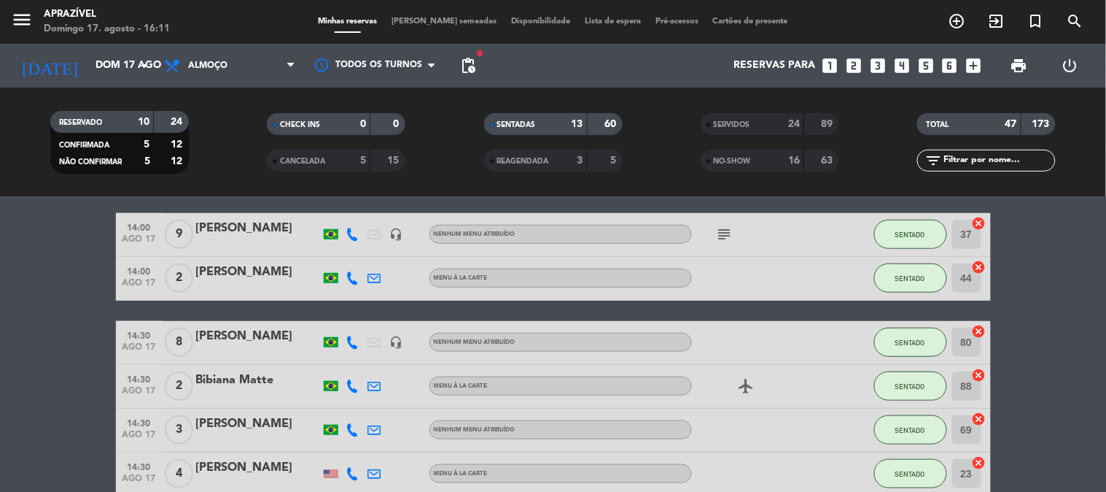
click at [237, 258] on div "14:00 [DATE] 2 [PERSON_NAME] Menu À La Carte SENTADO 44 cancel" at bounding box center [553, 279] width 875 height 44
click at [268, 277] on div "[PERSON_NAME]" at bounding box center [258, 272] width 124 height 19
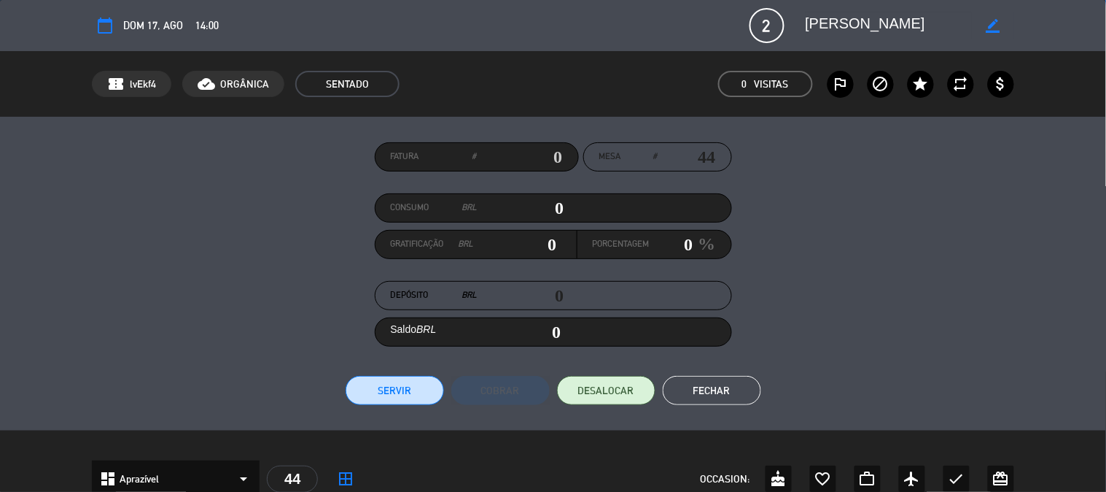
click at [529, 214] on input "0" at bounding box center [521, 208] width 87 height 22
click at [683, 230] on div "Porcentagem 0 %" at bounding box center [655, 244] width 154 height 28
click at [671, 245] on input "0" at bounding box center [672, 244] width 44 height 22
click at [384, 383] on button "Servir" at bounding box center [395, 390] width 98 height 29
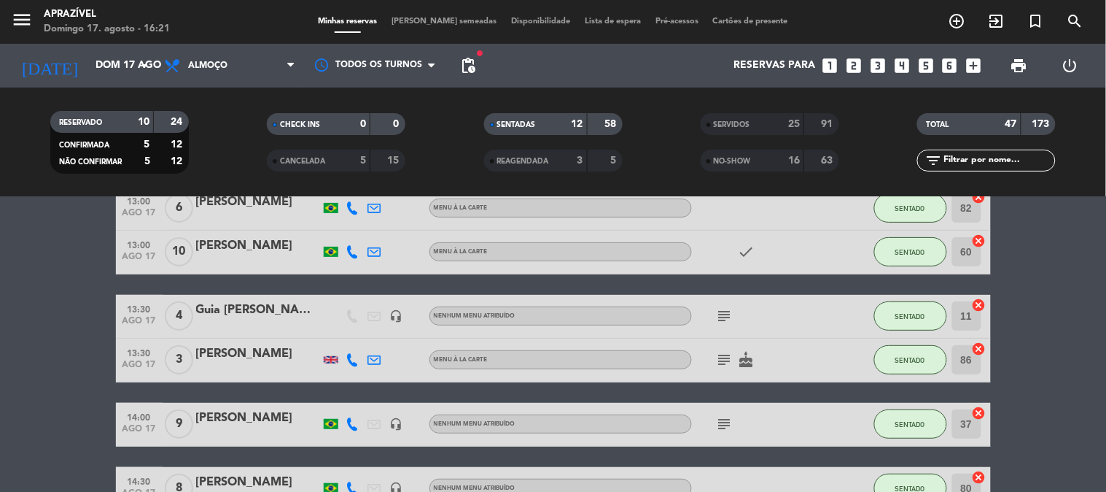
scroll to position [162, 0]
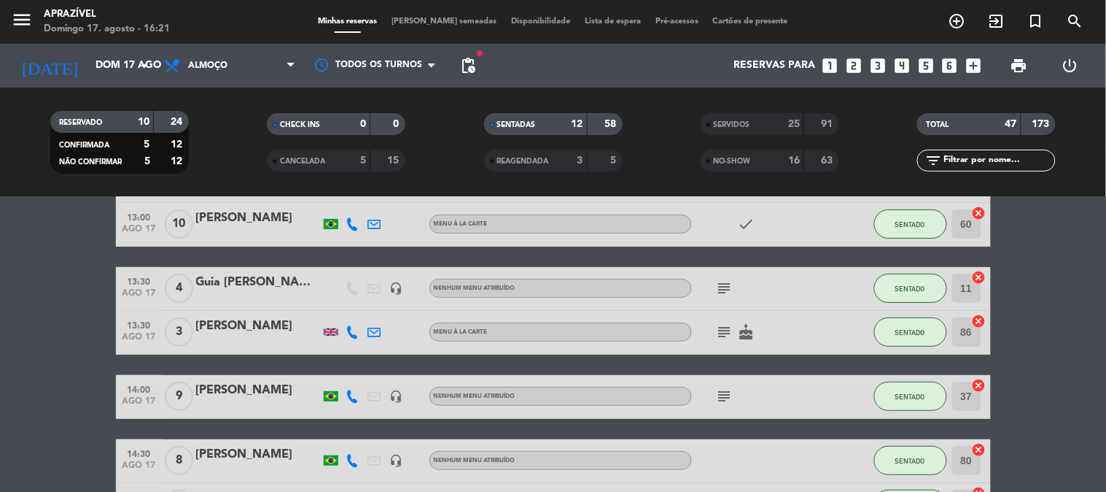
click at [731, 395] on icon "subject" at bounding box center [725, 396] width 18 height 18
click at [274, 394] on div "[PERSON_NAME]" at bounding box center [258, 390] width 124 height 19
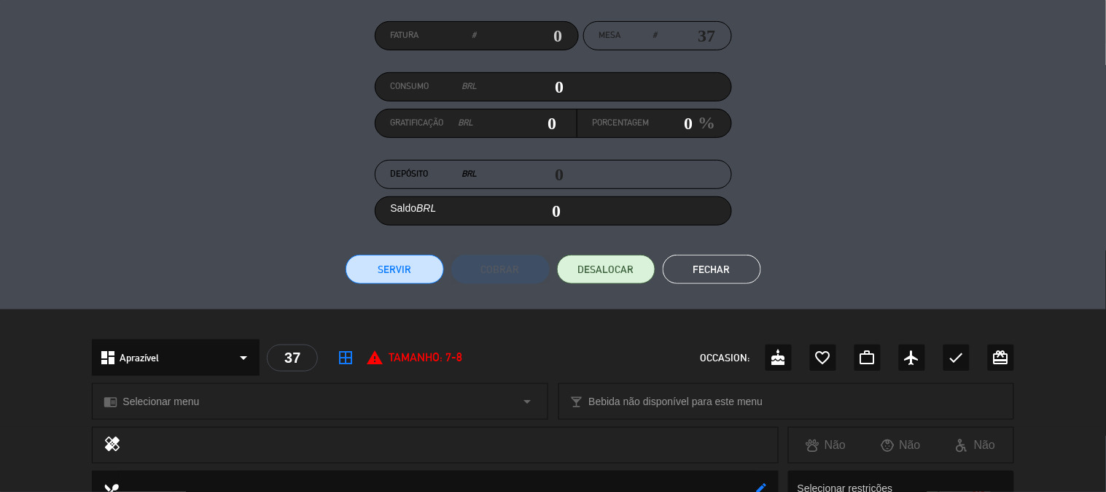
scroll to position [13, 0]
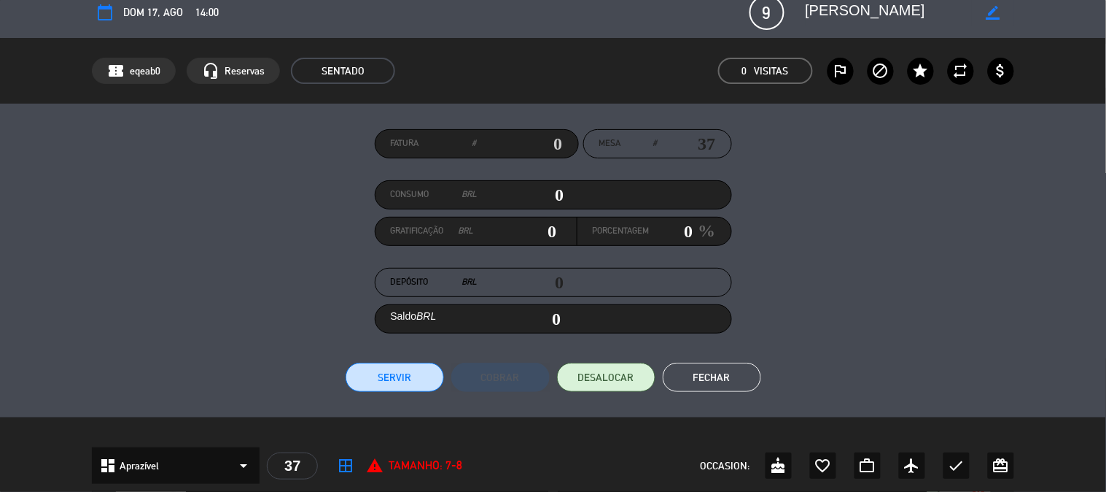
click at [526, 187] on input "0" at bounding box center [521, 195] width 87 height 22
click at [658, 231] on input "0" at bounding box center [672, 231] width 44 height 22
click at [390, 367] on button "Servir" at bounding box center [395, 376] width 98 height 29
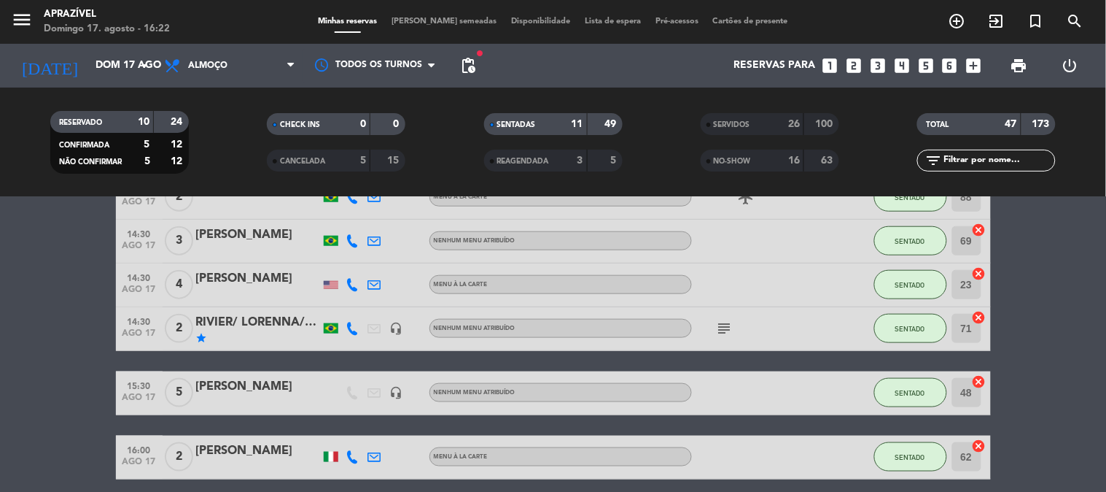
scroll to position [0, 0]
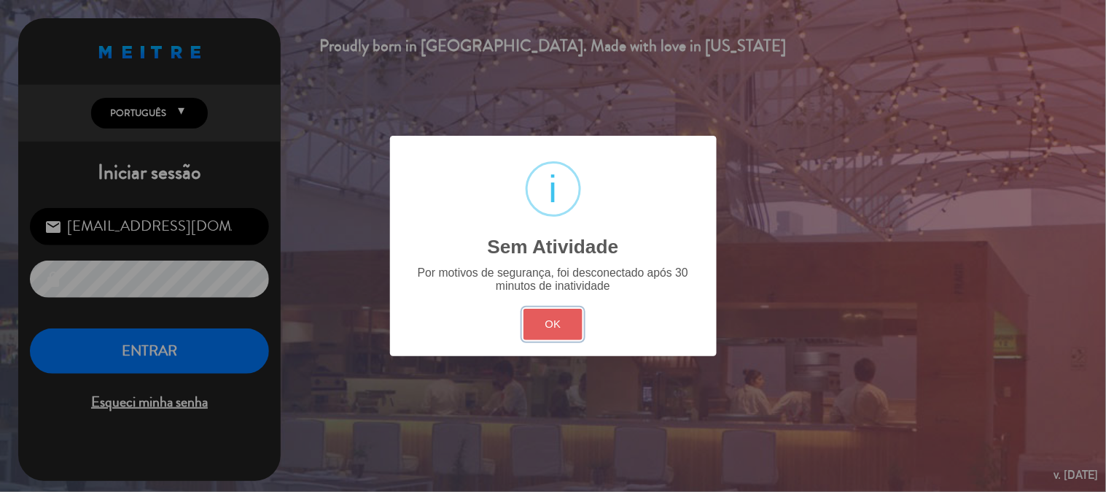
click at [542, 333] on button "OK" at bounding box center [553, 323] width 59 height 31
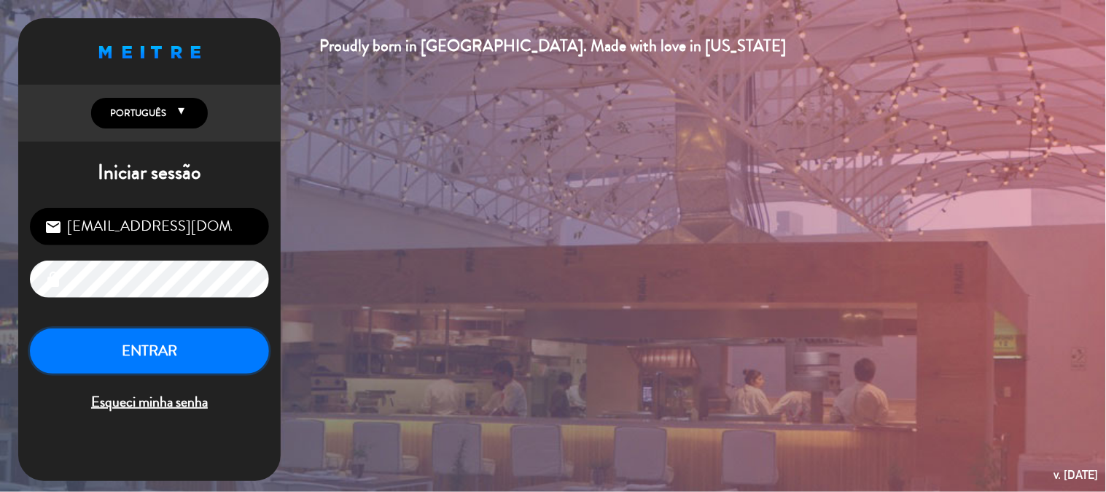
click at [178, 360] on button "ENTRAR" at bounding box center [149, 351] width 239 height 46
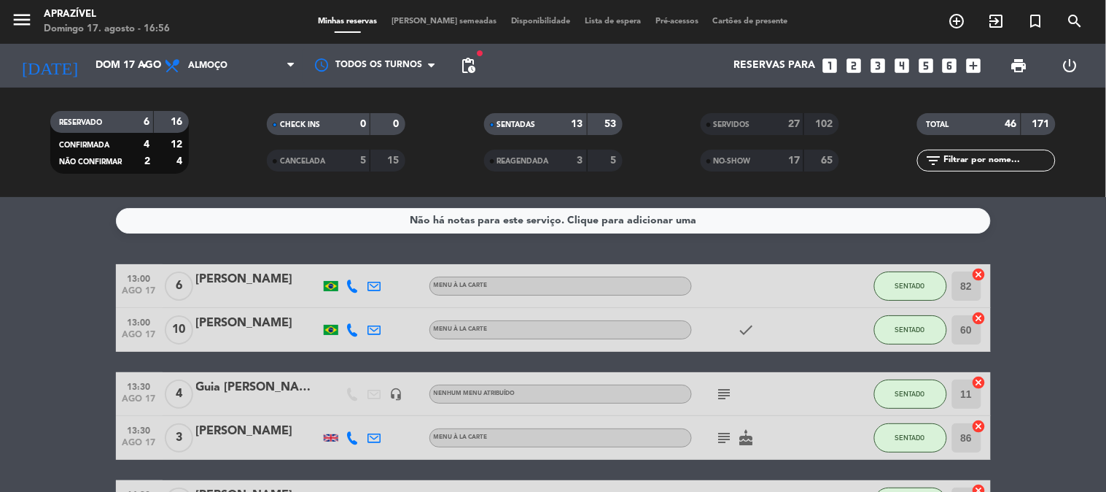
click at [725, 391] on icon "subject" at bounding box center [725, 394] width 18 height 18
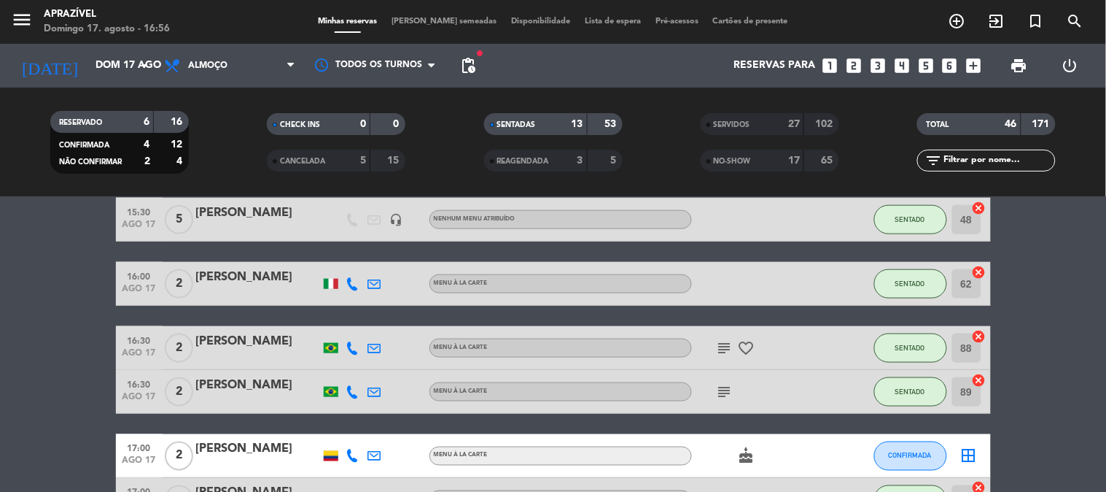
scroll to position [486, 0]
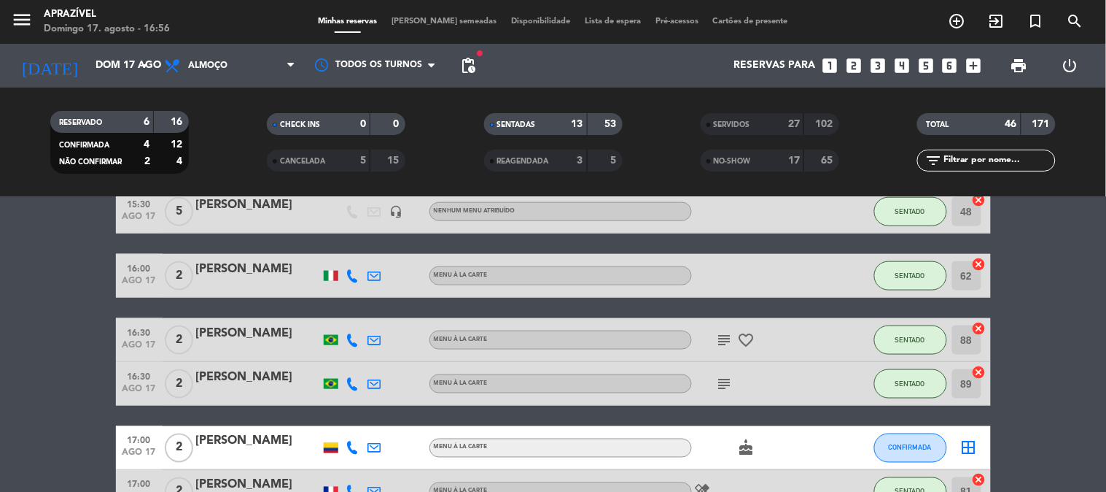
click at [726, 344] on icon "subject" at bounding box center [725, 340] width 18 height 18
click at [275, 334] on div "[PERSON_NAME]" at bounding box center [258, 333] width 124 height 19
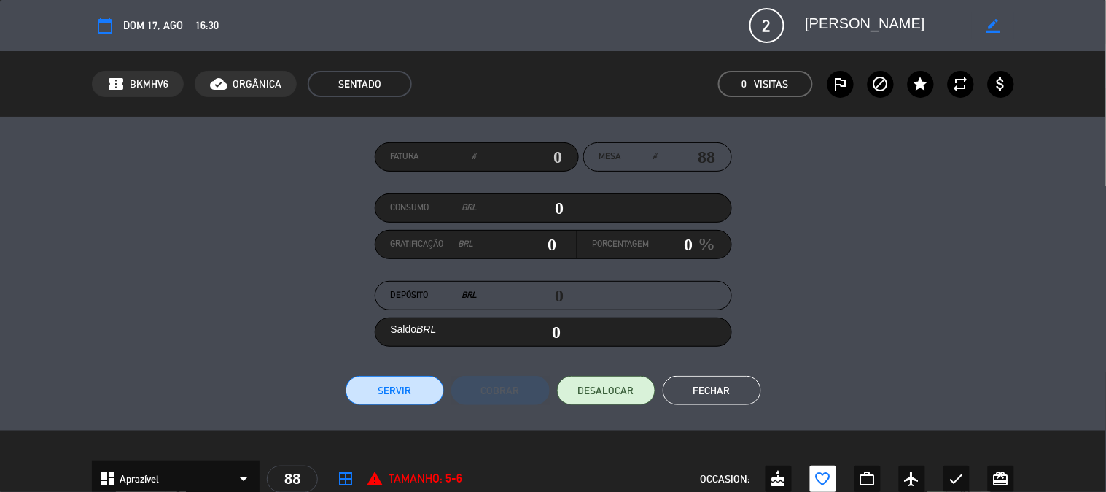
click at [526, 209] on input "0" at bounding box center [521, 208] width 87 height 22
click at [662, 244] on input "0" at bounding box center [672, 244] width 44 height 22
click at [403, 388] on button "Servir" at bounding box center [395, 390] width 98 height 29
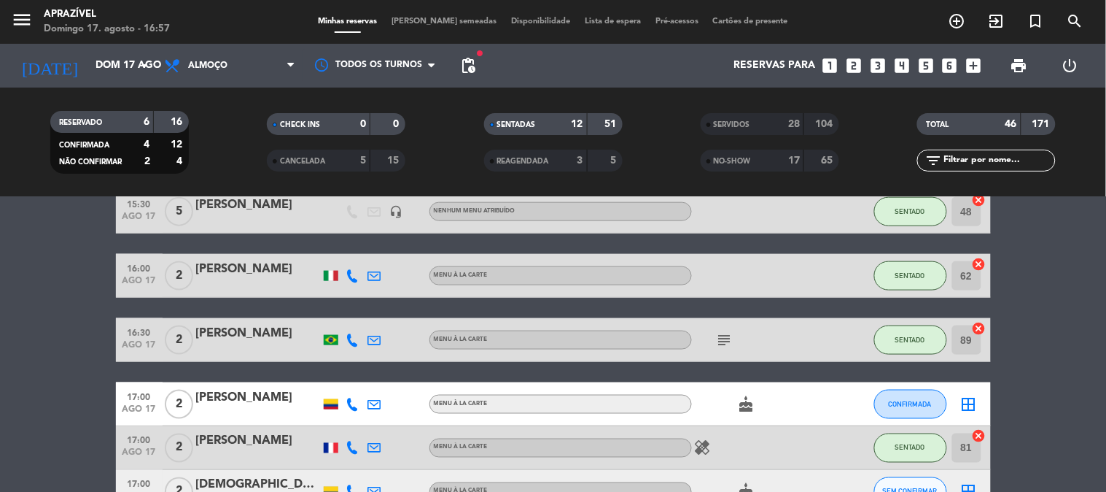
click at [722, 335] on icon "subject" at bounding box center [725, 340] width 18 height 18
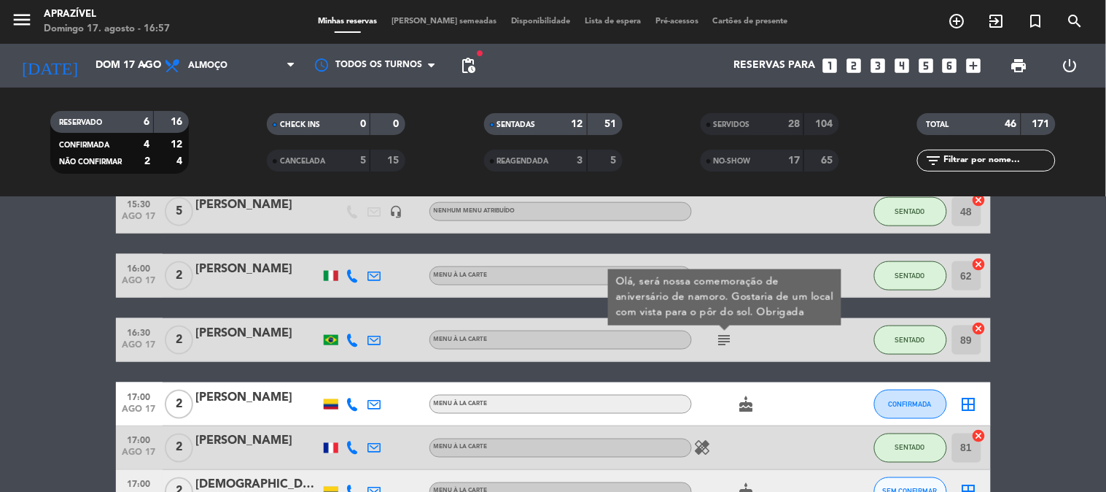
click at [299, 344] on div at bounding box center [258, 350] width 124 height 12
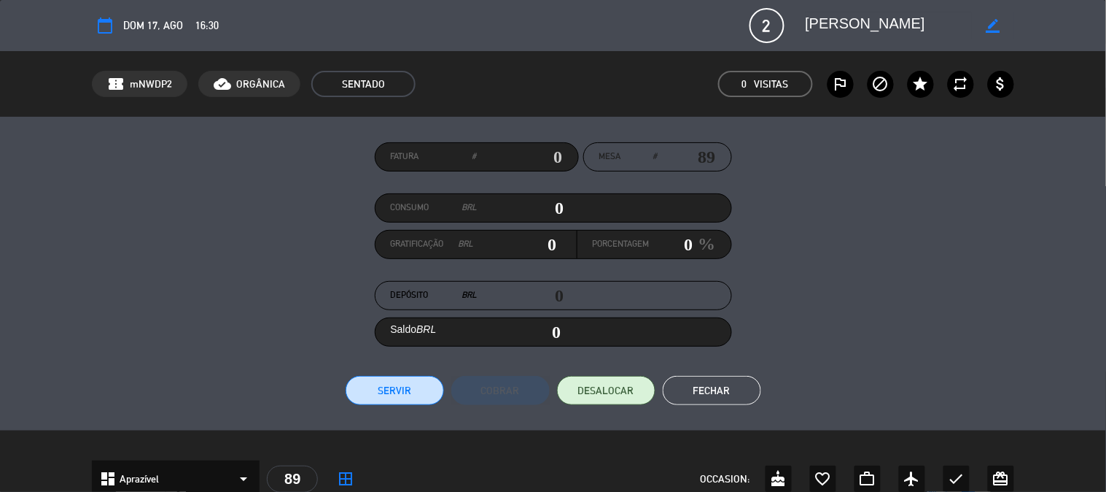
click at [527, 212] on input "0" at bounding box center [521, 208] width 87 height 22
click at [679, 246] on input "0" at bounding box center [672, 244] width 44 height 22
click at [377, 376] on button "Servir" at bounding box center [395, 390] width 98 height 29
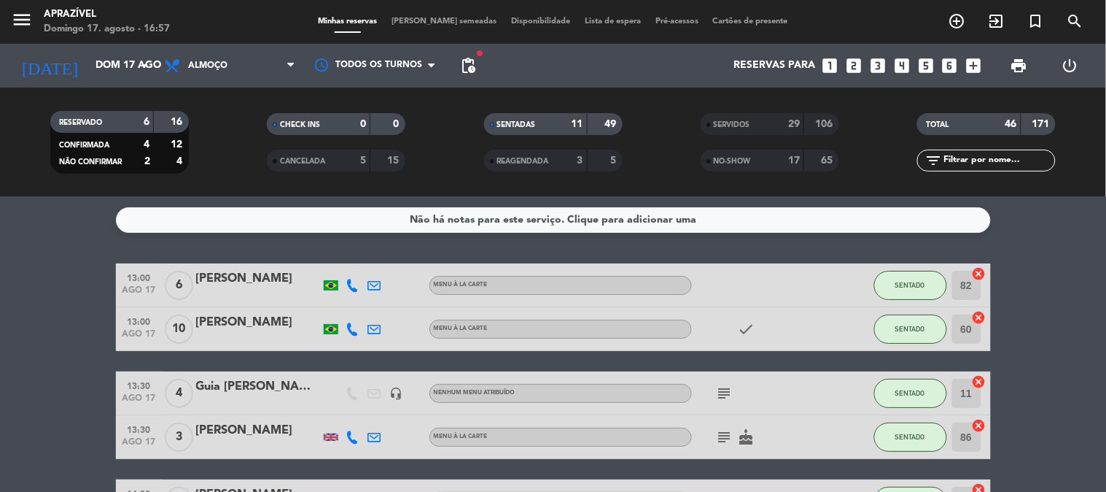
scroll to position [0, 0]
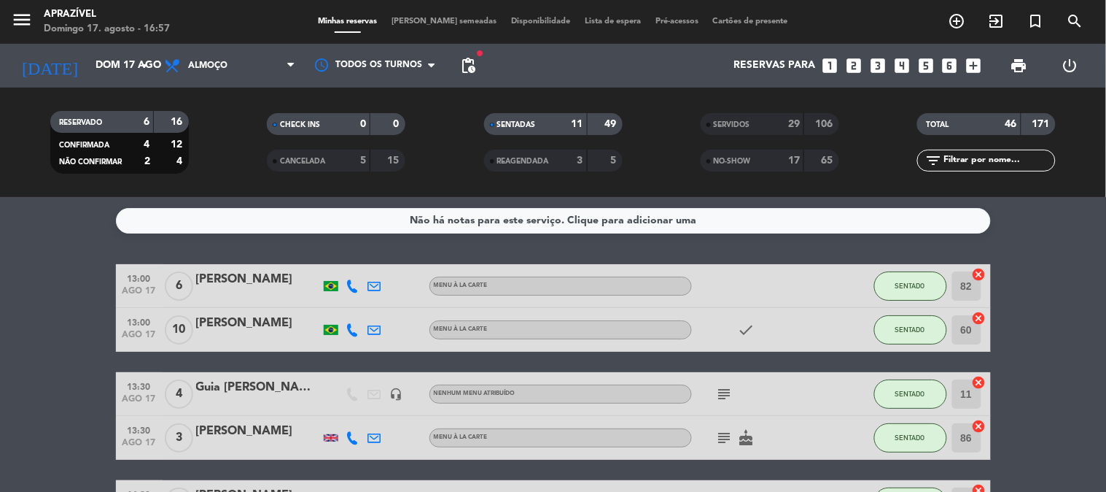
click at [716, 432] on icon "subject" at bounding box center [725, 438] width 18 height 18
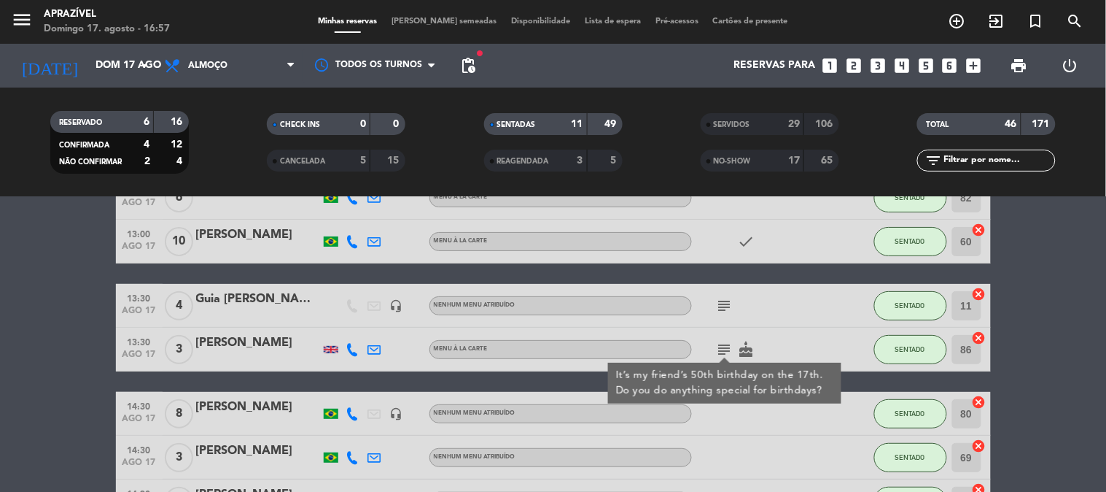
scroll to position [162, 0]
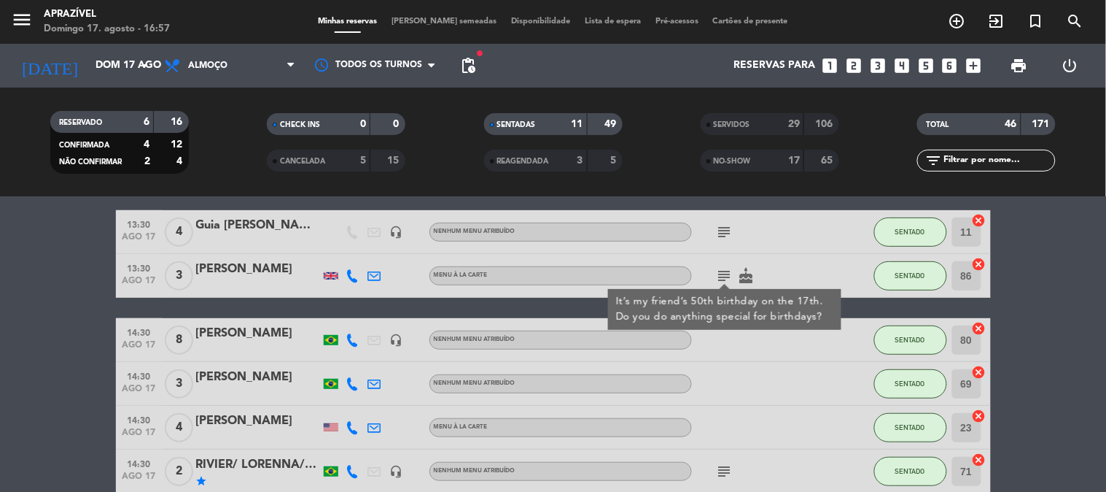
click at [254, 260] on div "[PERSON_NAME]" at bounding box center [258, 269] width 124 height 19
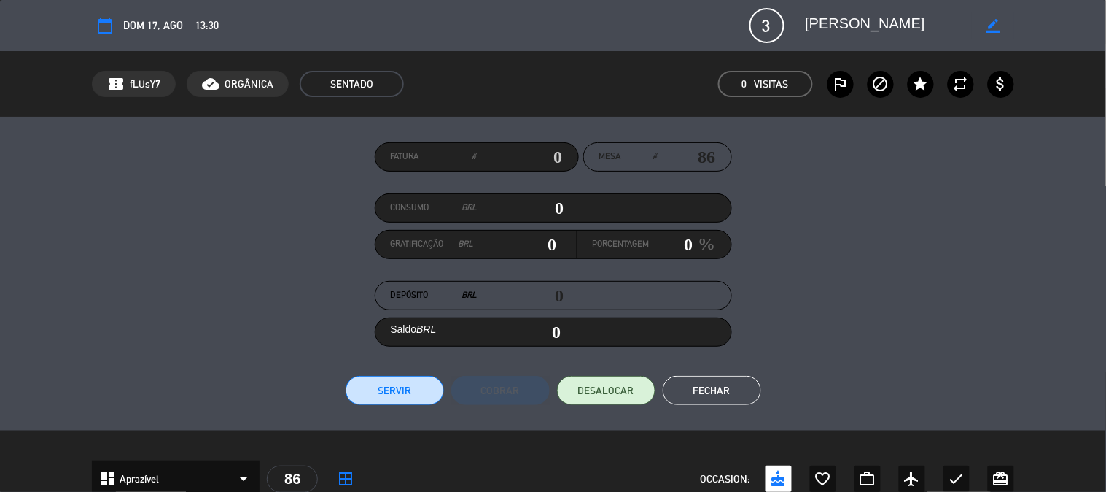
click at [508, 217] on input "0" at bounding box center [521, 208] width 87 height 22
click at [677, 252] on input "0" at bounding box center [672, 244] width 44 height 22
click at [404, 403] on button "Servir" at bounding box center [395, 390] width 98 height 29
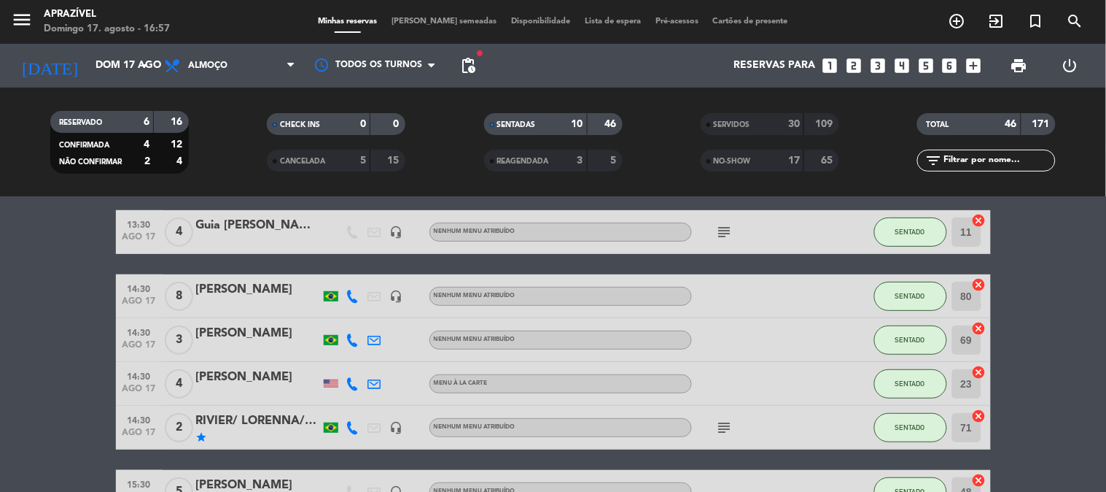
drag, startPoint x: 404, startPoint y: 405, endPoint x: 411, endPoint y: 403, distance: 7.9
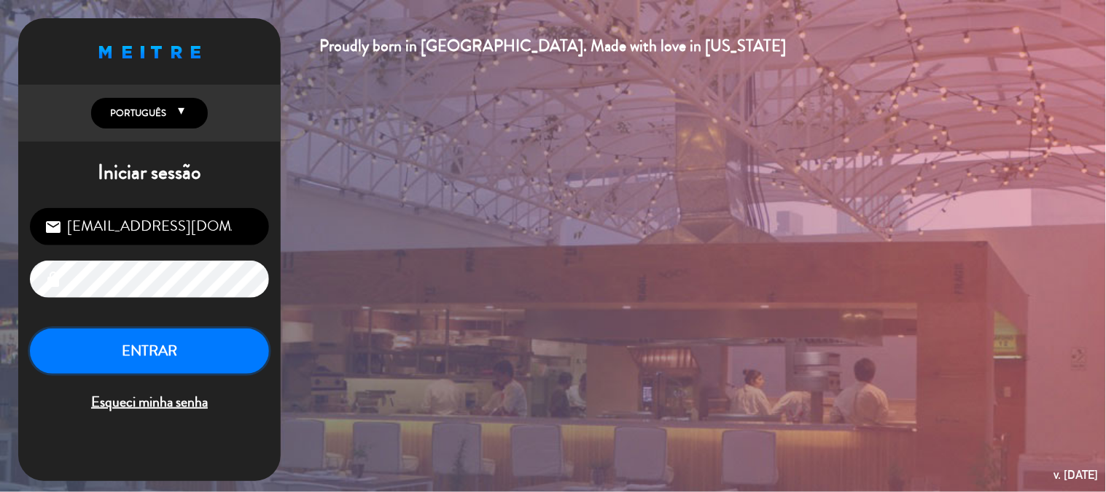
click at [105, 354] on button "ENTRAR" at bounding box center [149, 351] width 239 height 46
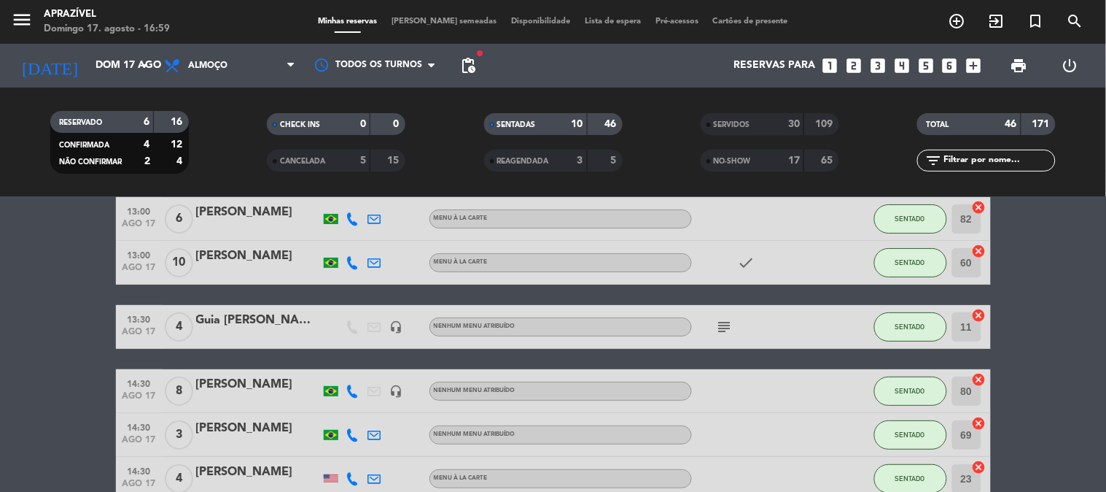
scroll to position [162, 0]
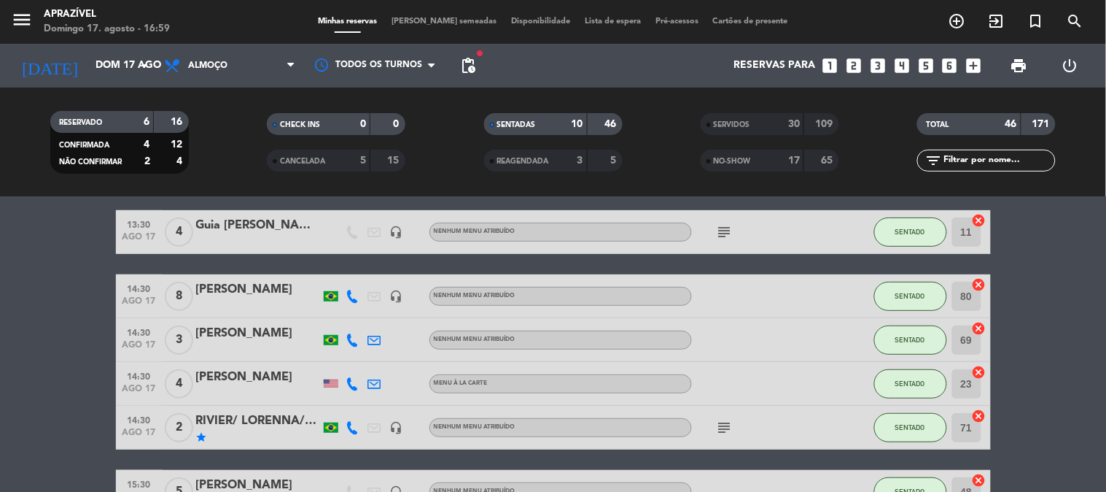
click at [723, 223] on icon "subject" at bounding box center [725, 232] width 18 height 18
drag, startPoint x: 362, startPoint y: 179, endPoint x: 228, endPoint y: 236, distance: 145.5
click at [228, 236] on div at bounding box center [258, 242] width 124 height 12
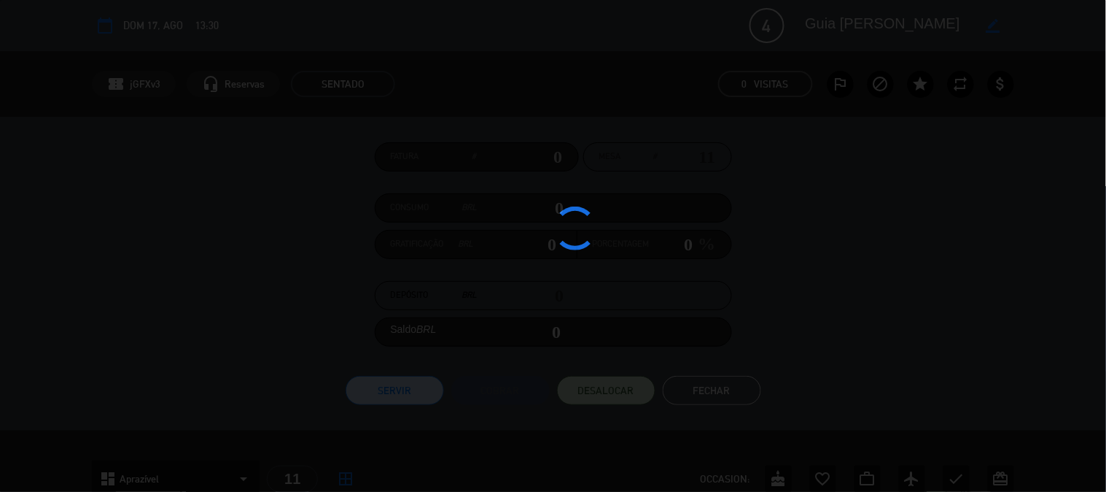
click at [228, 236] on div at bounding box center [553, 246] width 1106 height 492
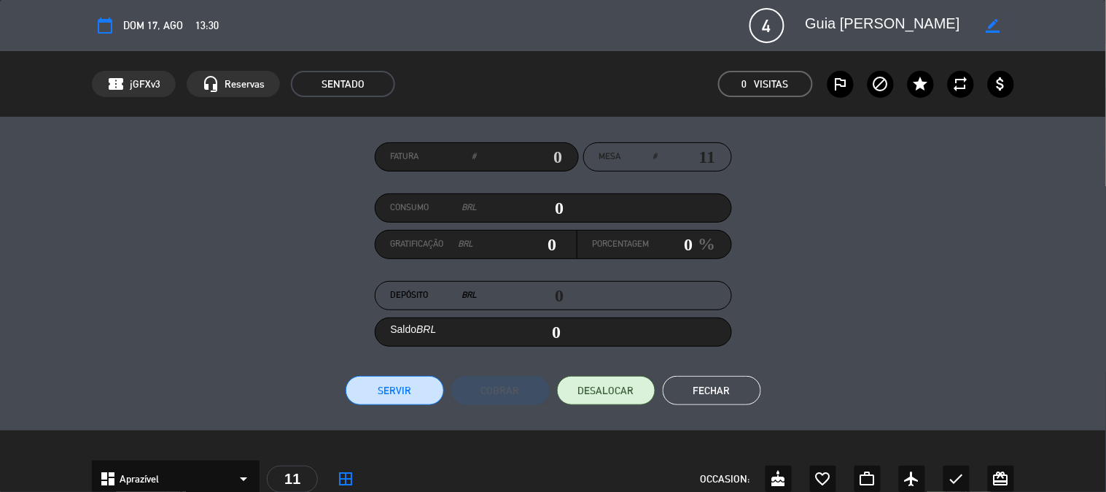
click at [531, 213] on input "0" at bounding box center [521, 208] width 87 height 22
click at [678, 249] on input "0" at bounding box center [672, 244] width 44 height 22
click at [370, 391] on button "Servir" at bounding box center [395, 390] width 98 height 29
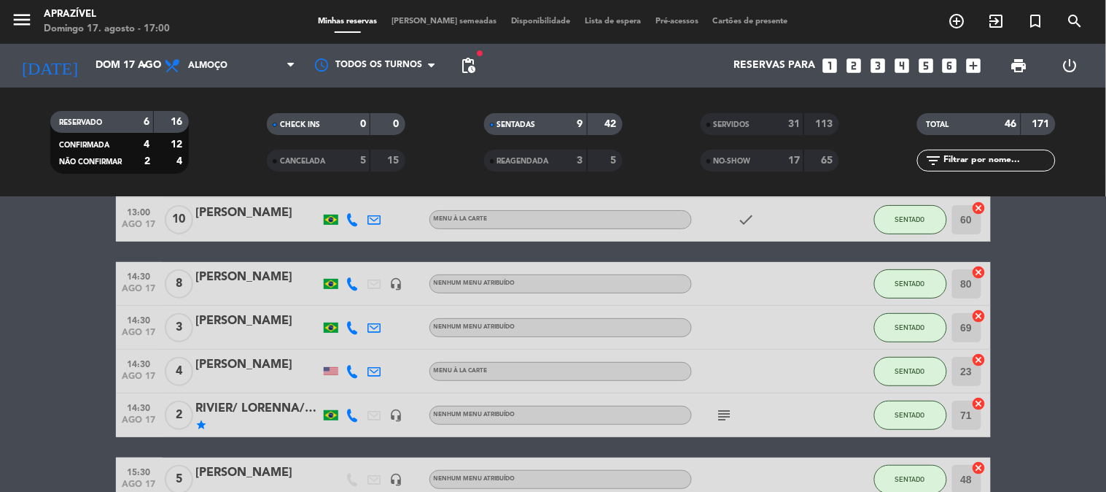
scroll to position [0, 0]
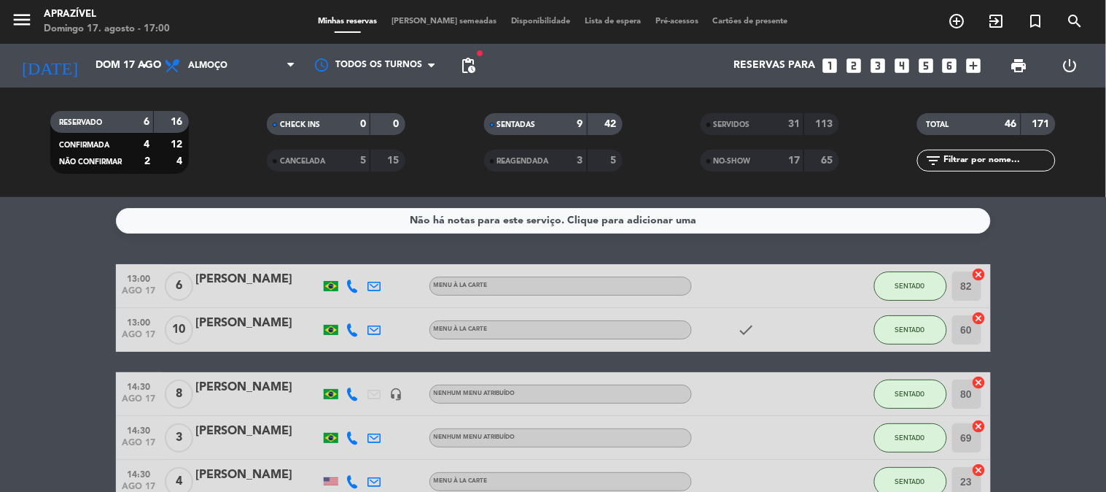
click at [249, 335] on div at bounding box center [258, 339] width 124 height 12
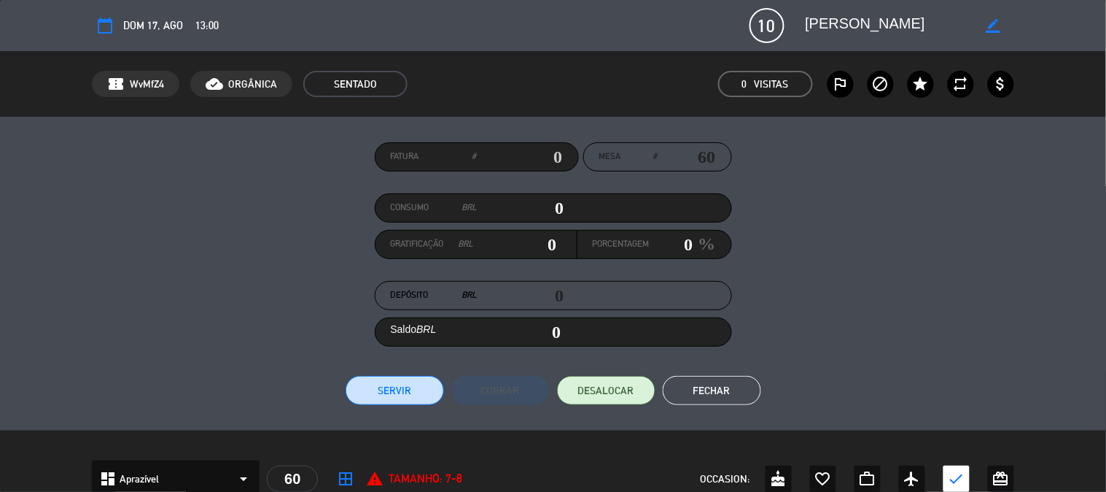
click at [512, 206] on input "0" at bounding box center [521, 208] width 87 height 22
click at [664, 243] on input "0" at bounding box center [672, 244] width 44 height 22
click at [389, 388] on button "Servir" at bounding box center [395, 390] width 98 height 29
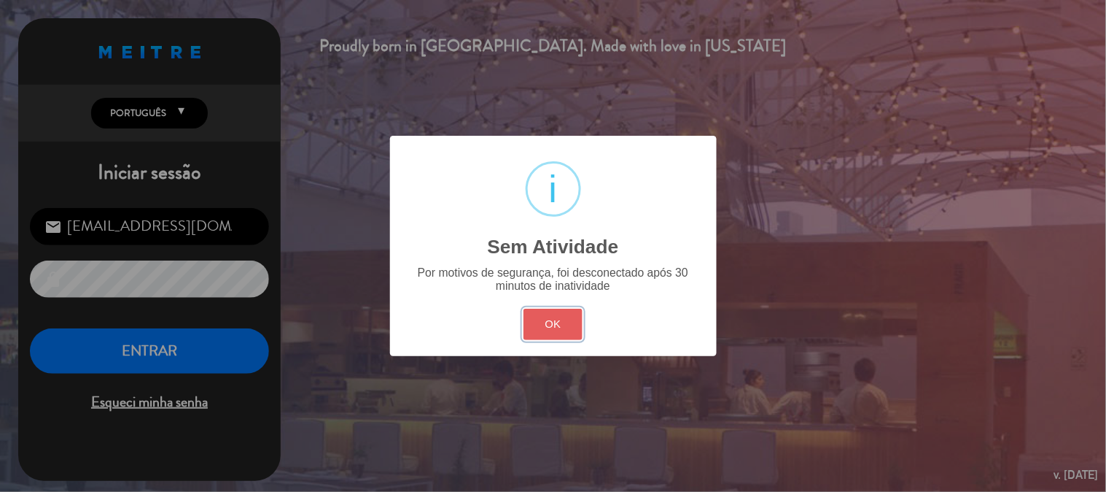
click at [546, 319] on button "OK" at bounding box center [553, 323] width 59 height 31
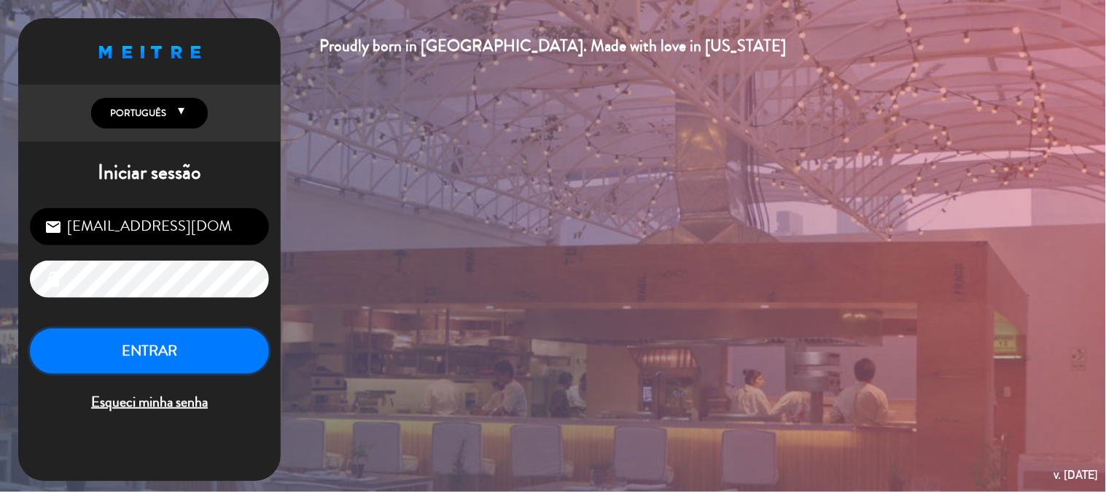
click at [168, 354] on button "ENTRAR" at bounding box center [149, 351] width 239 height 46
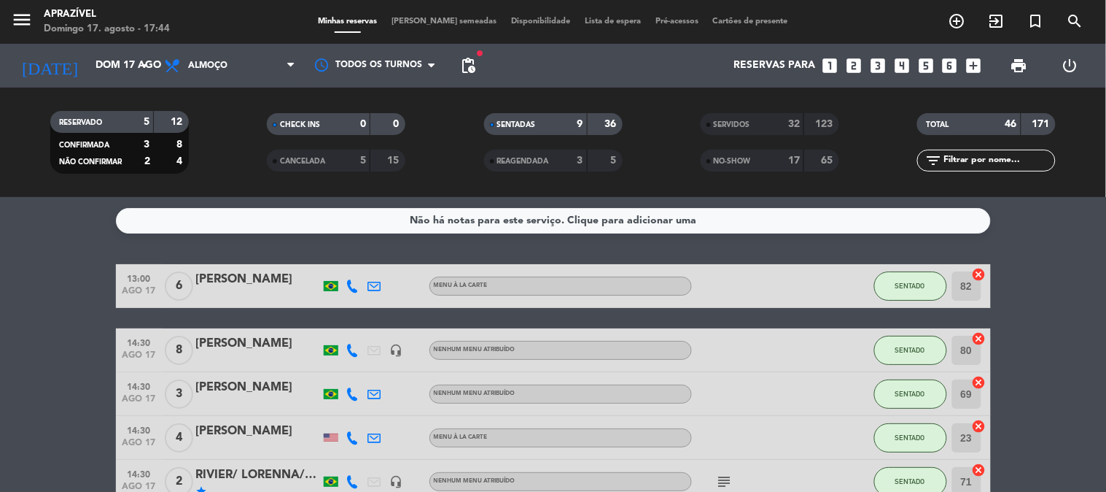
click at [227, 333] on div "14:30 [DATE] 8 [PERSON_NAME] headset_mic Nenhum menu atribuído SENTADO 80 cancel" at bounding box center [553, 350] width 875 height 44
click at [251, 357] on div at bounding box center [258, 360] width 124 height 12
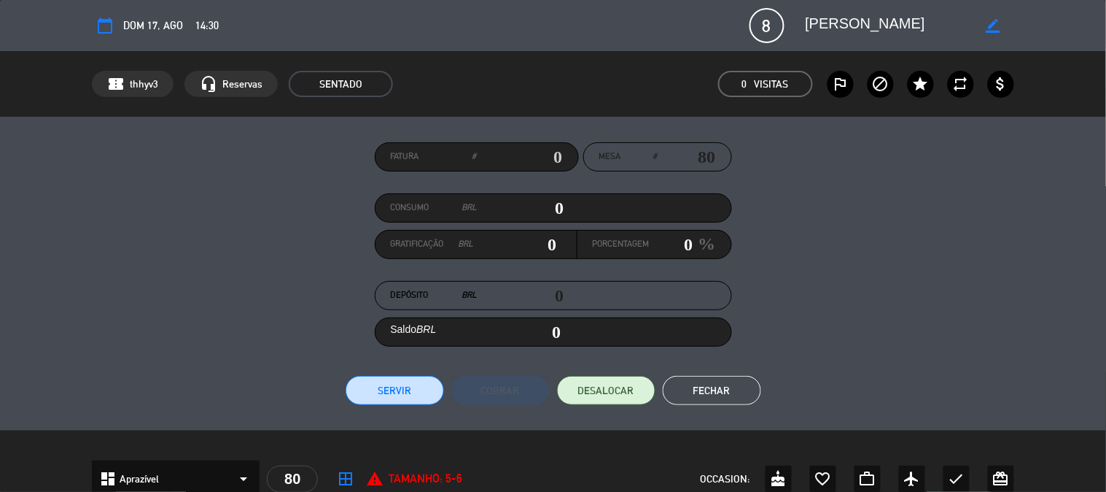
click at [531, 199] on input "0" at bounding box center [521, 208] width 87 height 22
click at [671, 243] on input "0" at bounding box center [672, 244] width 44 height 22
click at [357, 392] on button "Servir" at bounding box center [395, 390] width 98 height 29
